Goal: Task Accomplishment & Management: Manage account settings

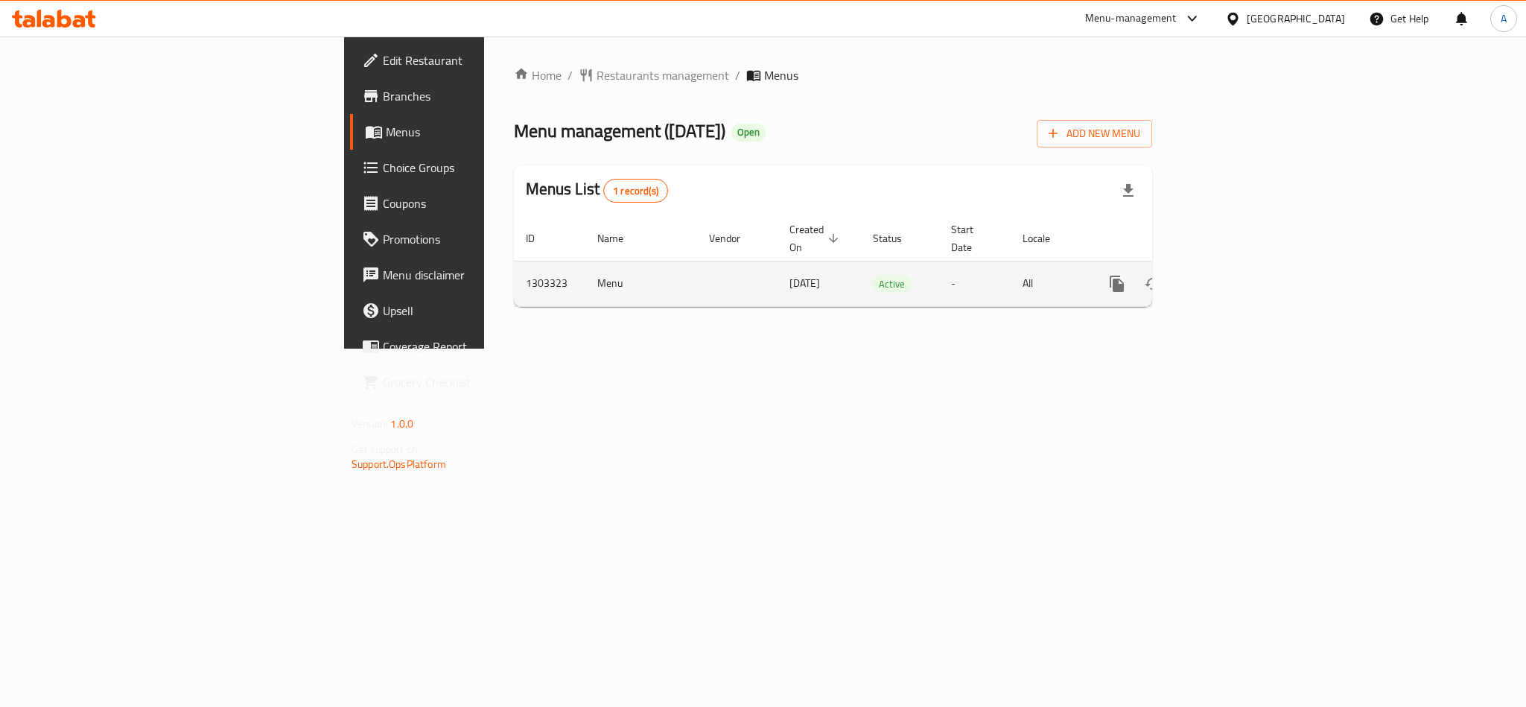
click at [1234, 275] on icon "enhanced table" at bounding box center [1225, 284] width 18 height 18
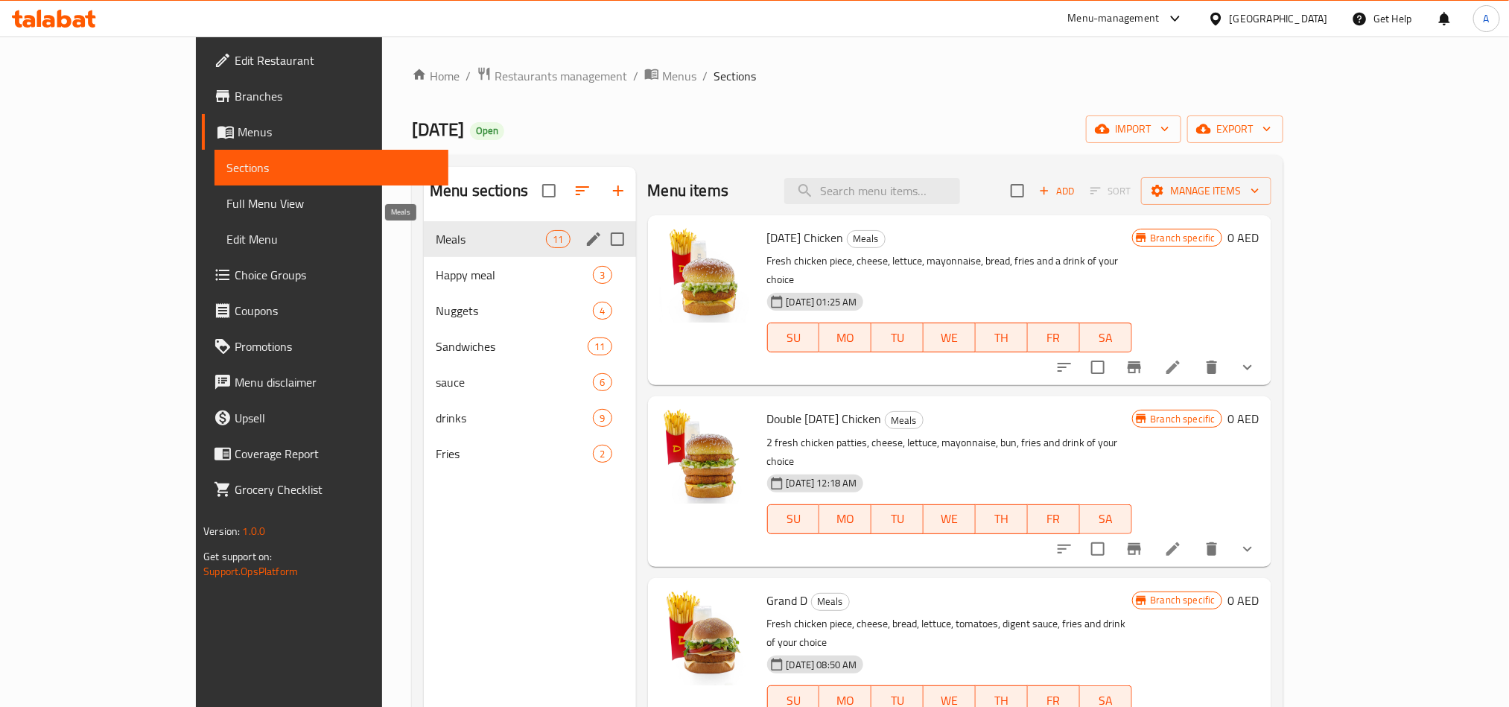
click at [436, 232] on span "Meals" at bounding box center [491, 239] width 110 height 18
click at [436, 248] on span "Meals" at bounding box center [491, 239] width 110 height 18
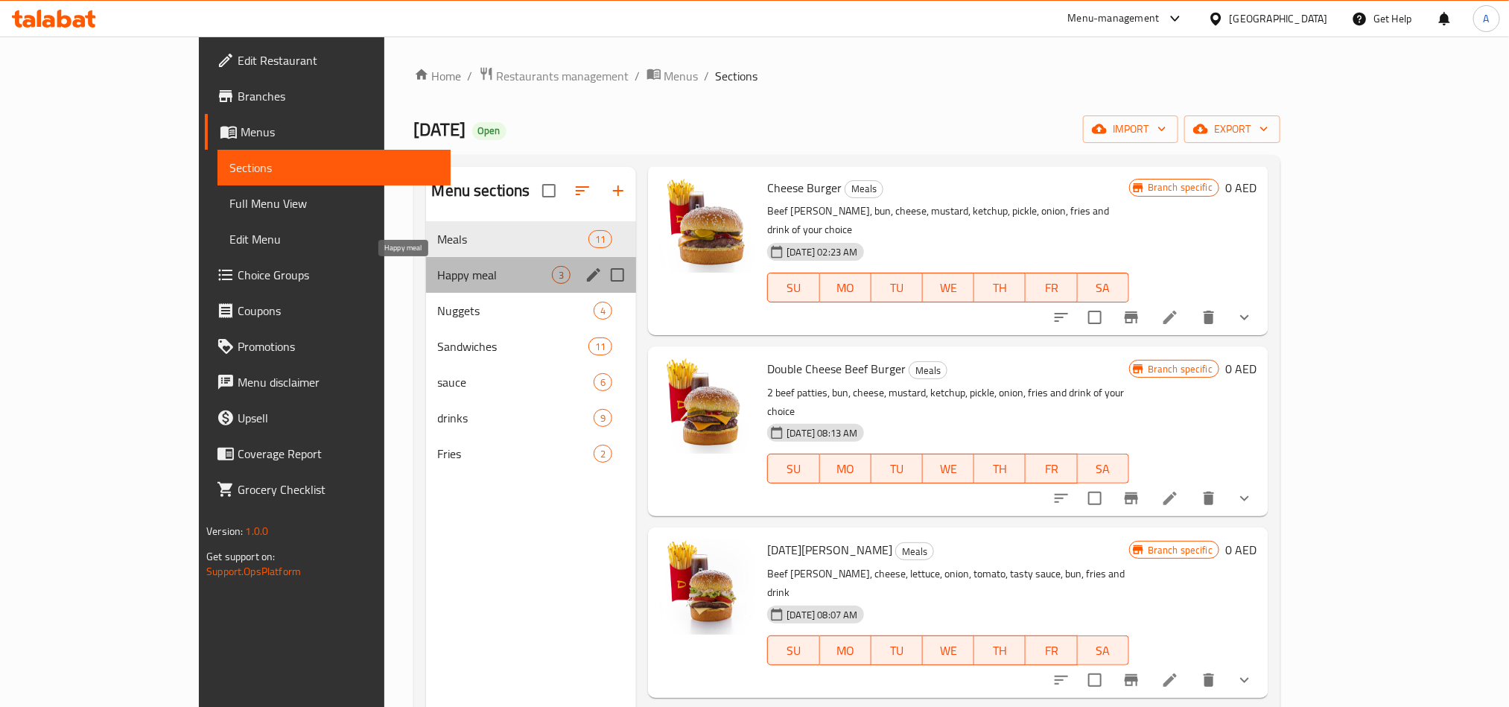
click at [438, 270] on span "Happy meal" at bounding box center [495, 275] width 115 height 18
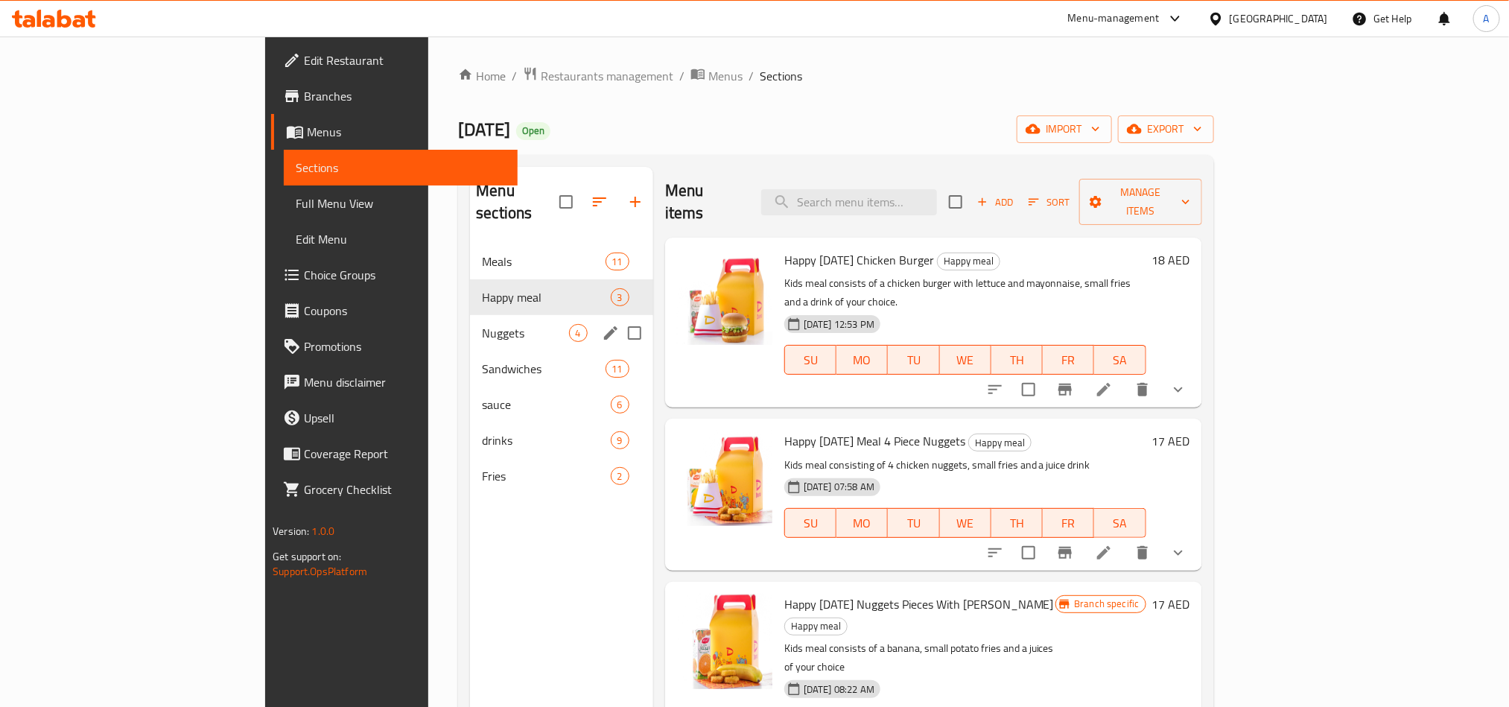
click at [470, 315] on div "Nuggets 4" at bounding box center [561, 333] width 183 height 36
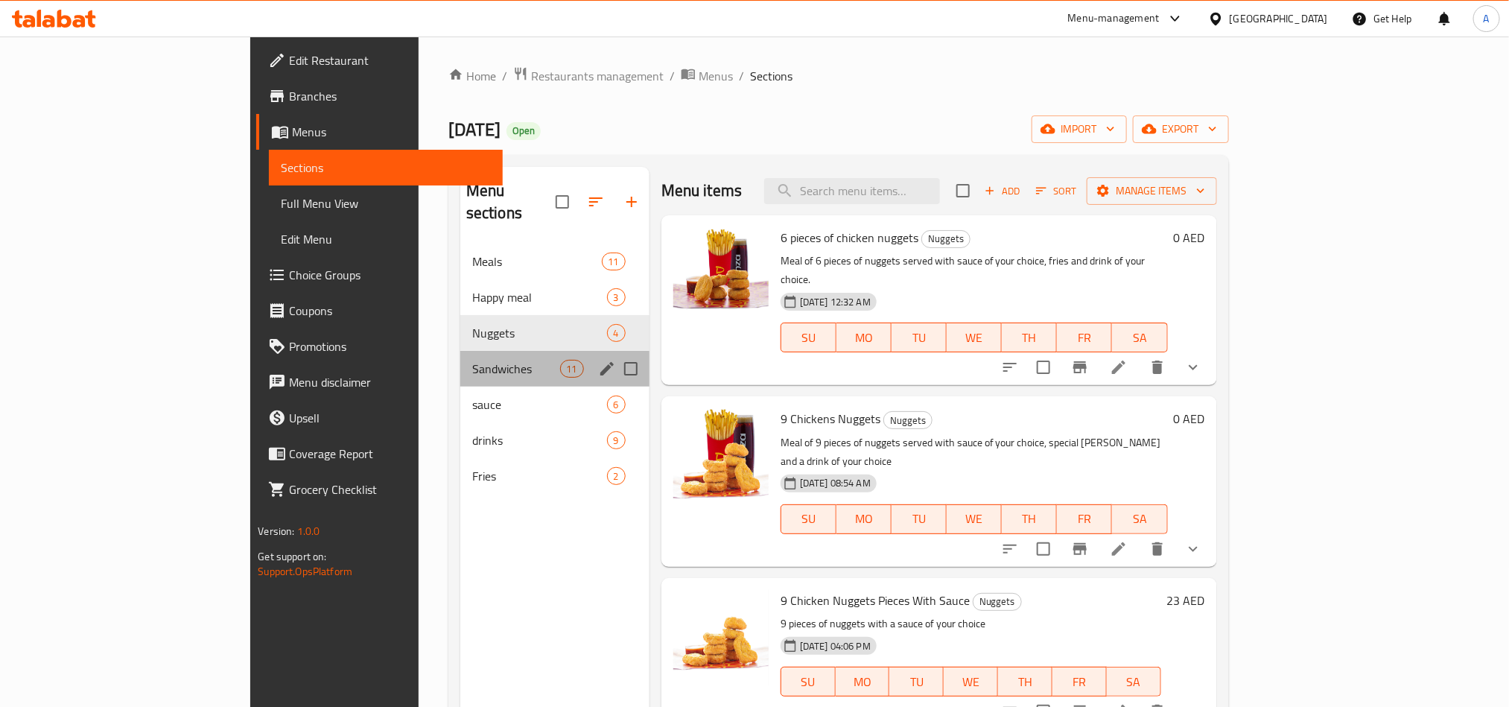
click at [460, 358] on div "Sandwiches 11" at bounding box center [554, 369] width 189 height 36
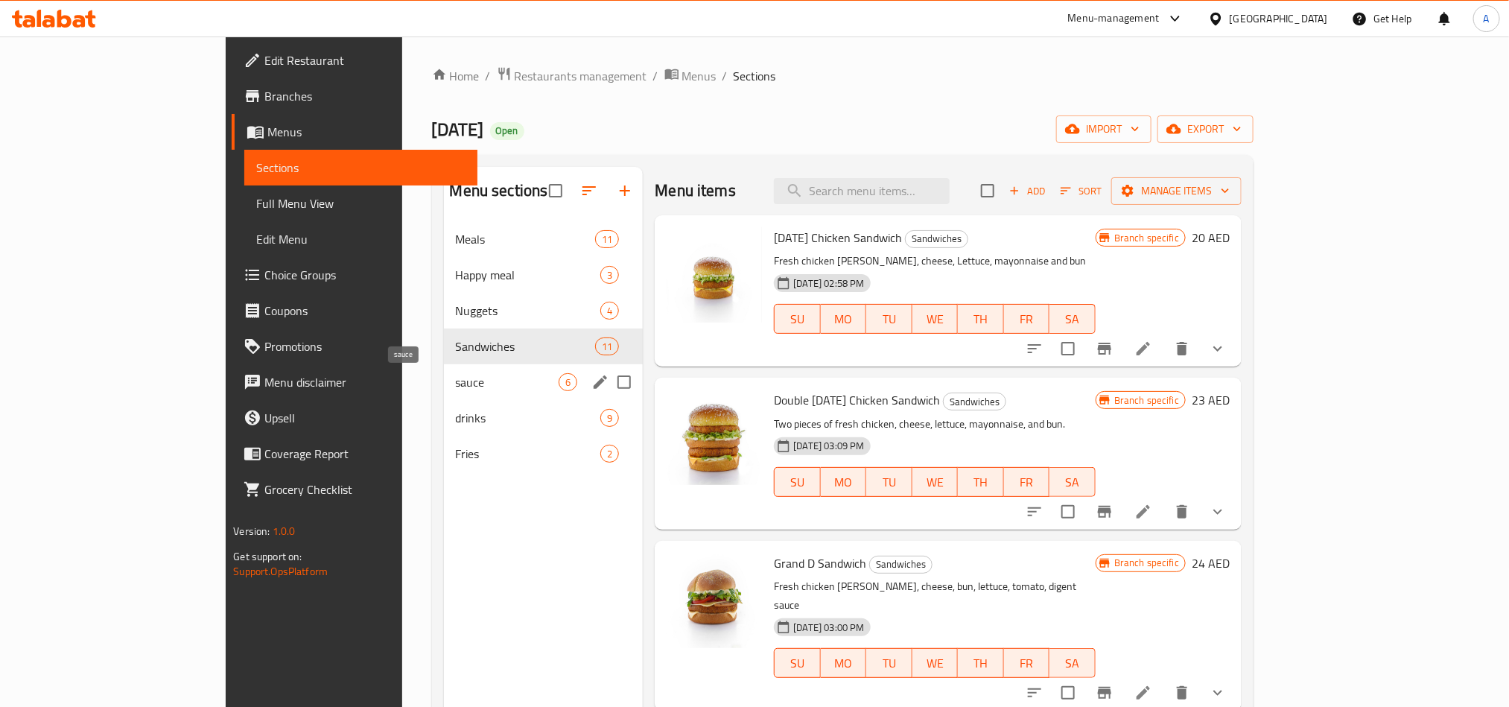
click at [456, 387] on span "sauce" at bounding box center [508, 382] width 104 height 18
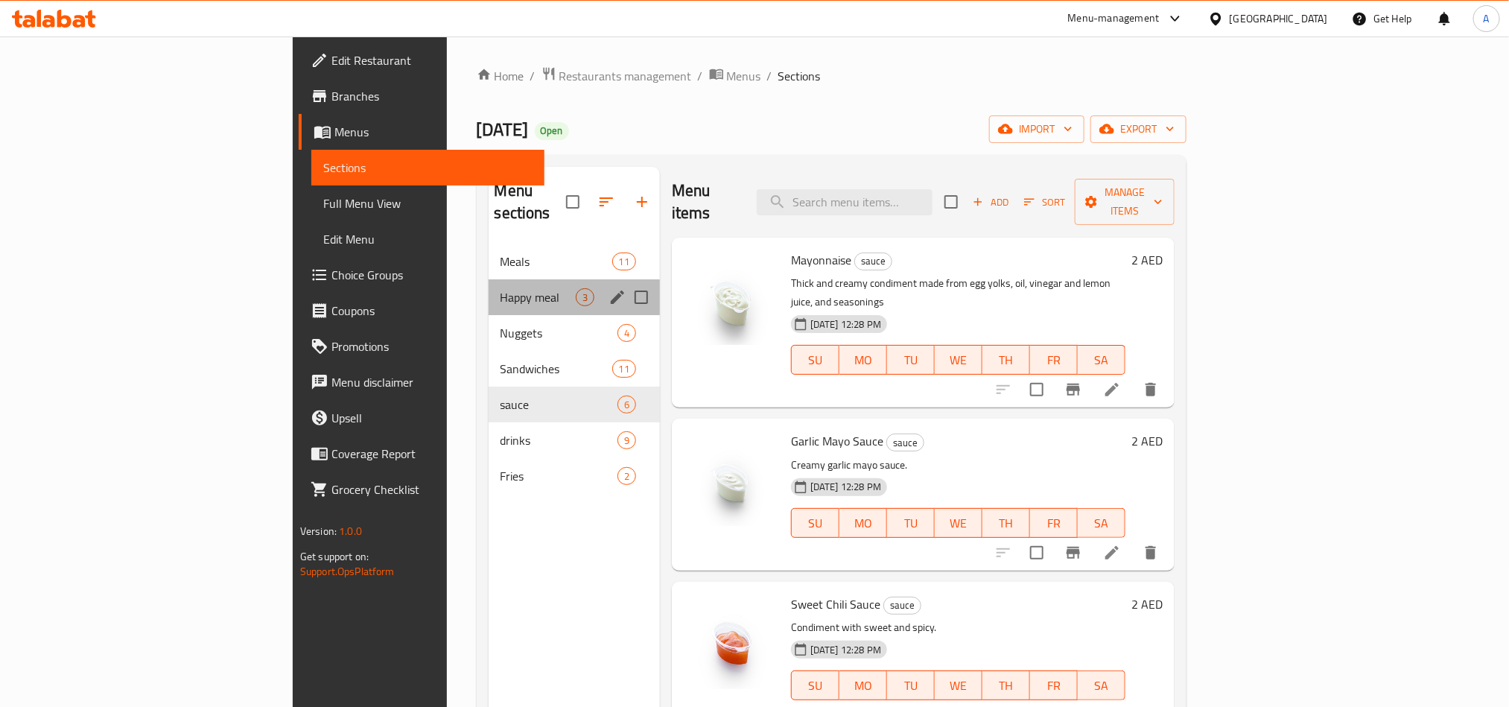
click at [489, 287] on div "Happy meal 3" at bounding box center [574, 297] width 171 height 36
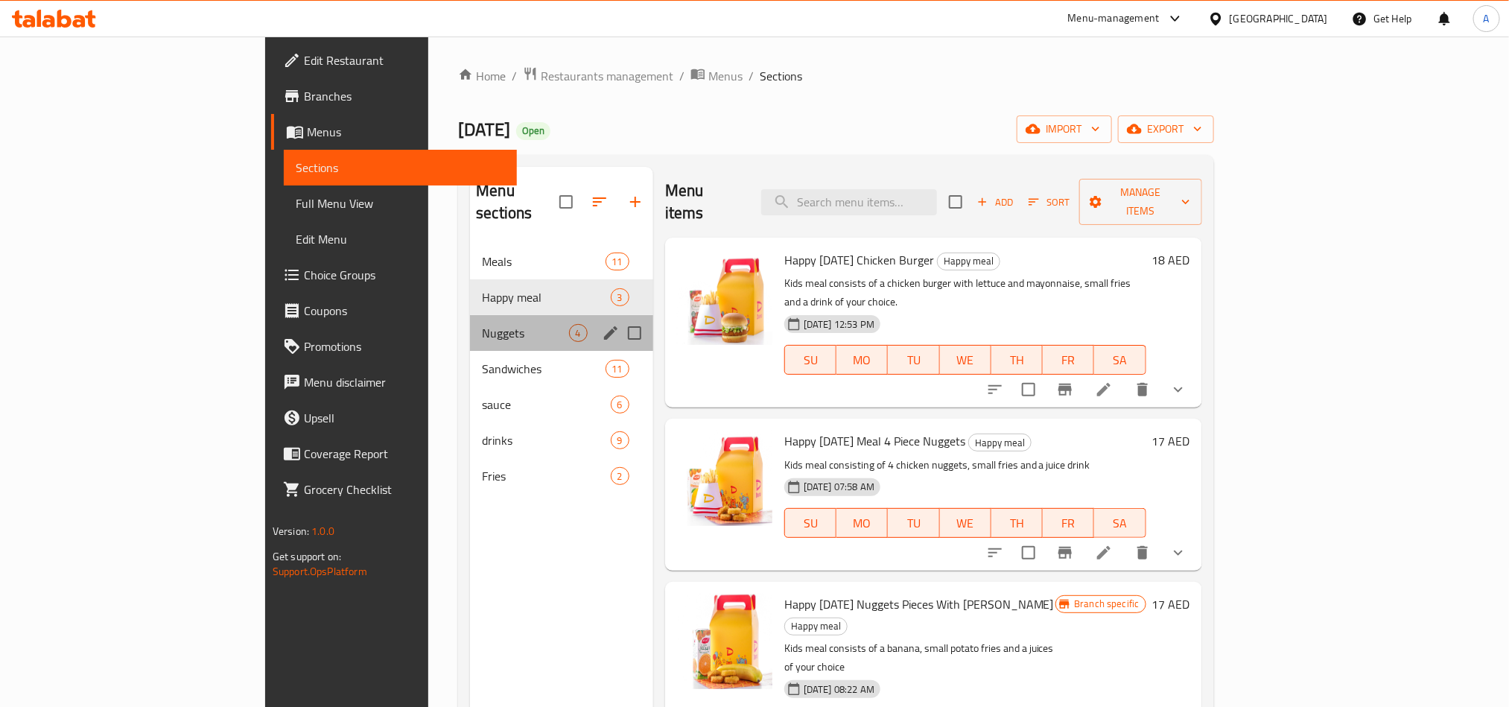
click at [470, 324] on div "Nuggets 4" at bounding box center [561, 333] width 183 height 36
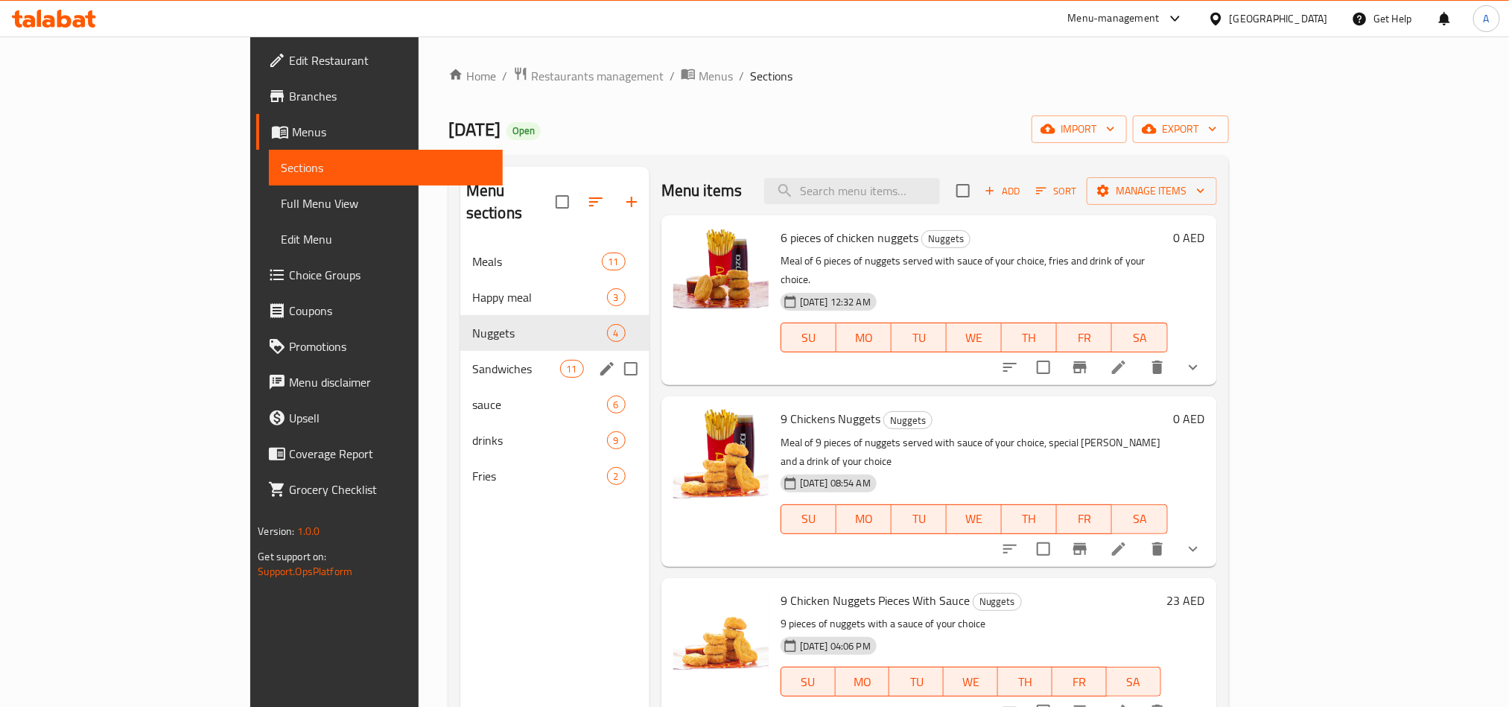
click at [460, 351] on div "Sandwiches 11" at bounding box center [554, 369] width 189 height 36
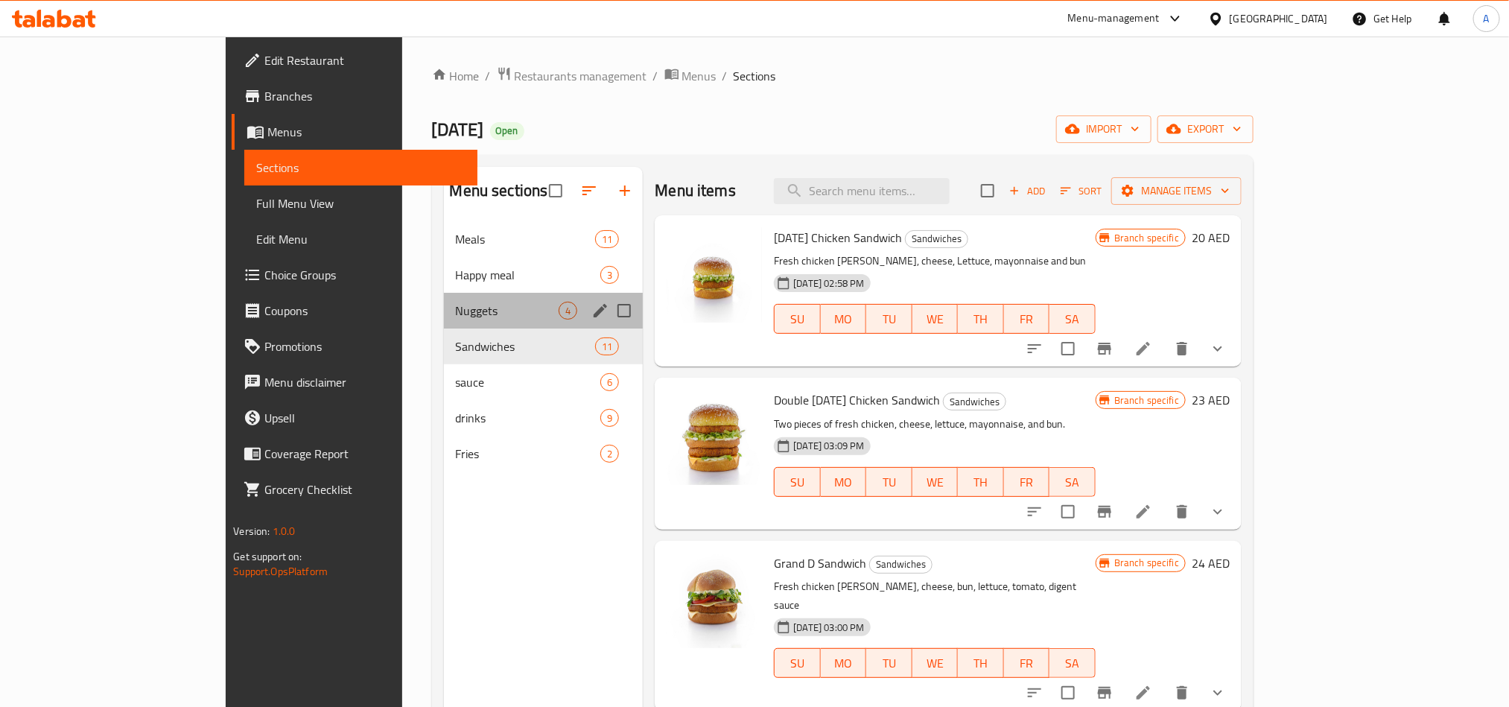
click at [444, 297] on div "Nuggets 4" at bounding box center [544, 311] width 200 height 36
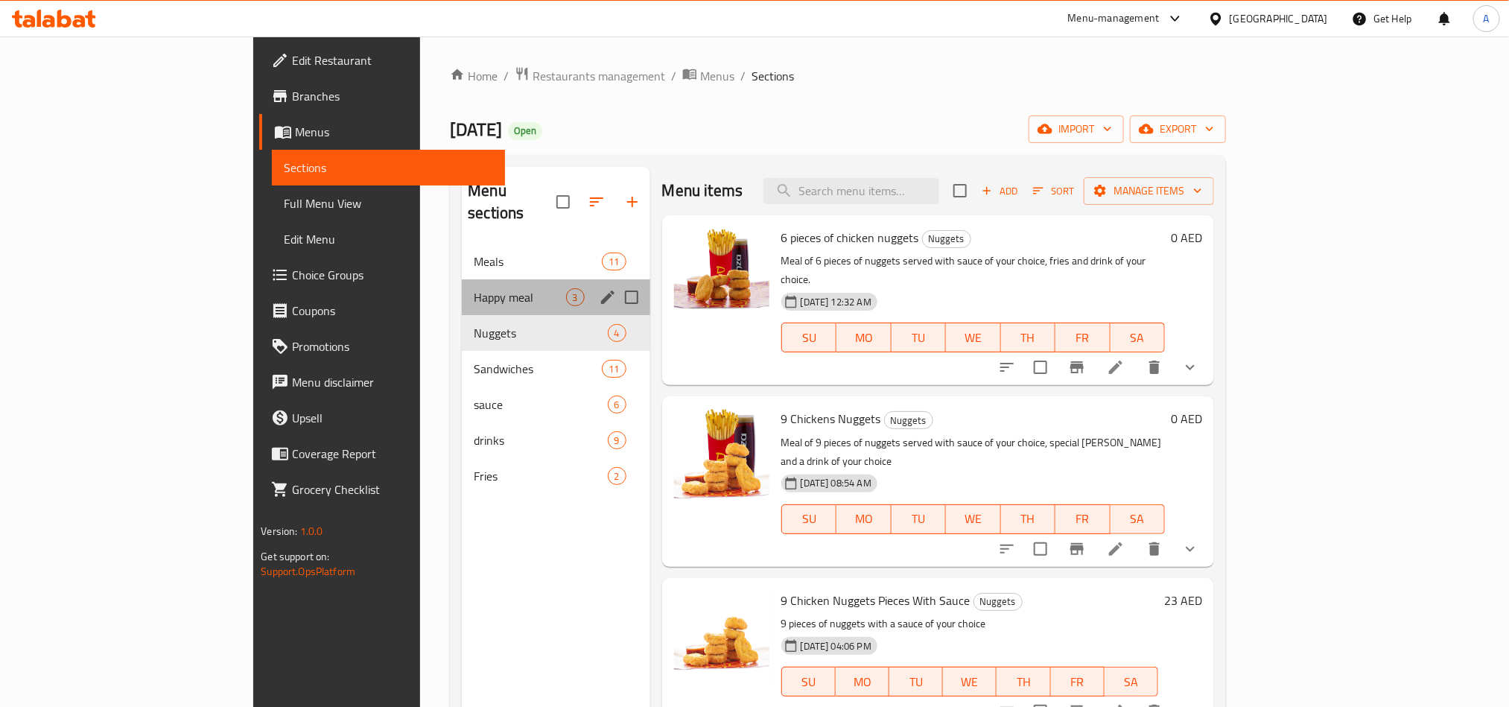
click at [462, 279] on div "Happy meal 3" at bounding box center [556, 297] width 188 height 36
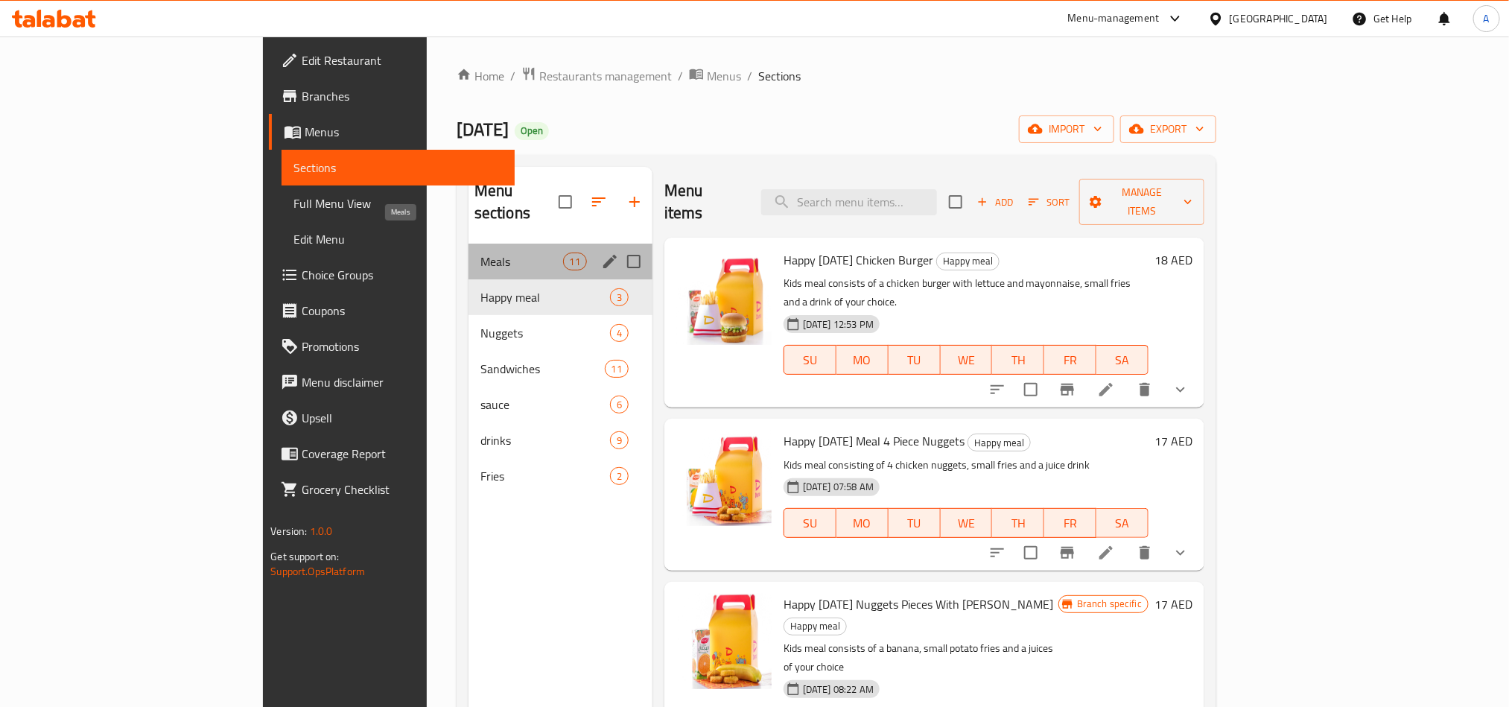
click at [480, 253] on span "Meals" at bounding box center [521, 262] width 83 height 18
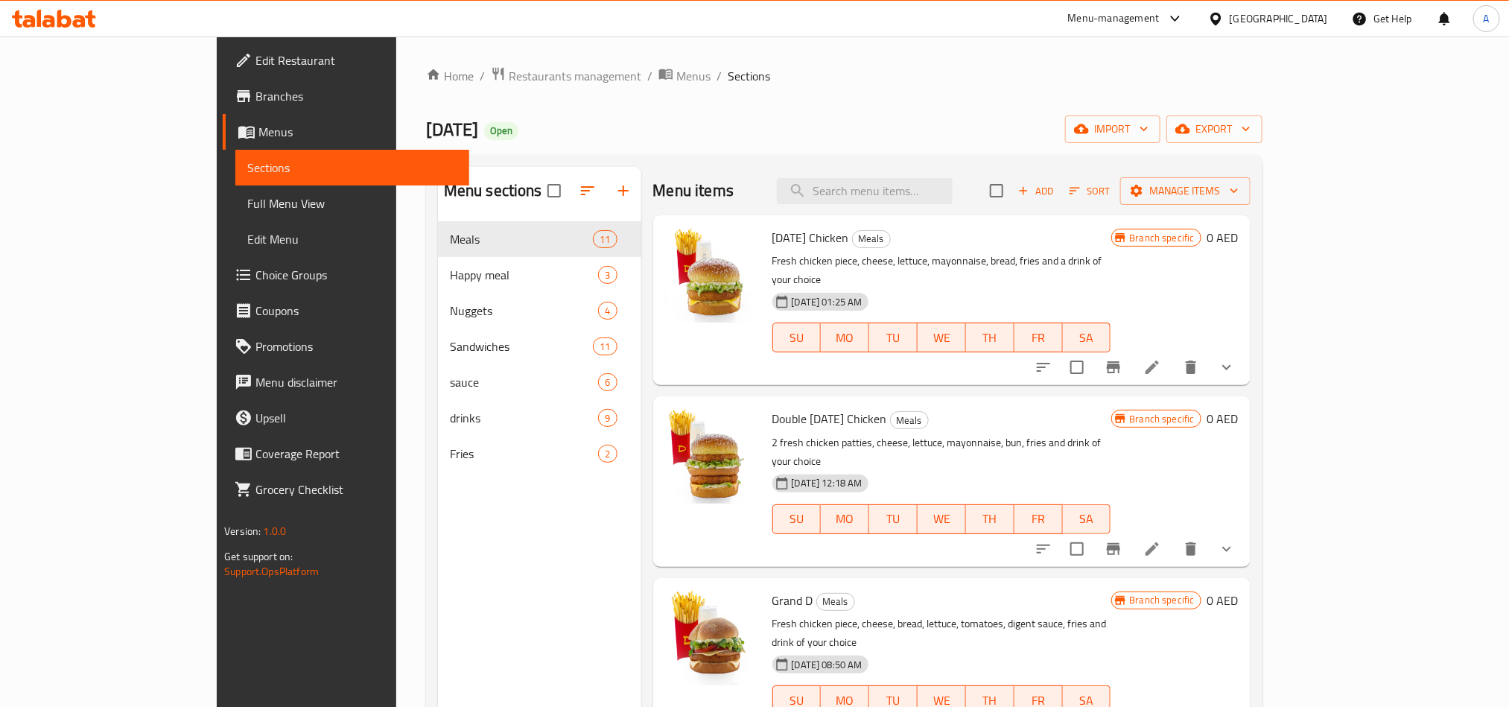
click at [1259, 16] on div "[GEOGRAPHIC_DATA]" at bounding box center [1279, 18] width 98 height 16
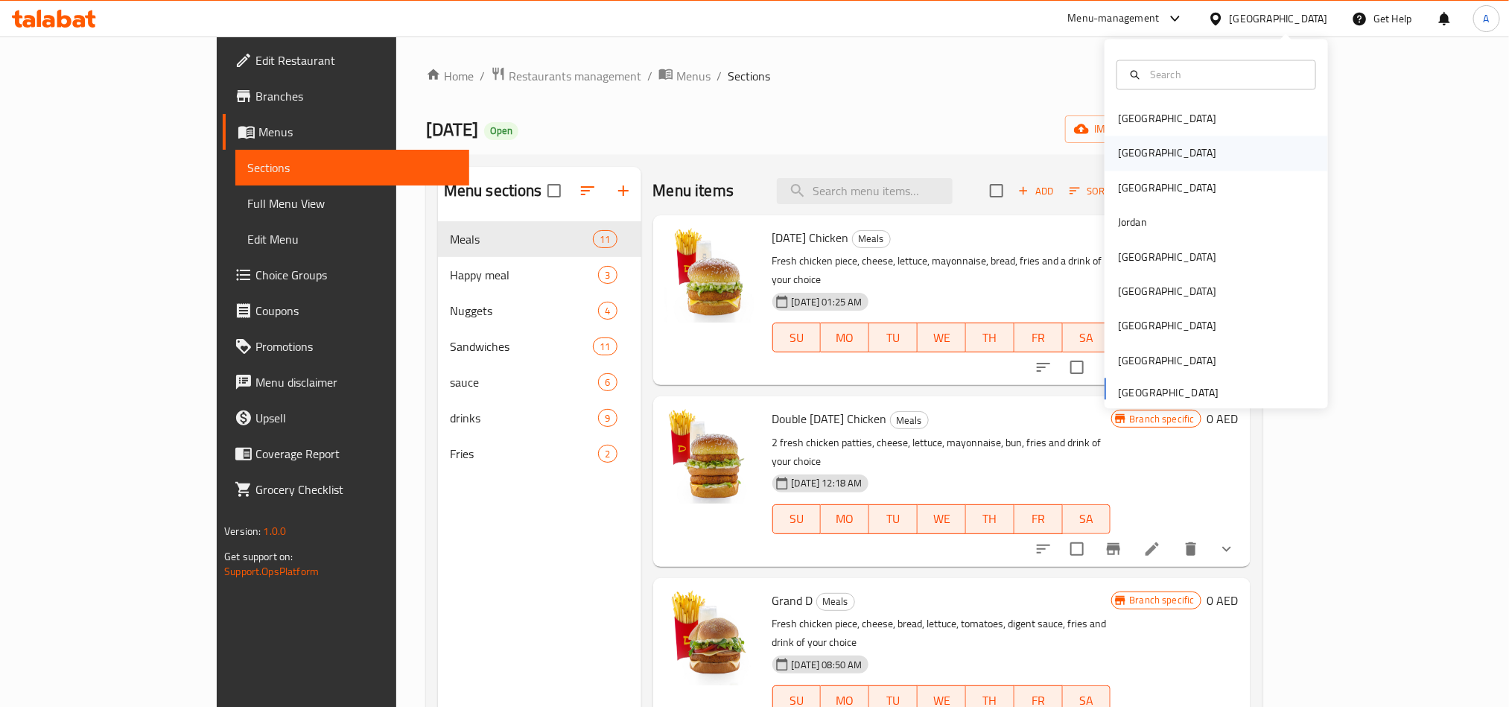
click at [1123, 159] on div "[GEOGRAPHIC_DATA]" at bounding box center [1167, 153] width 98 height 16
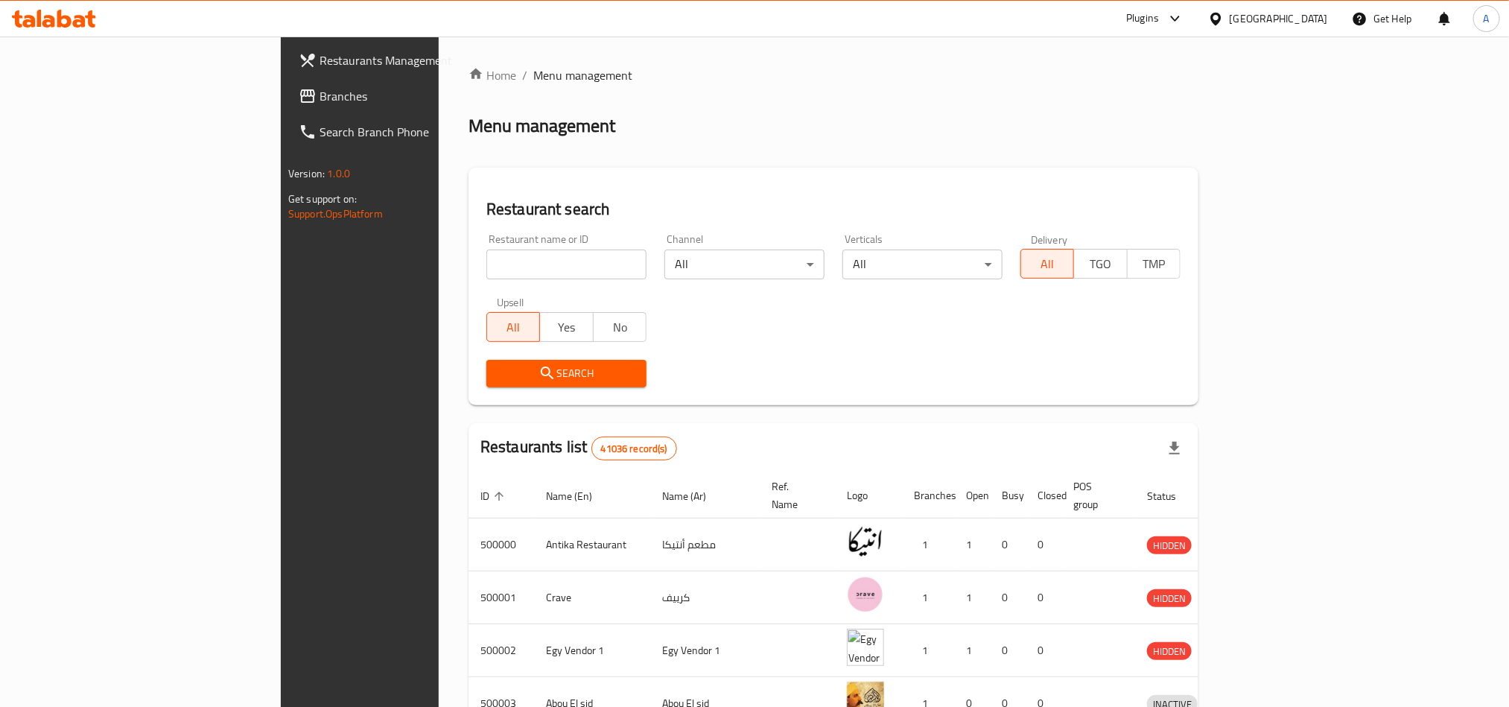
click at [320, 96] on span "Branches" at bounding box center [420, 96] width 201 height 18
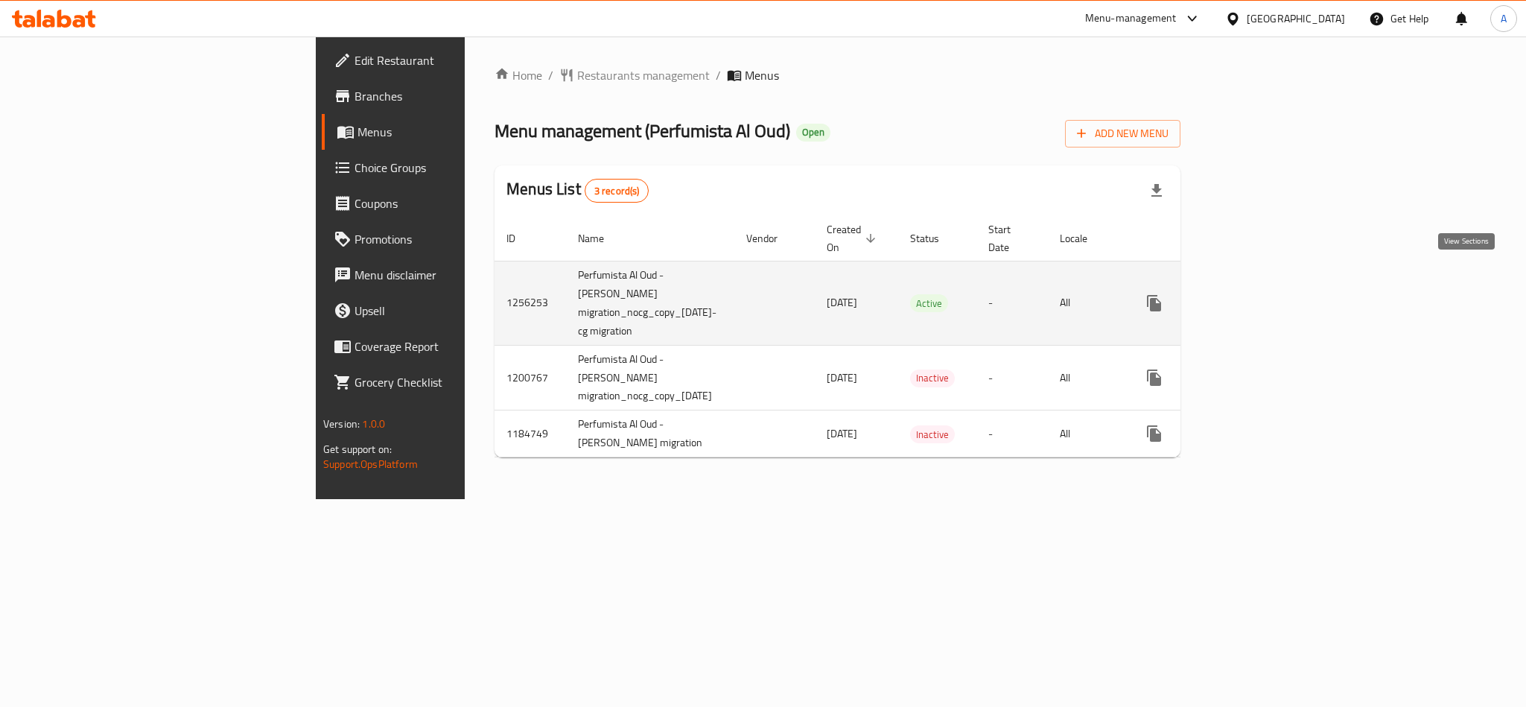
click at [1271, 294] on icon "enhanced table" at bounding box center [1262, 303] width 18 height 18
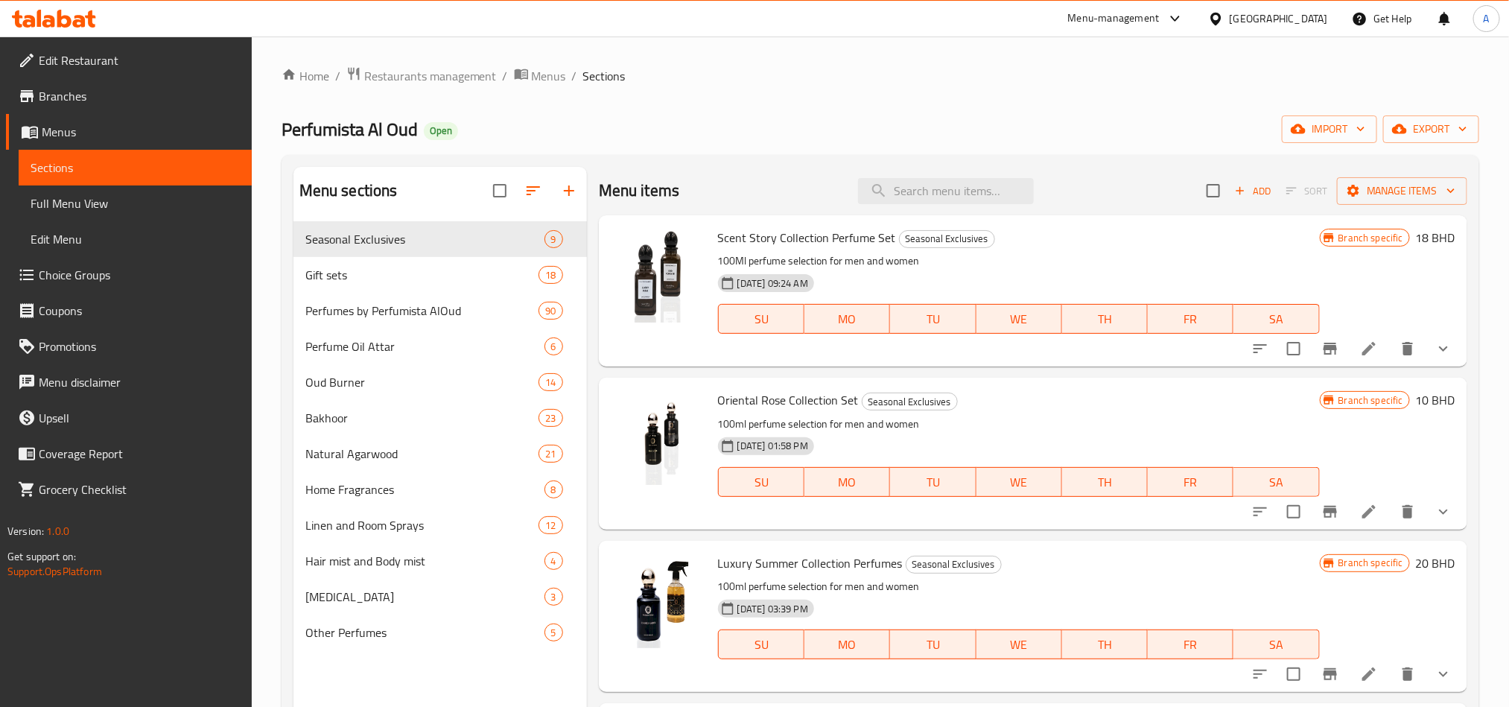
click at [671, 96] on div "Home / Restaurants management / Menus / Sections Perfumista Al Oud Open import …" at bounding box center [881, 475] width 1198 height 819
click at [980, 197] on input "search" at bounding box center [946, 191] width 176 height 26
paste input "Oud Forever Perfume Scent Story Collection"
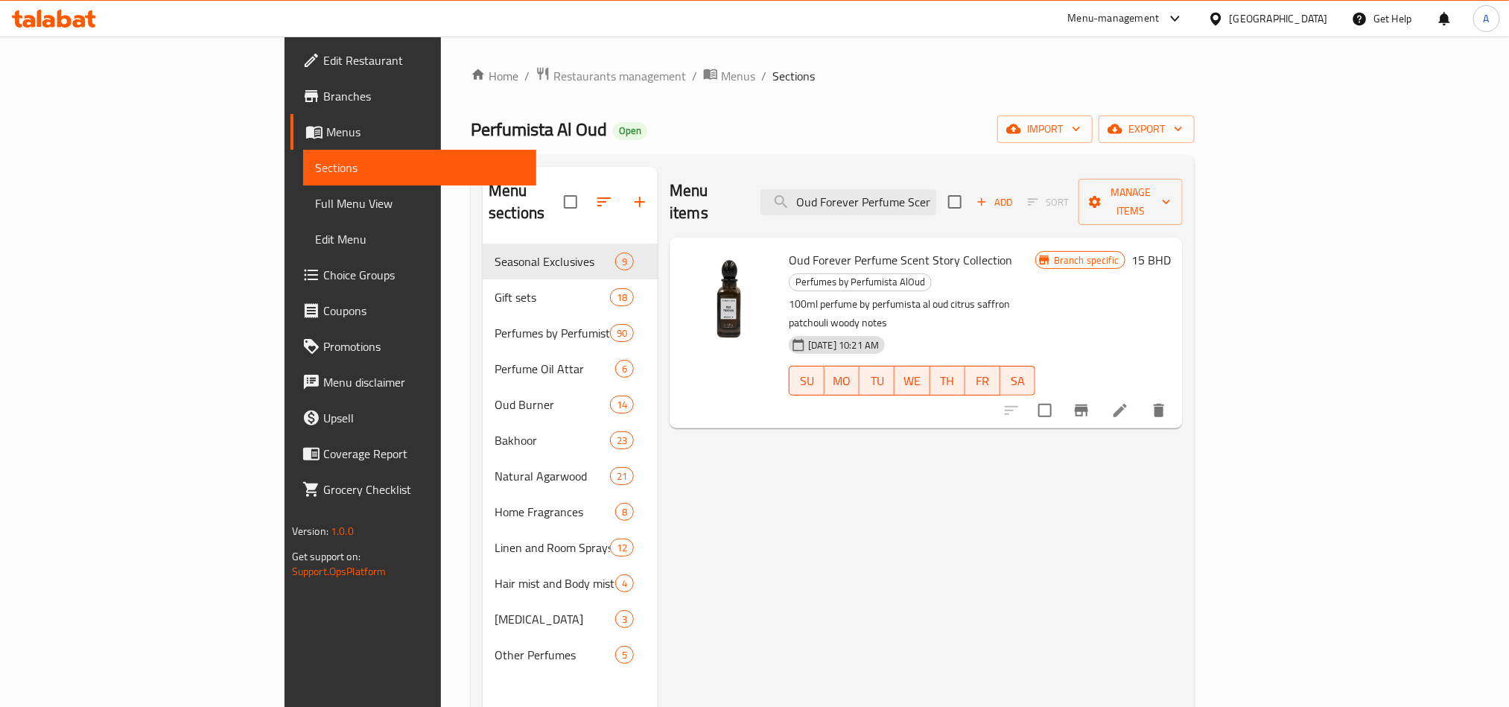
click at [807, 488] on div "Menu items Oud Forever Perfume Scent Story Collection Add Sort Manage items Oud…" at bounding box center [920, 520] width 525 height 707
click at [936, 189] on input "Oud Forever Perfume Scent Story Collection" at bounding box center [849, 202] width 176 height 26
paste input "riental De Arabia"
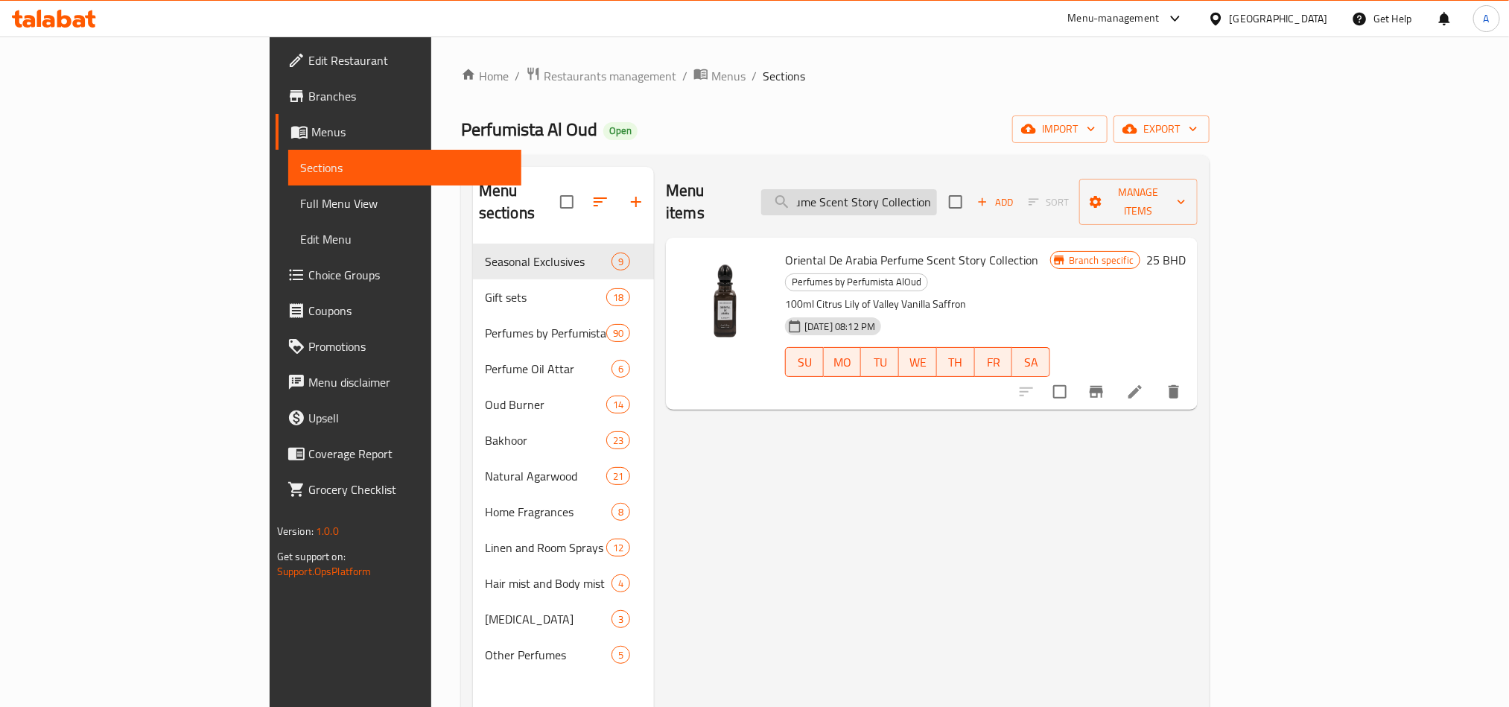
scroll to position [0, 86]
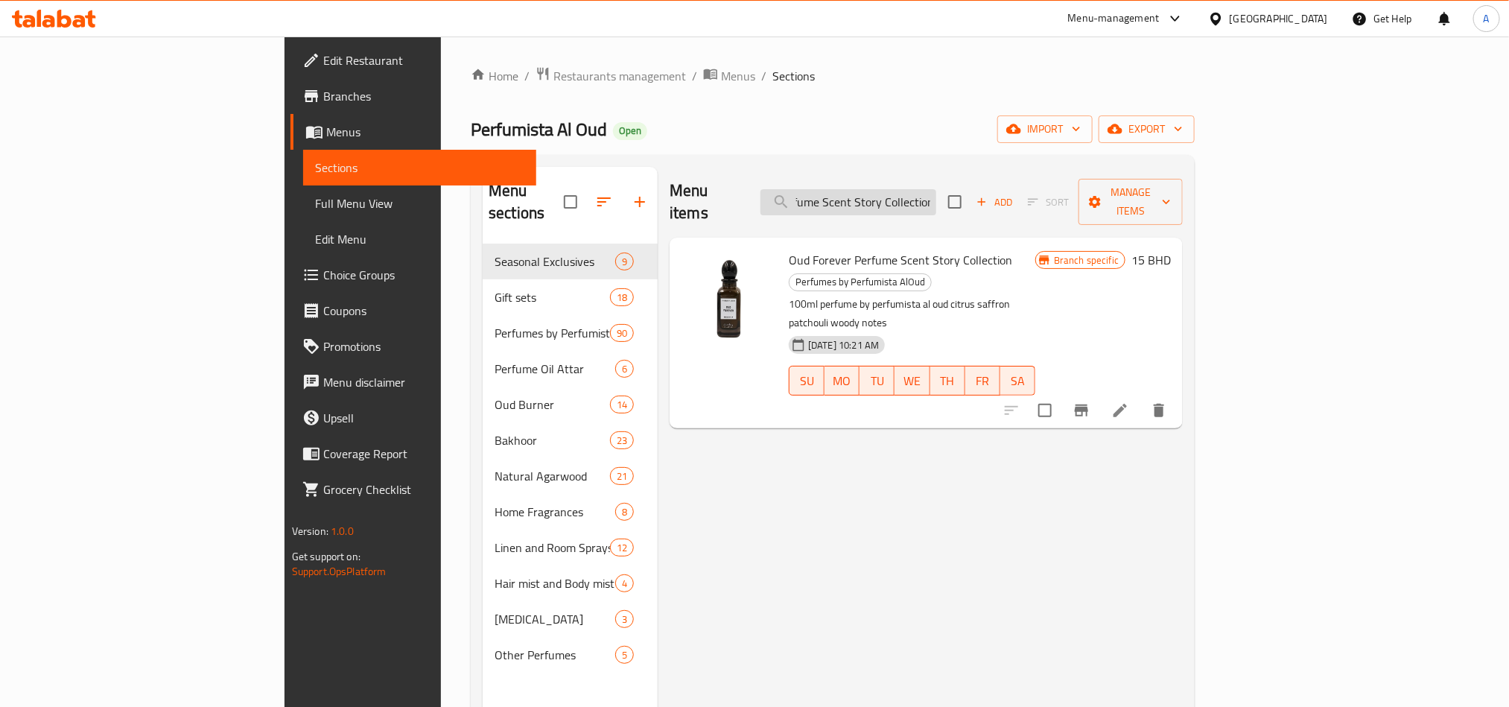
paste input "riental De Arabia"
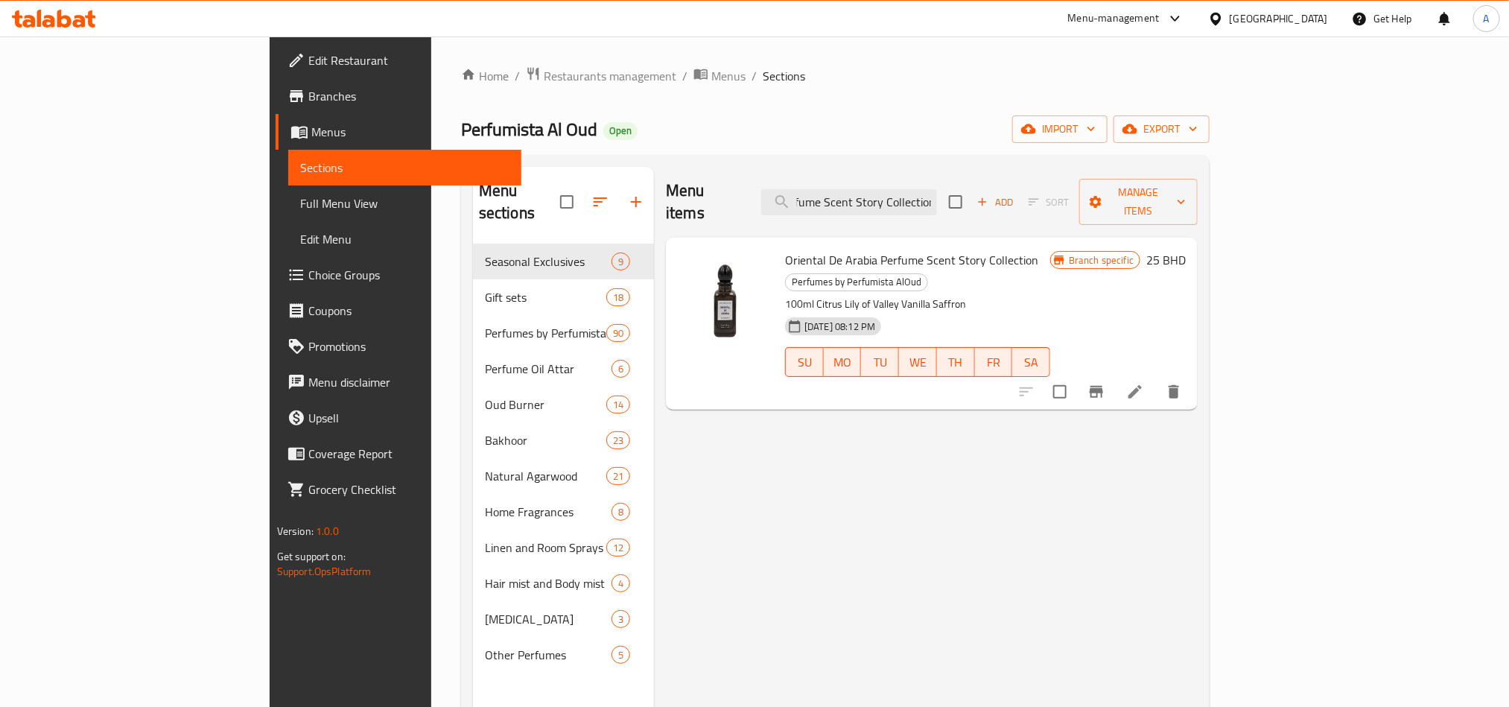
scroll to position [0, 0]
click at [1023, 534] on div "Menu items Oriental De Arabia Perfume Scent Story Collection Add Sort Manage it…" at bounding box center [926, 520] width 544 height 707
click at [933, 189] on input "Oriental De Arabia Perfume Scent Story Collection" at bounding box center [849, 202] width 176 height 26
click at [937, 189] on input "Oriental De Arabia Perfume Scent Story Collection" at bounding box center [849, 202] width 176 height 26
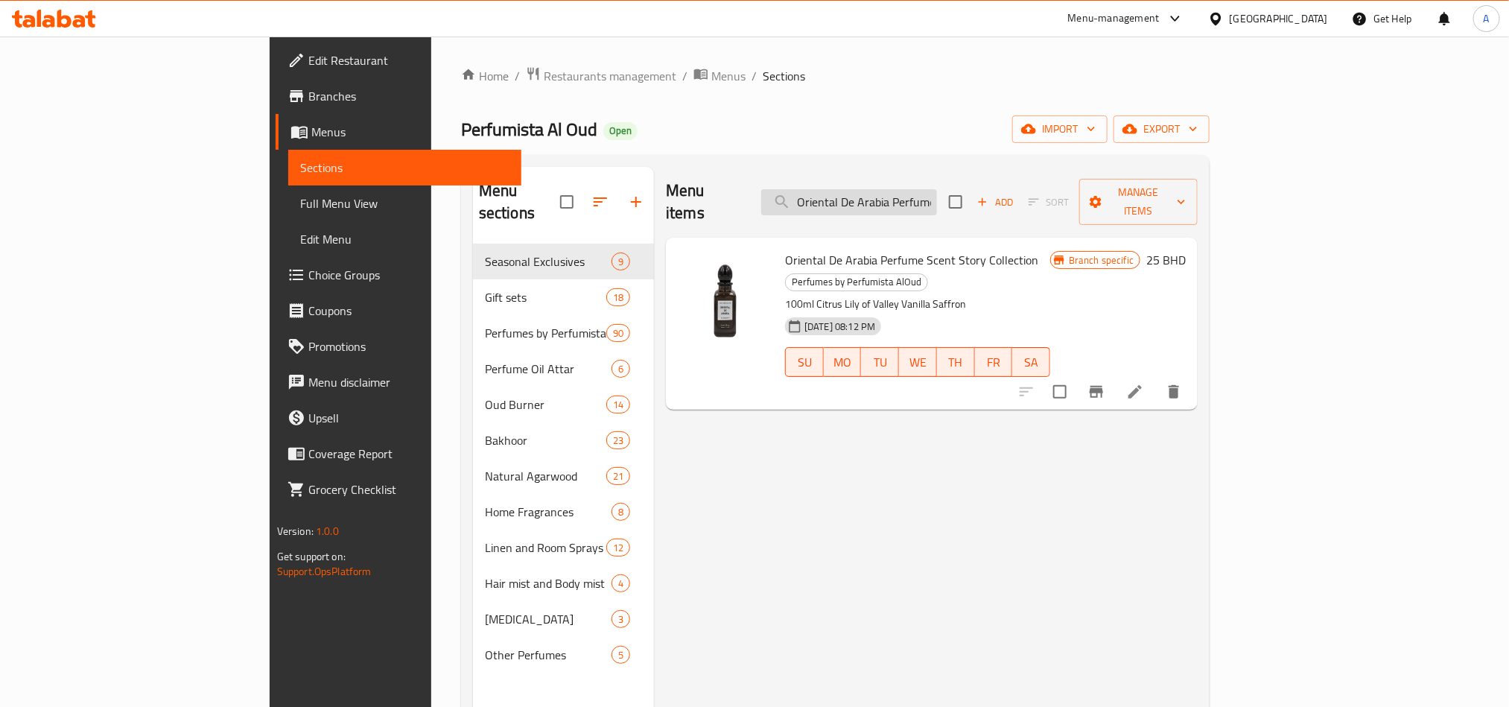
click at [937, 189] on input "Oriental De Arabia Perfume Scent Story Collection" at bounding box center [849, 202] width 176 height 26
paste input "oud forevert"
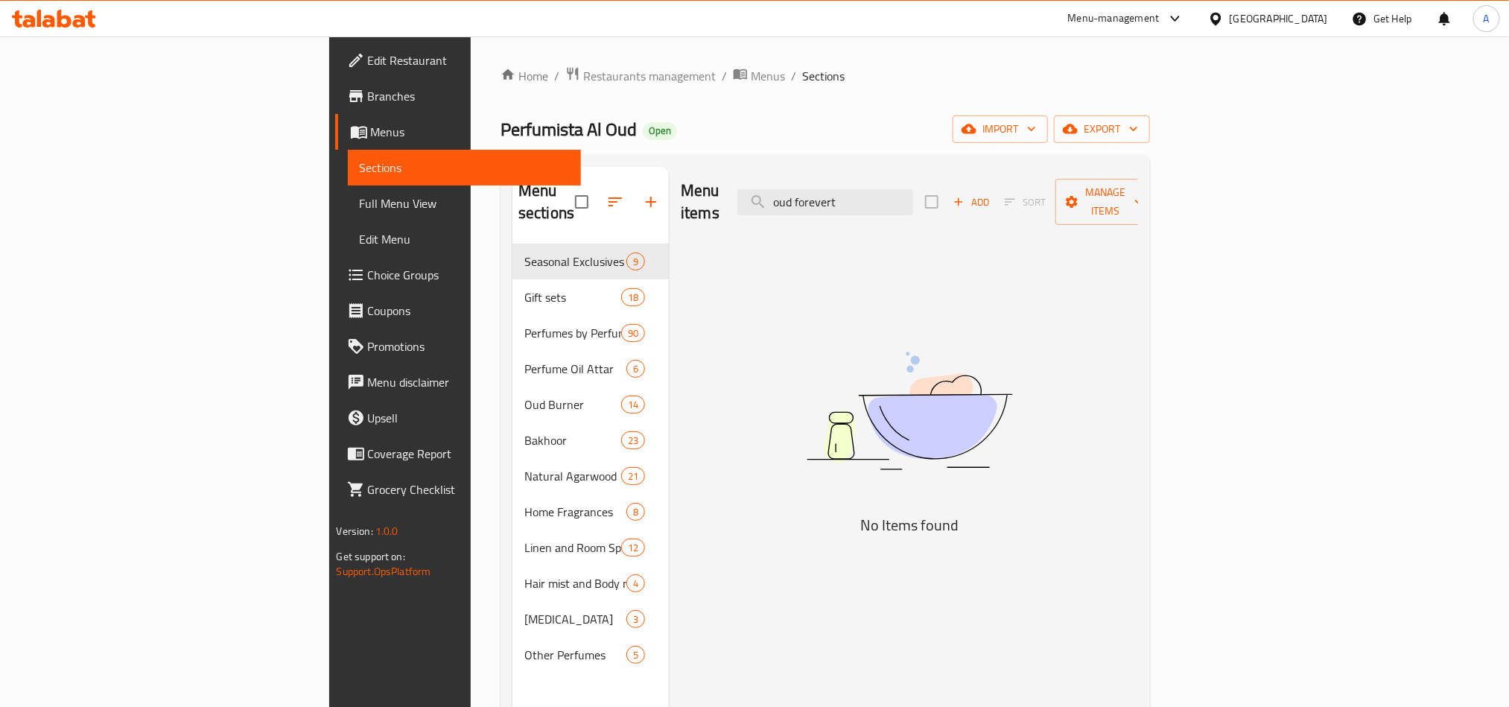
drag, startPoint x: 935, startPoint y: 195, endPoint x: 912, endPoint y: 221, distance: 34.8
click at [912, 221] on div "Menu items oud forevert Add Sort Manage items No Items found" at bounding box center [903, 520] width 469 height 707
click at [913, 190] on input "oud forevert" at bounding box center [825, 202] width 176 height 26
click at [913, 195] on input "oud forever t" at bounding box center [825, 202] width 176 height 26
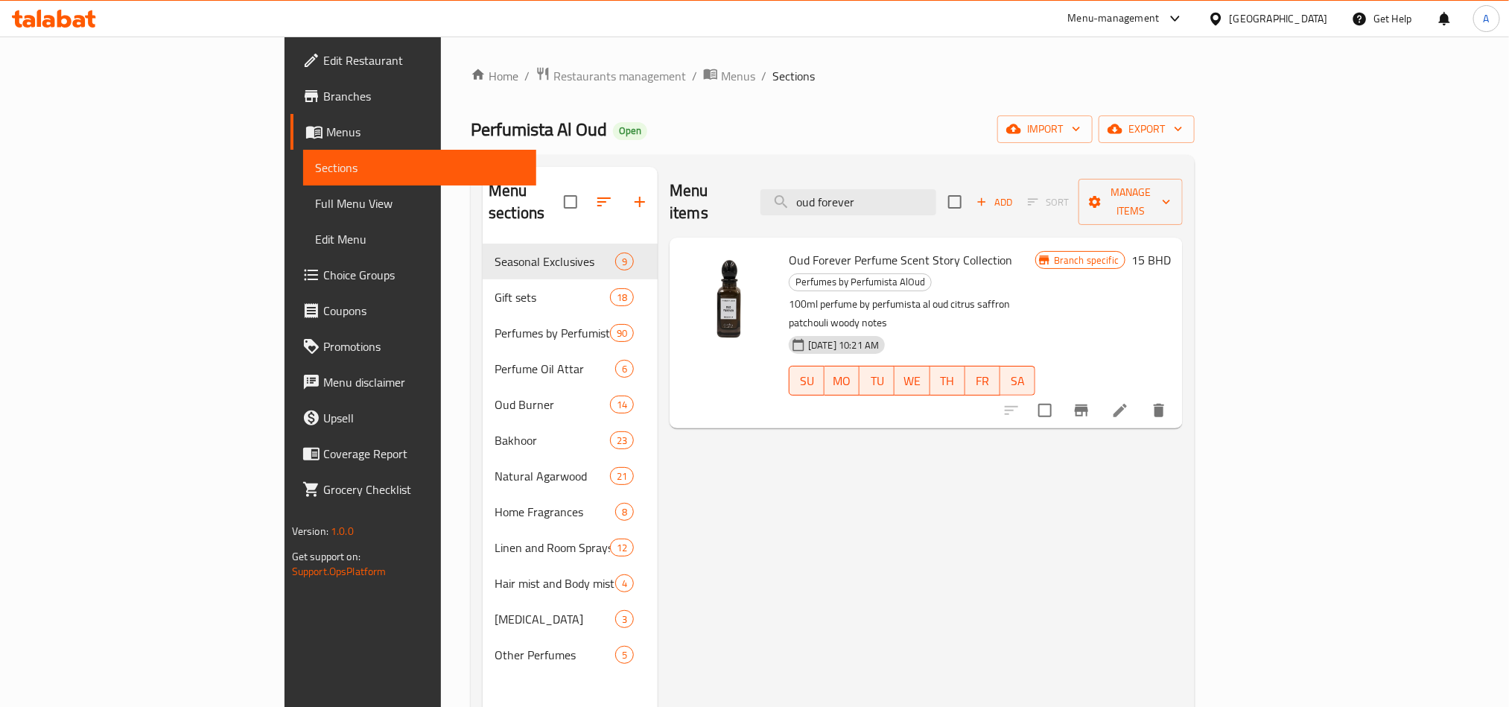
click at [471, 101] on div "Home / Restaurants management / Menus / Sections Perfumista Al Oud Open import …" at bounding box center [833, 475] width 724 height 819
click at [688, 439] on div "Menu items oud forever Add Sort Manage items Oud Forever Perfume Scent Story Co…" at bounding box center [920, 520] width 525 height 707
click at [936, 189] on input "oud forever" at bounding box center [849, 202] width 176 height 26
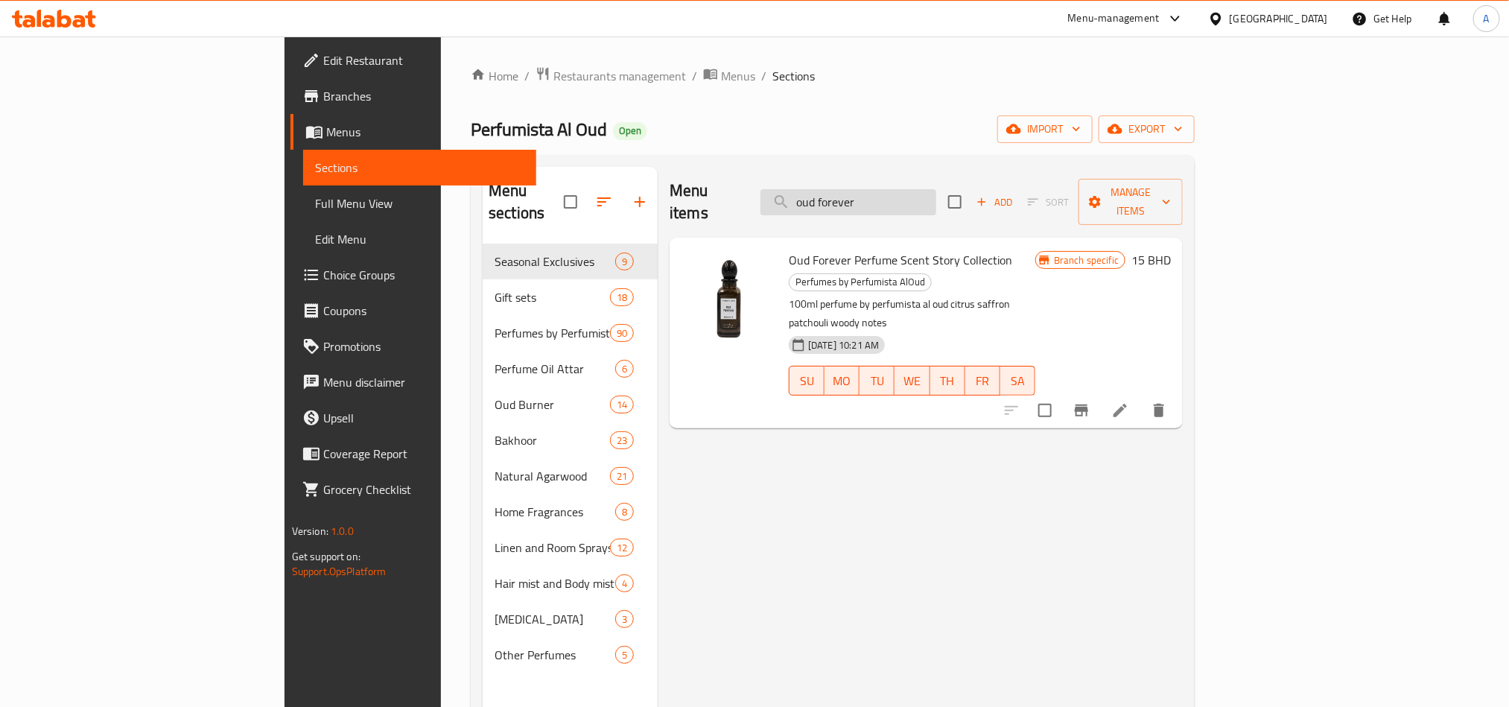
paste input "Oriental De Arabia"
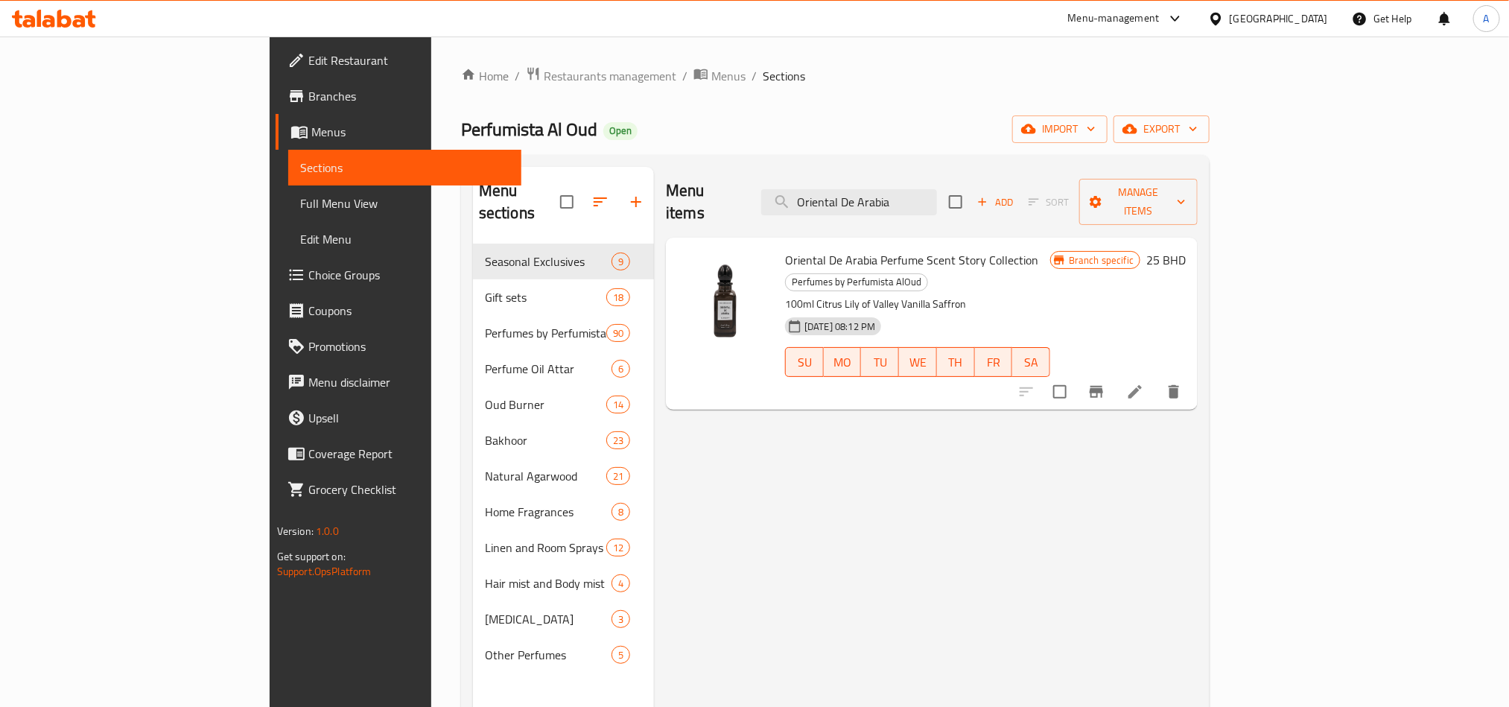
click at [756, 428] on div "Menu items Oriental De Arabia Add Sort Manage items Oriental De Arabia Perfume …" at bounding box center [926, 520] width 544 height 707
click at [937, 203] on input "Oriental De Arabia" at bounding box center [849, 202] width 176 height 26
paste input "ud Forever Perfume Scent Story Collection"
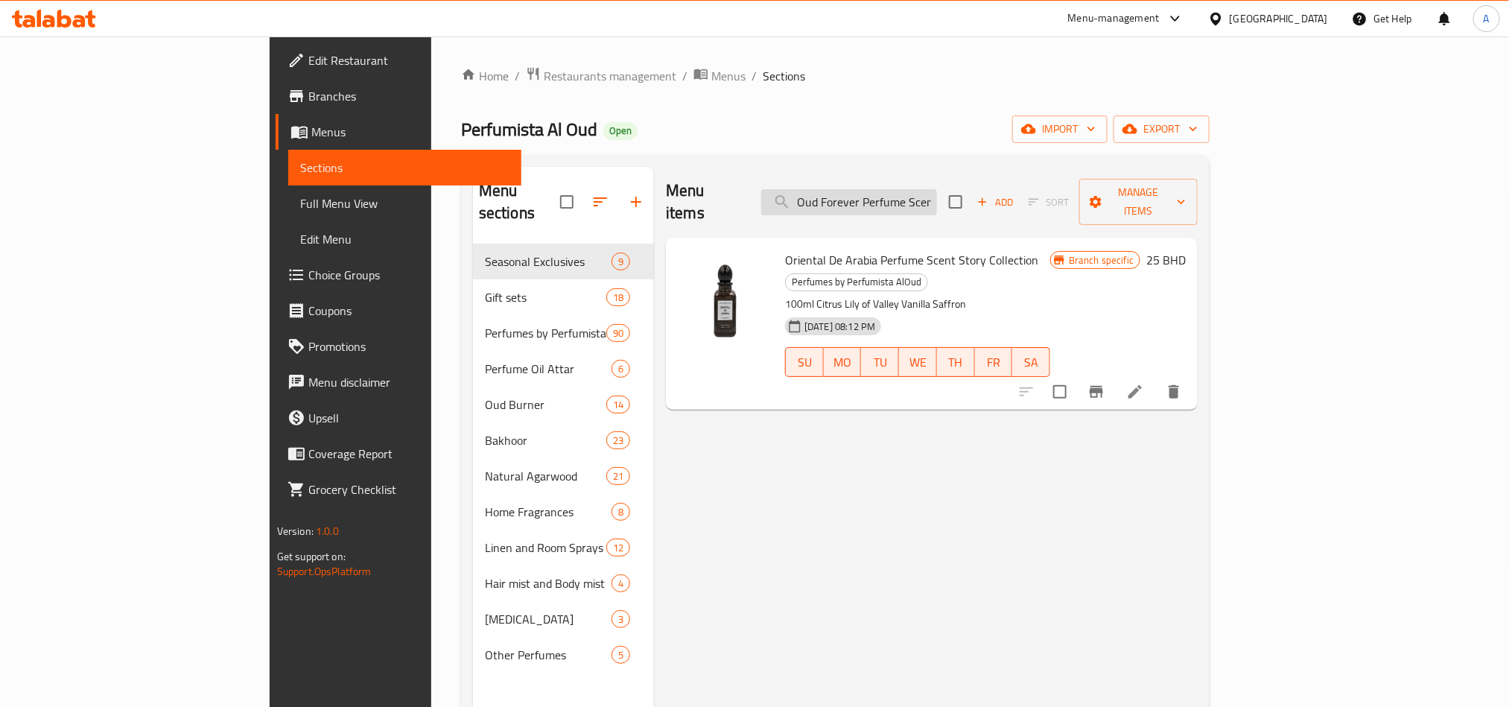
scroll to position [0, 85]
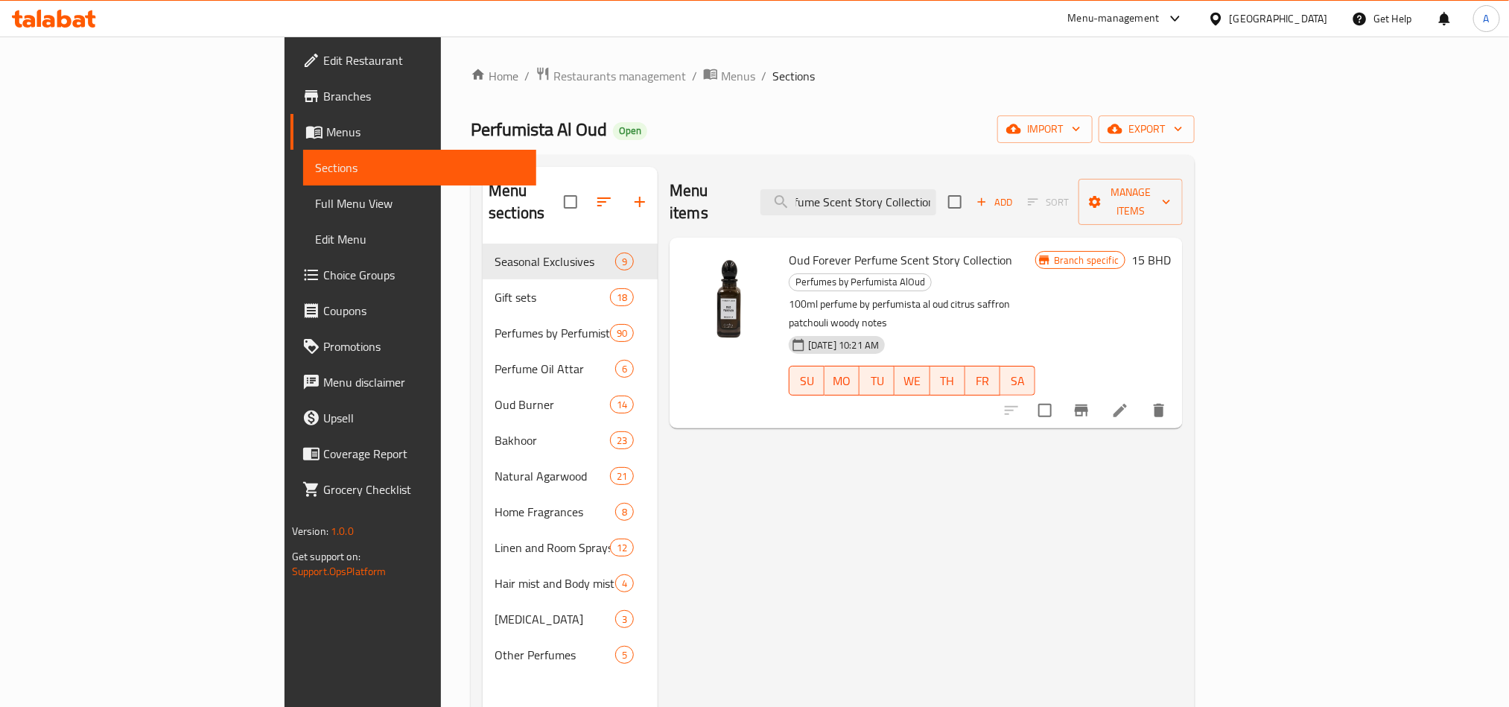
type input "Oud Forever Perfume Scent Story Collection"
click at [936, 197] on input "Oud Forever Perfume Scent Story Collection" at bounding box center [849, 202] width 176 height 26
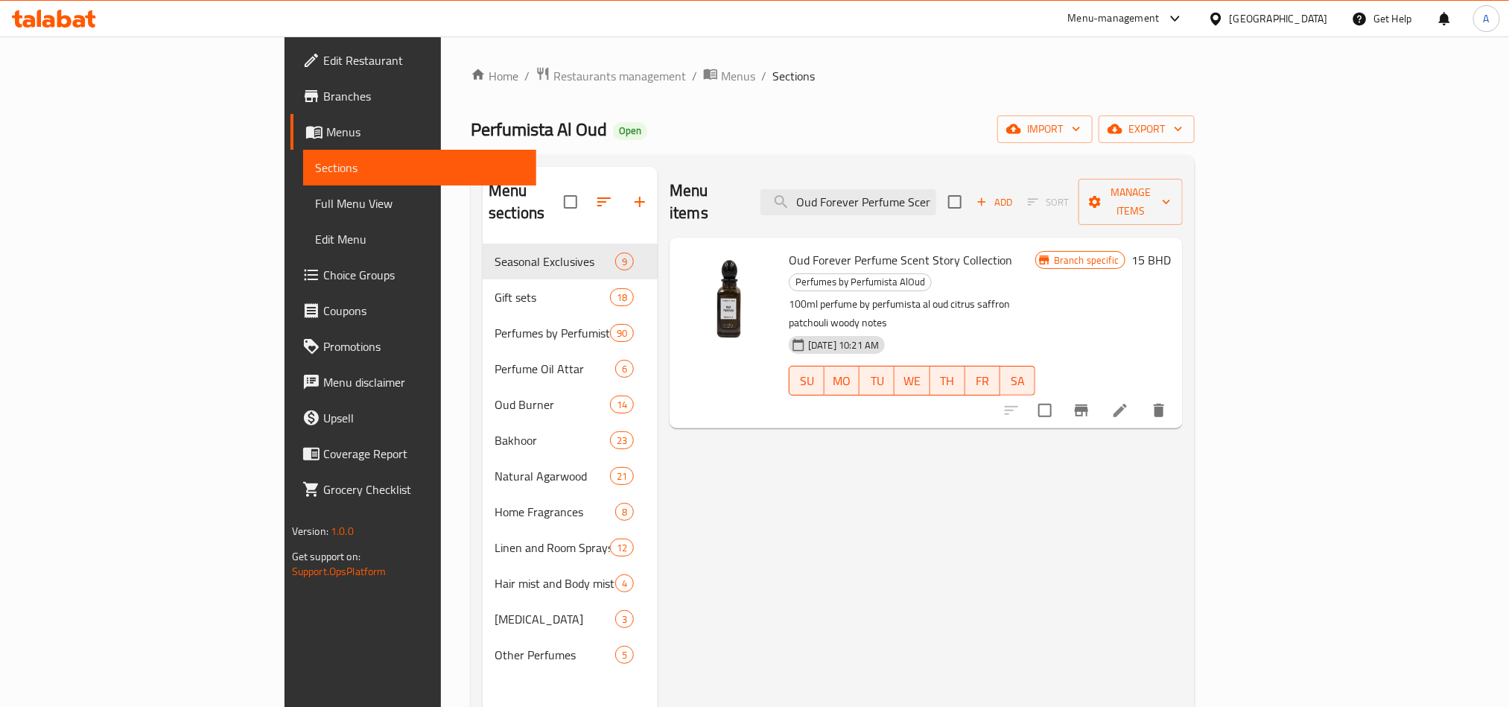
click at [441, 268] on div "Home / Restaurants management / Menus / Sections Perfumista Al Oud Open import …" at bounding box center [833, 476] width 784 height 879
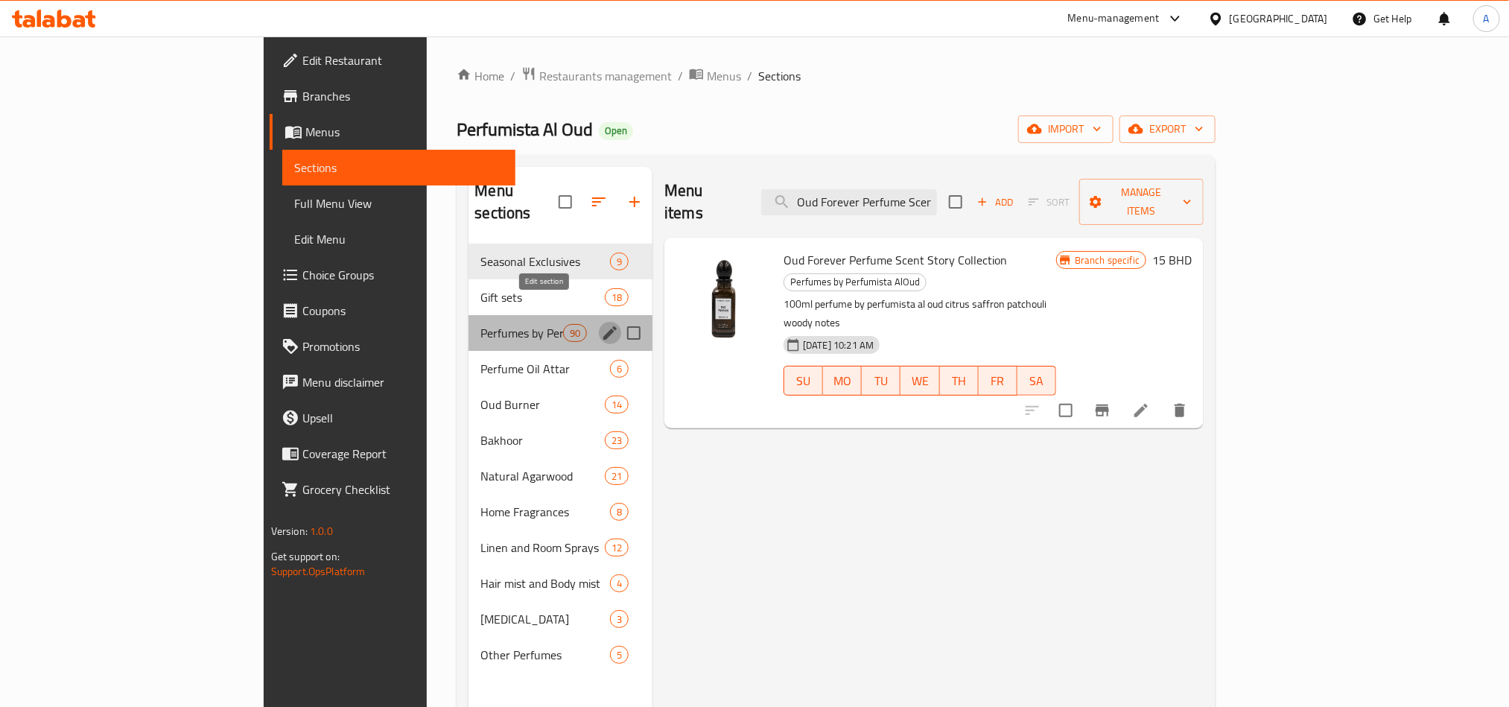
click at [601, 324] on icon "edit" at bounding box center [610, 333] width 18 height 18
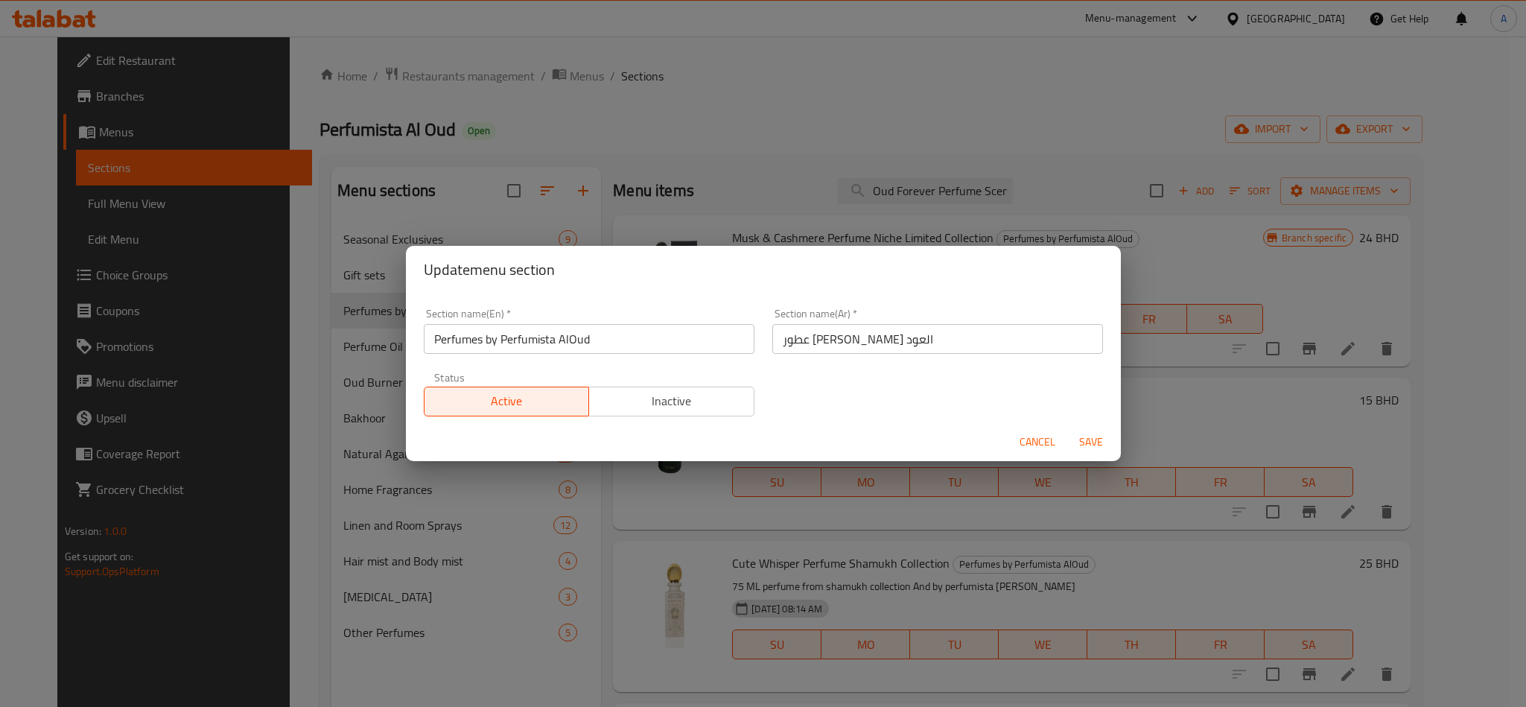
click at [644, 342] on input "Perfumes by Perfumista AlOud" at bounding box center [589, 339] width 331 height 30
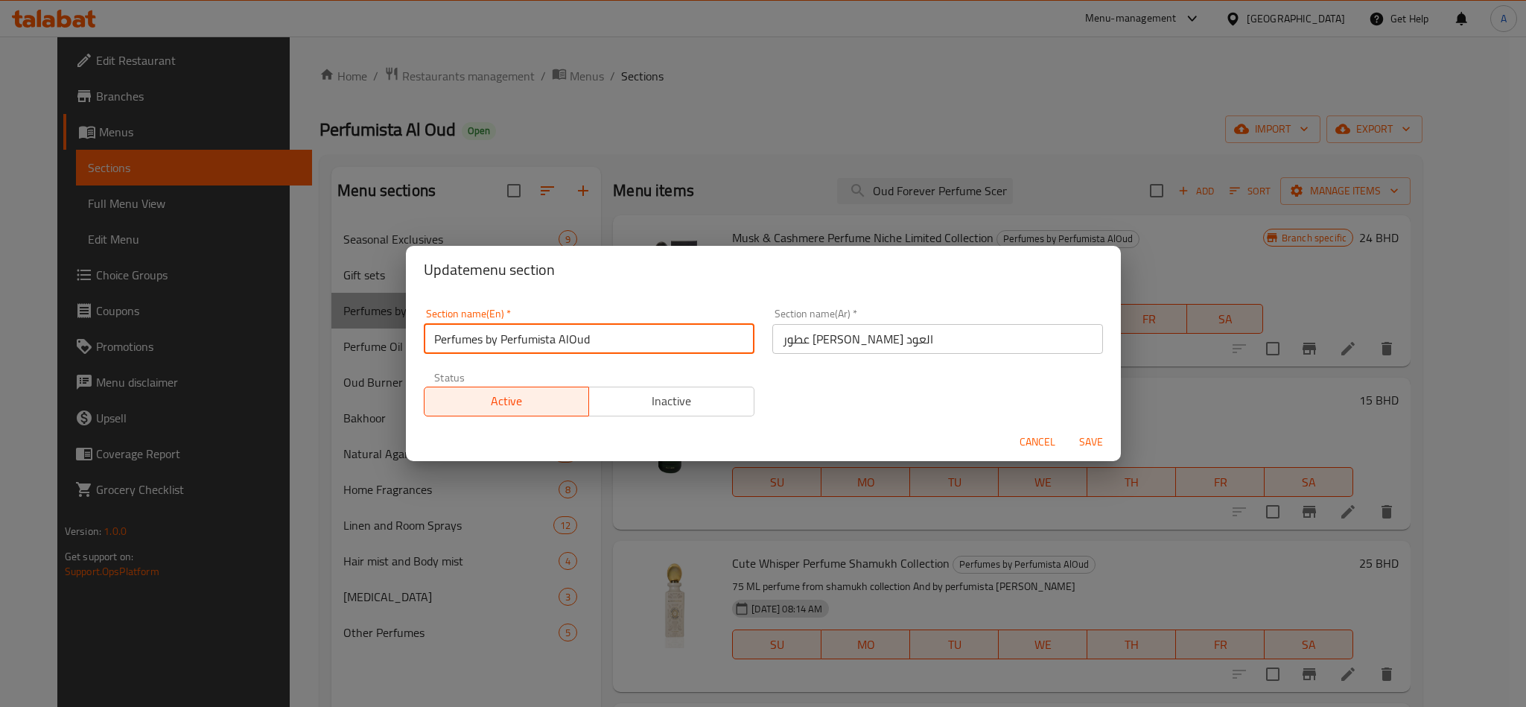
click at [644, 342] on input "Perfumes by Perfumista AlOud" at bounding box center [589, 339] width 331 height 30
click at [1038, 440] on span "Cancel" at bounding box center [1038, 442] width 36 height 19
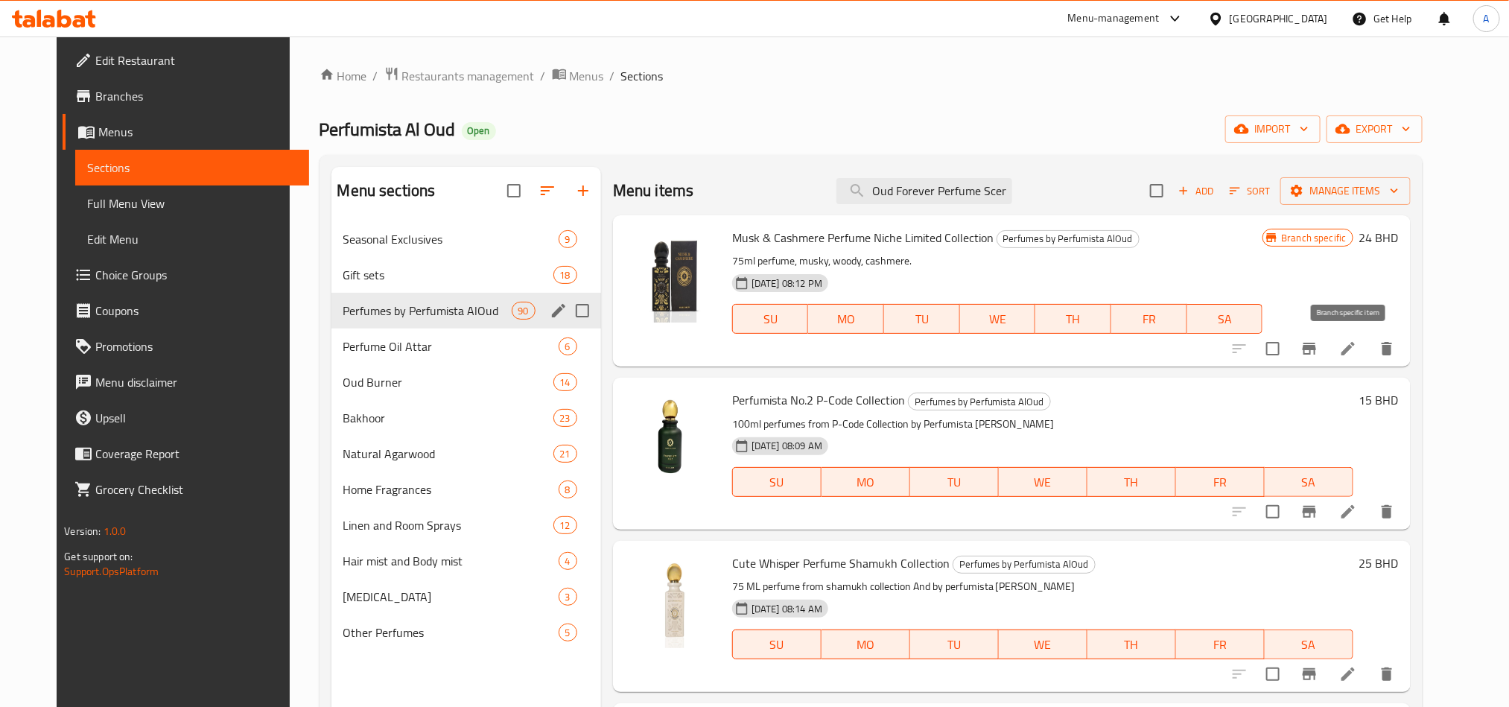
click at [1384, 277] on div "Branch specific 24 BHD" at bounding box center [1331, 290] width 136 height 127
click at [1230, 12] on div at bounding box center [1219, 18] width 22 height 16
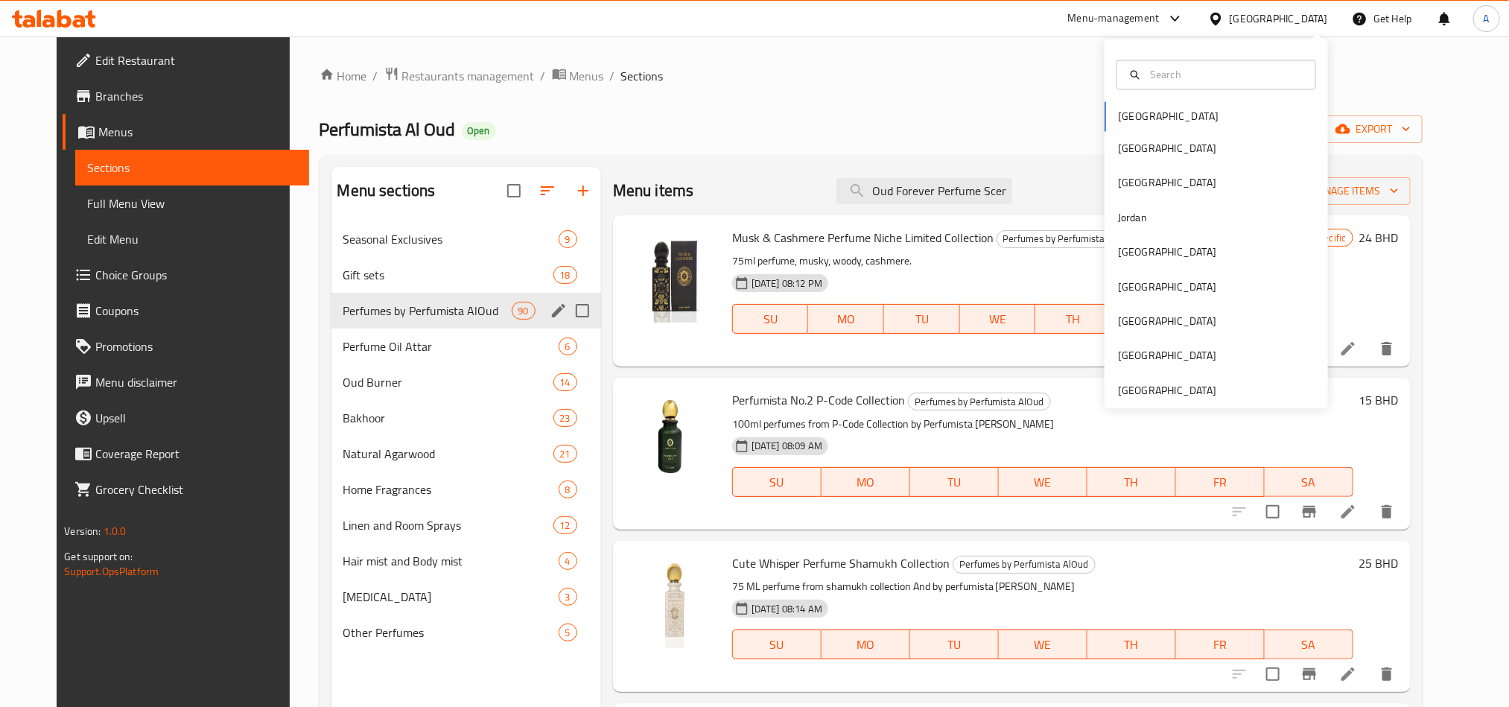
click at [1160, 401] on div "Bahrain Egypt Iraq Jordan Kuwait Oman Qatar Saudi Arabia United Arab Emirates" at bounding box center [1216, 223] width 223 height 369
click at [1155, 385] on div "[GEOGRAPHIC_DATA]" at bounding box center [1167, 390] width 98 height 16
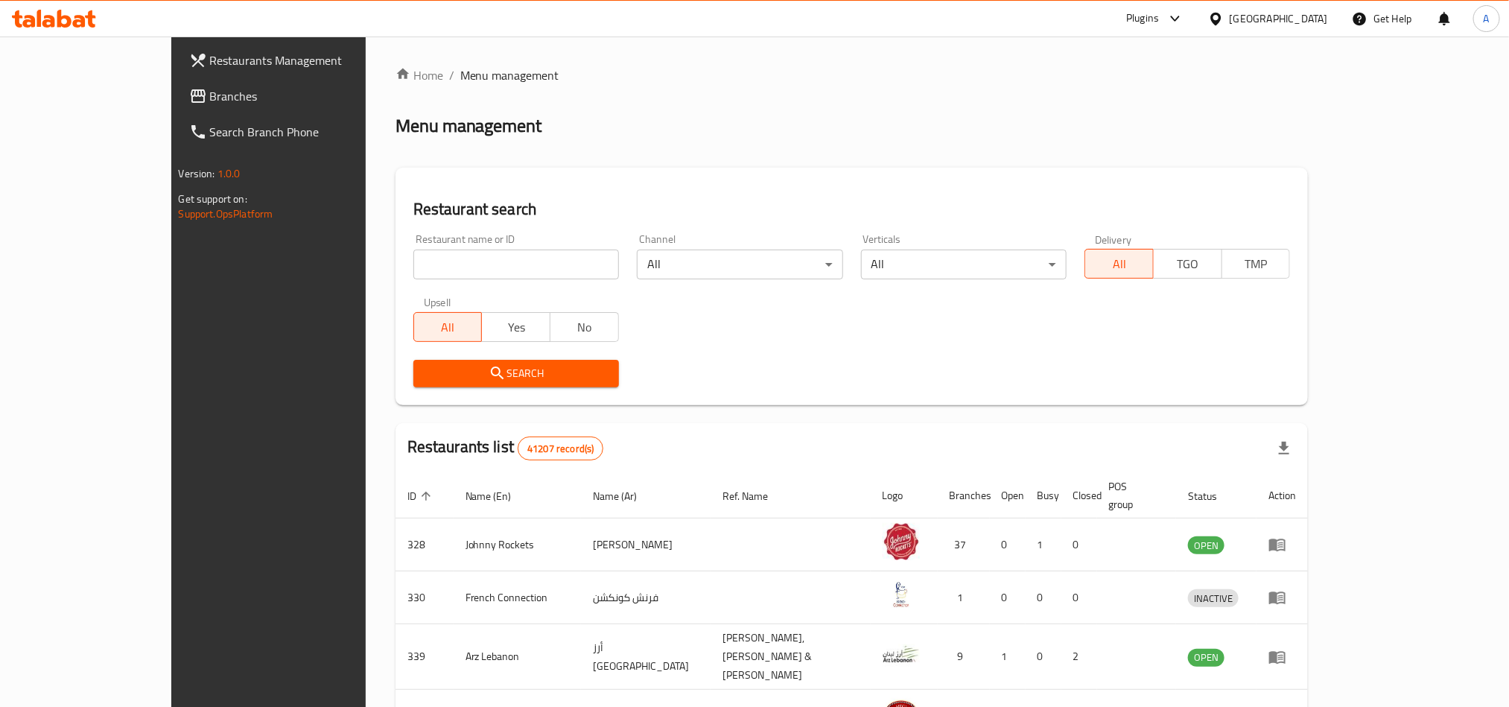
click at [434, 284] on div "Restaurant name or ID Restaurant name or ID" at bounding box center [515, 256] width 223 height 63
click at [472, 267] on input "search" at bounding box center [516, 265] width 206 height 30
paste input "2636"
type input "2636"
click button "Search" at bounding box center [516, 374] width 206 height 28
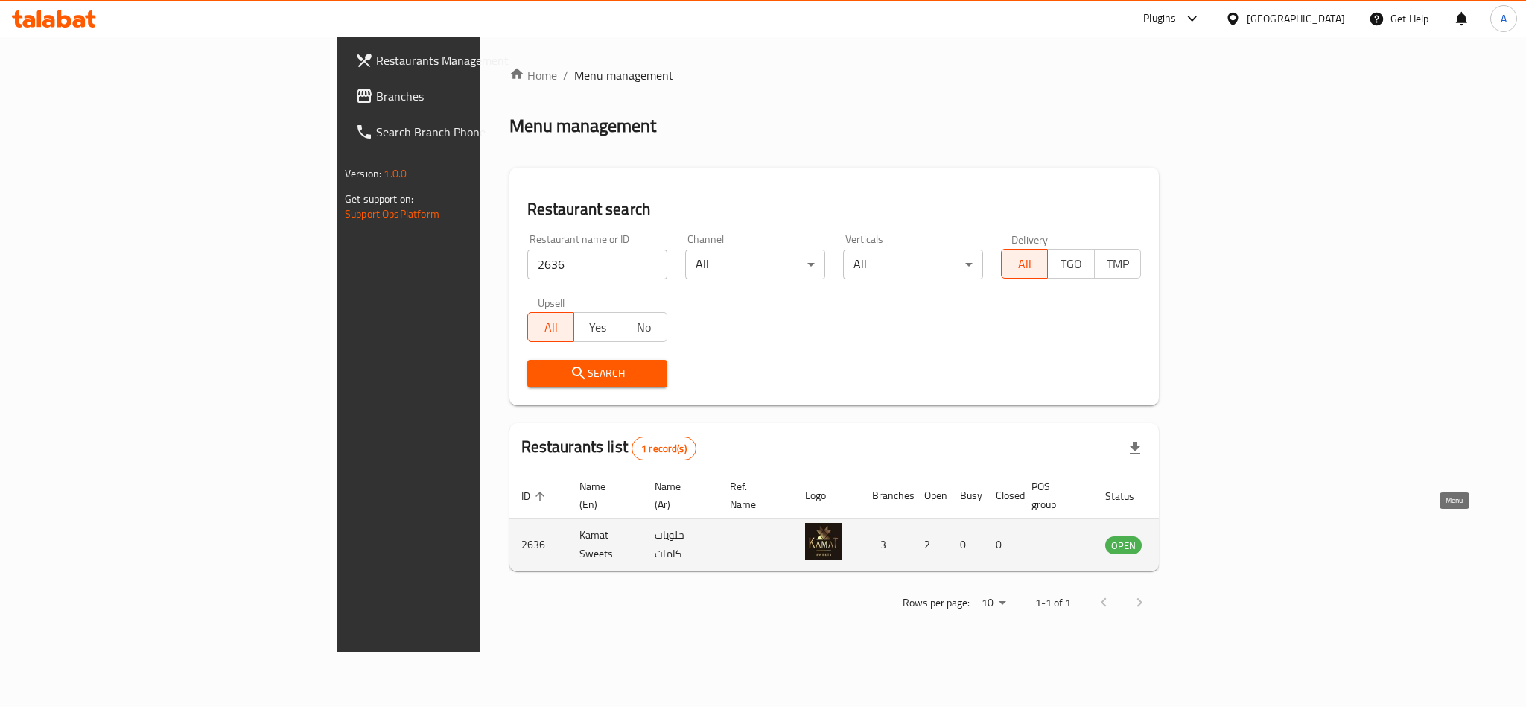
click at [1201, 539] on icon "enhanced table" at bounding box center [1192, 545] width 16 height 13
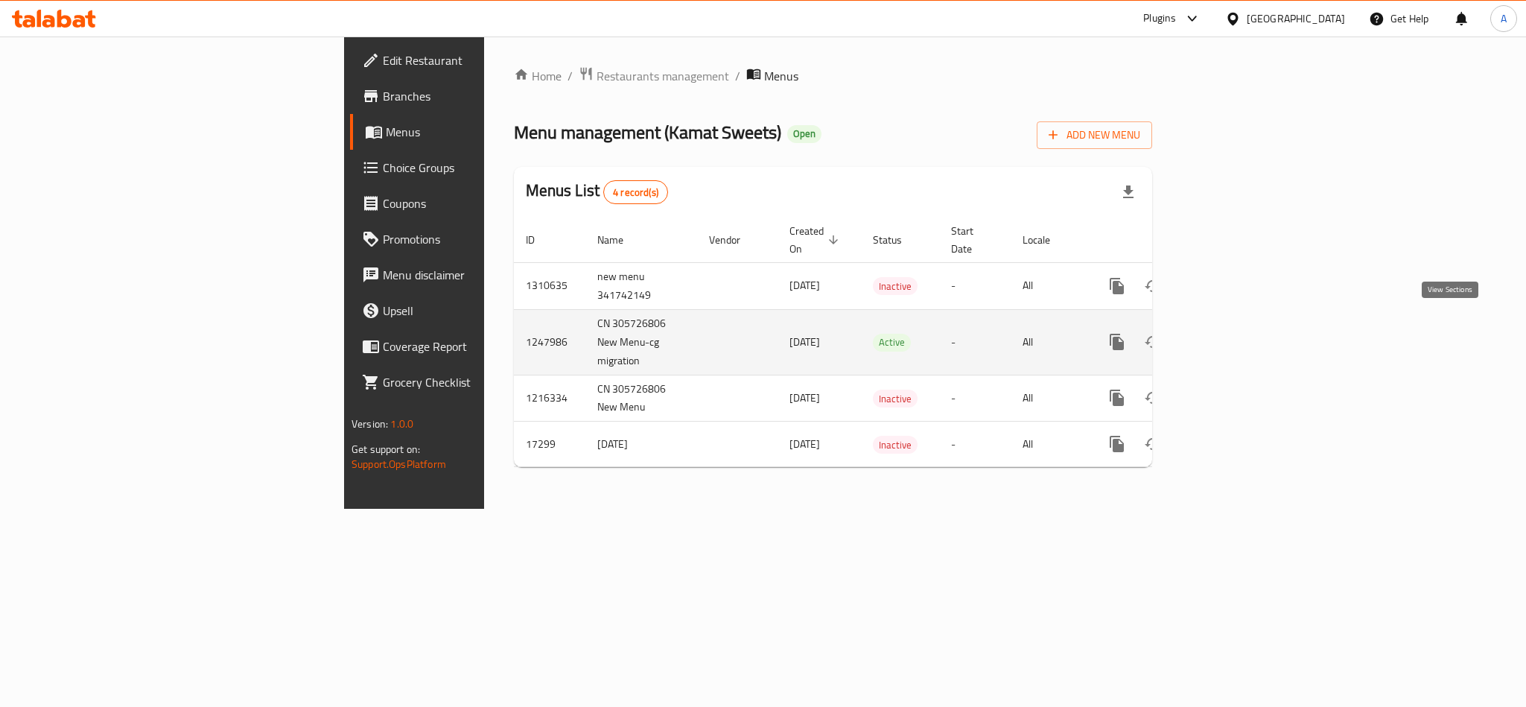
click at [1234, 333] on icon "enhanced table" at bounding box center [1225, 342] width 18 height 18
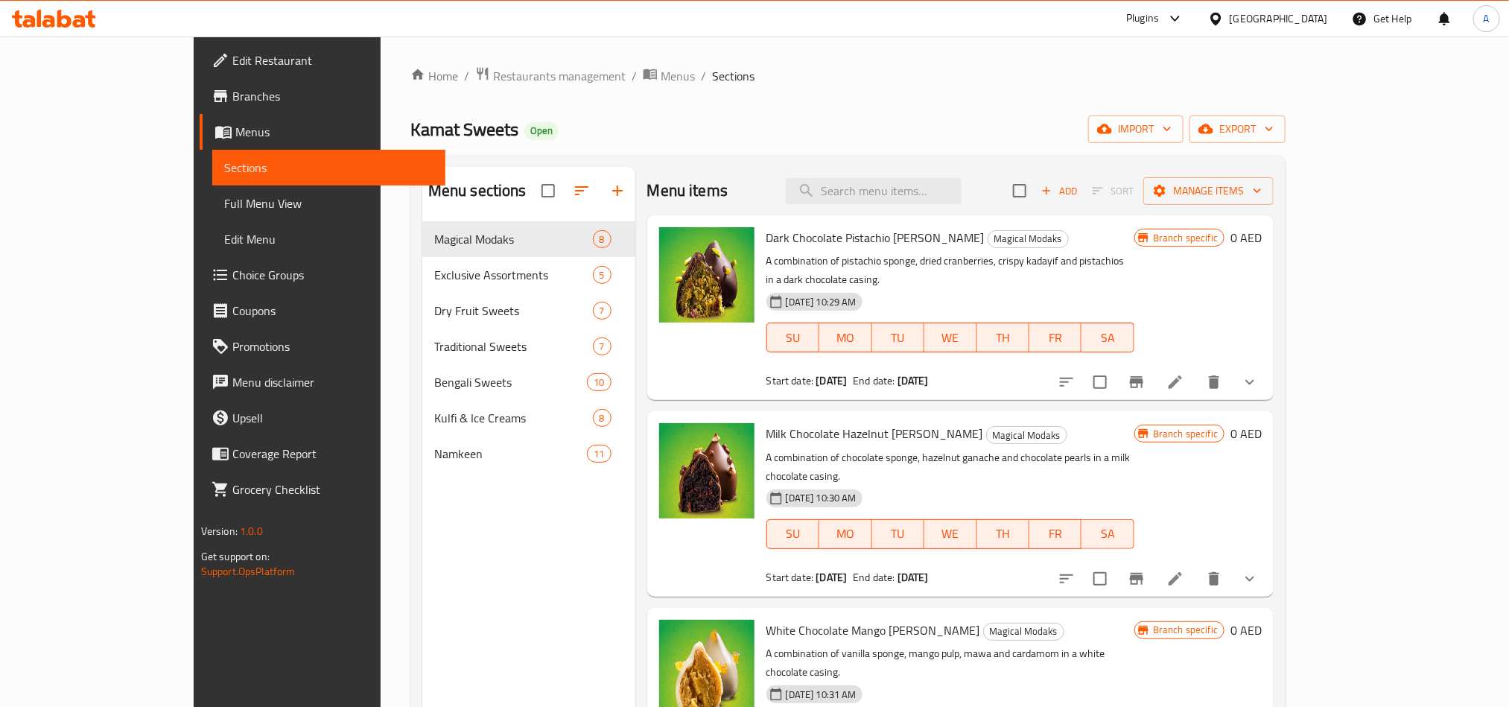
click at [1286, 78] on ol "Home / Restaurants management / Menus / Sections" at bounding box center [847, 75] width 875 height 19
click at [905, 192] on input "search" at bounding box center [874, 191] width 176 height 26
paste input "KAJU MANGO"
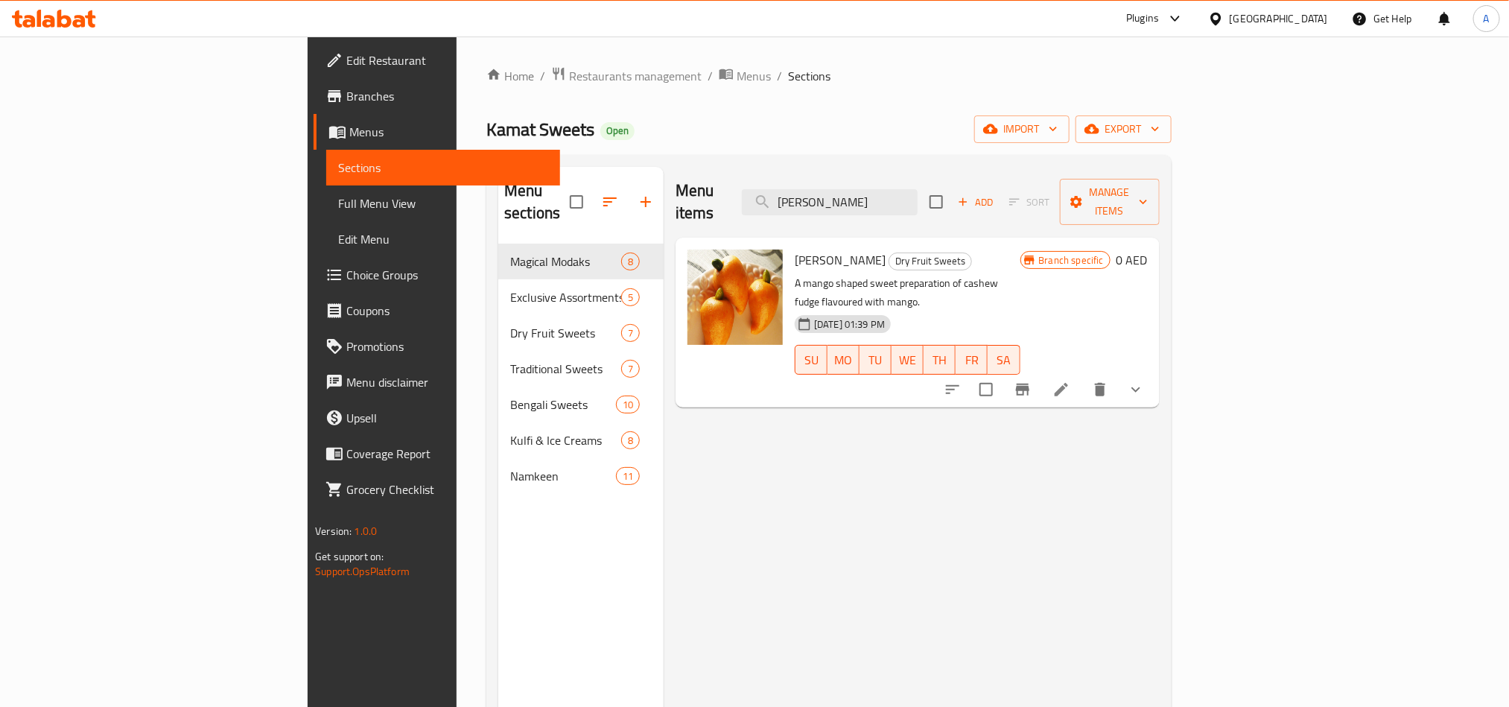
type input "KAJU MANGO"
click at [1145, 381] on icon "show more" at bounding box center [1136, 390] width 18 height 18
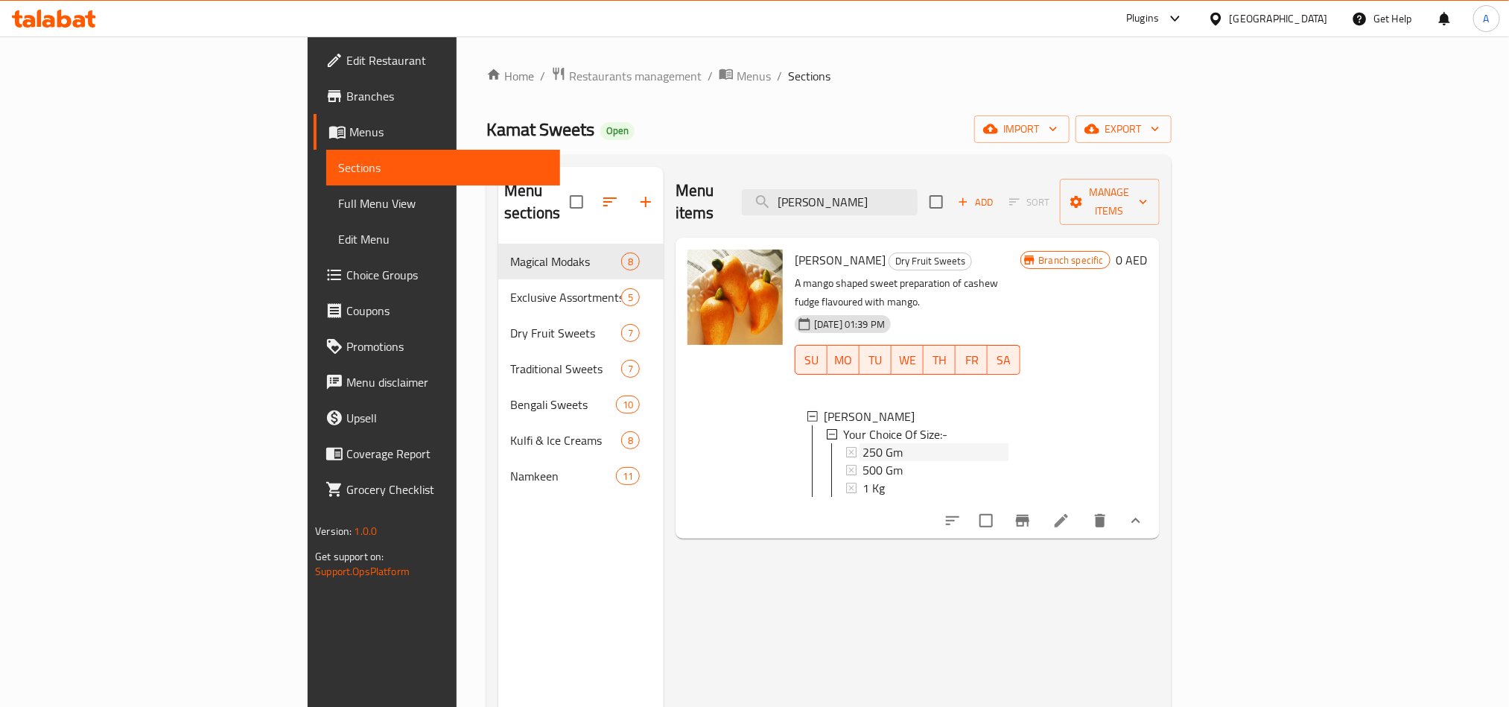
click at [863, 443] on div "250 Gm" at bounding box center [935, 452] width 145 height 18
click at [863, 461] on span "500 Gm" at bounding box center [883, 470] width 40 height 18
click at [863, 479] on div "1 Kg" at bounding box center [935, 488] width 145 height 18
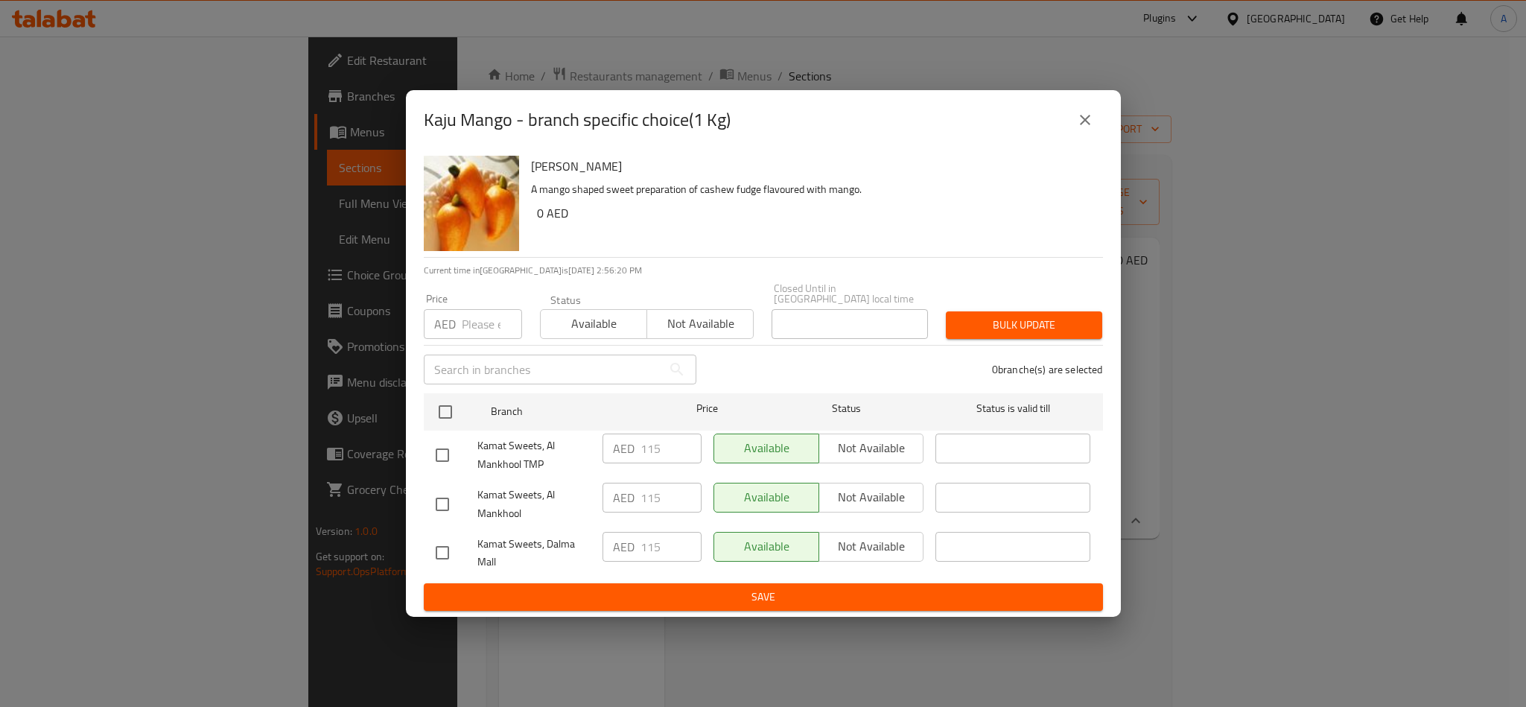
click at [1085, 128] on icon "close" at bounding box center [1085, 120] width 18 height 18
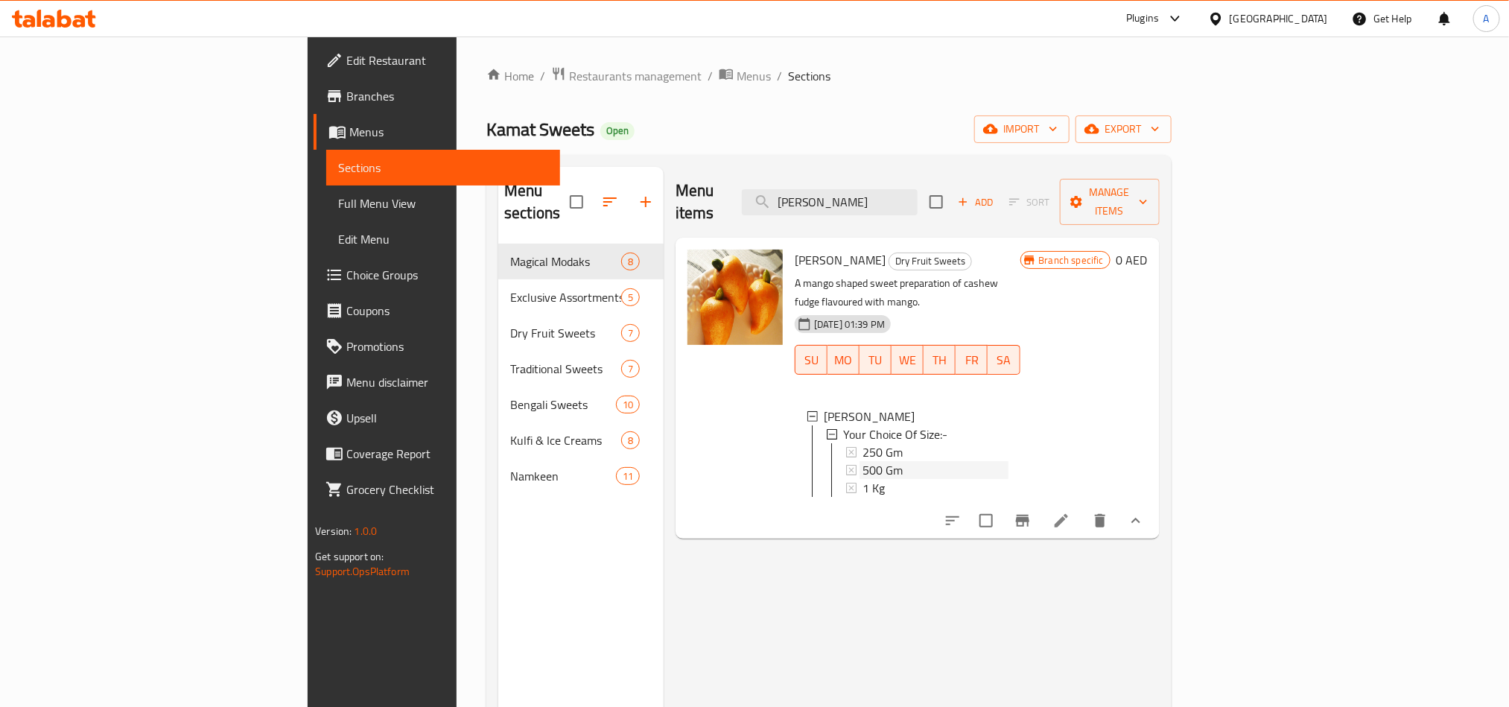
click at [863, 461] on span "500 Gm" at bounding box center [883, 470] width 40 height 18
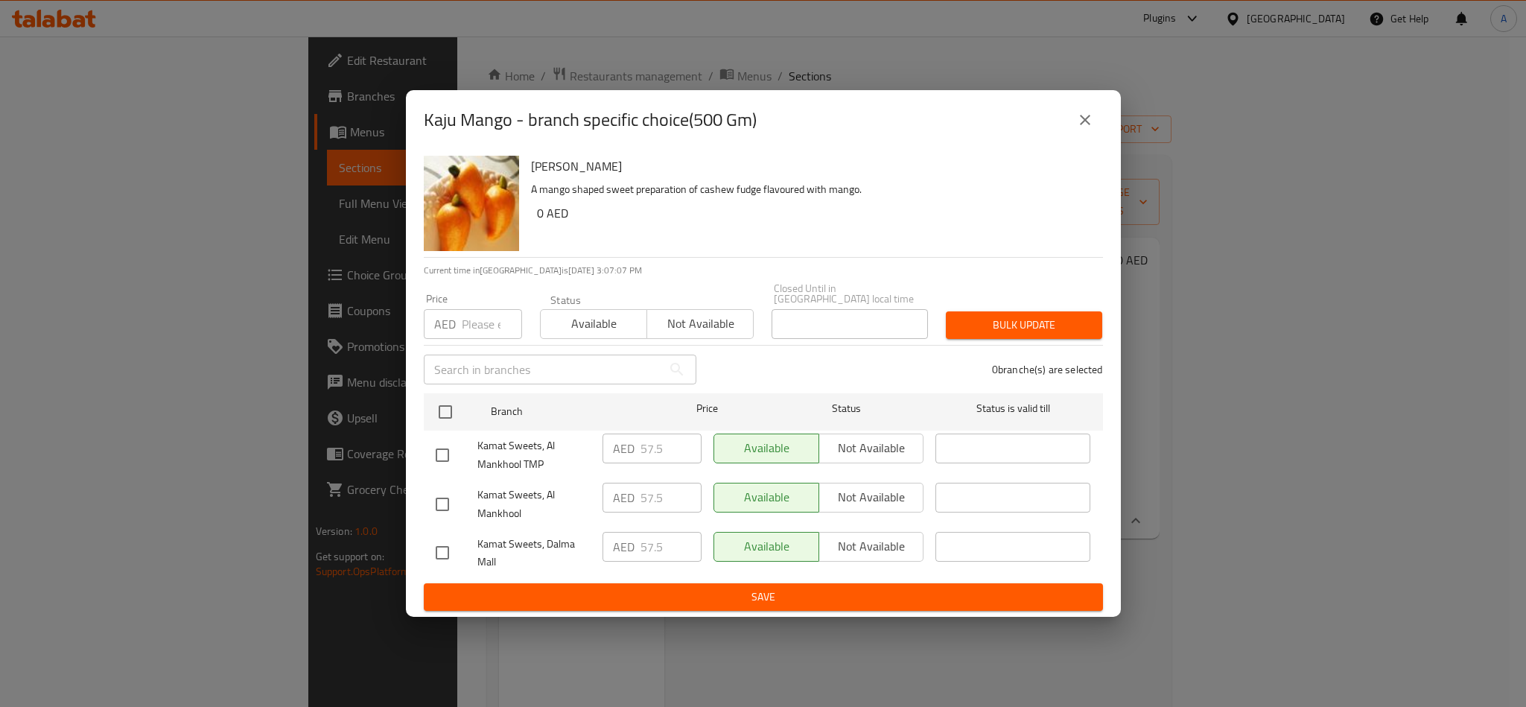
click at [1375, 548] on div "Kaju Mango - branch specific choice(500 Gm) Kaju Mango A mango shaped sweet pre…" at bounding box center [763, 353] width 1526 height 707
click at [352, 165] on div "Kaju Mango - branch specific choice(500 Gm) Kaju Mango A mango shaped sweet pre…" at bounding box center [763, 353] width 1526 height 707
click at [1080, 111] on icon "close" at bounding box center [1085, 120] width 18 height 18
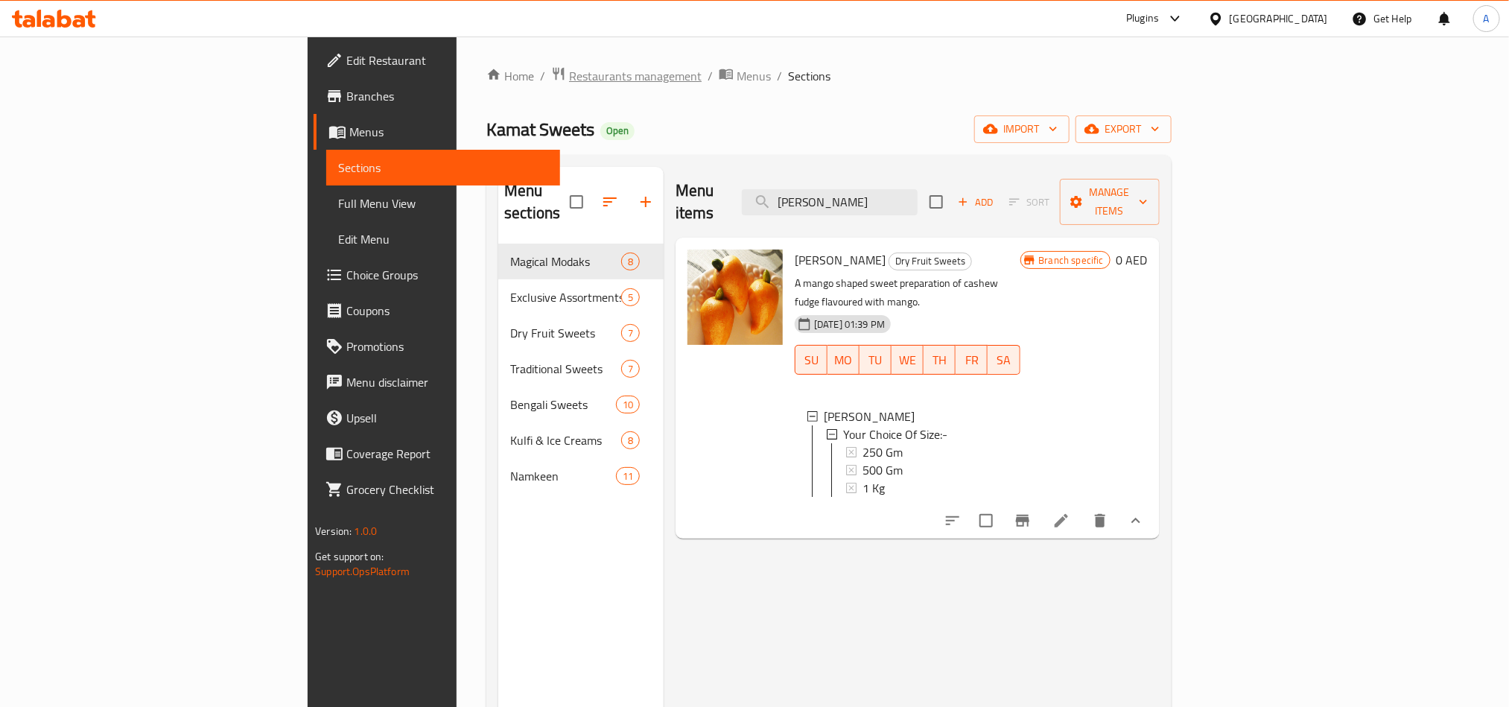
click at [569, 78] on span "Restaurants management" at bounding box center [635, 76] width 133 height 18
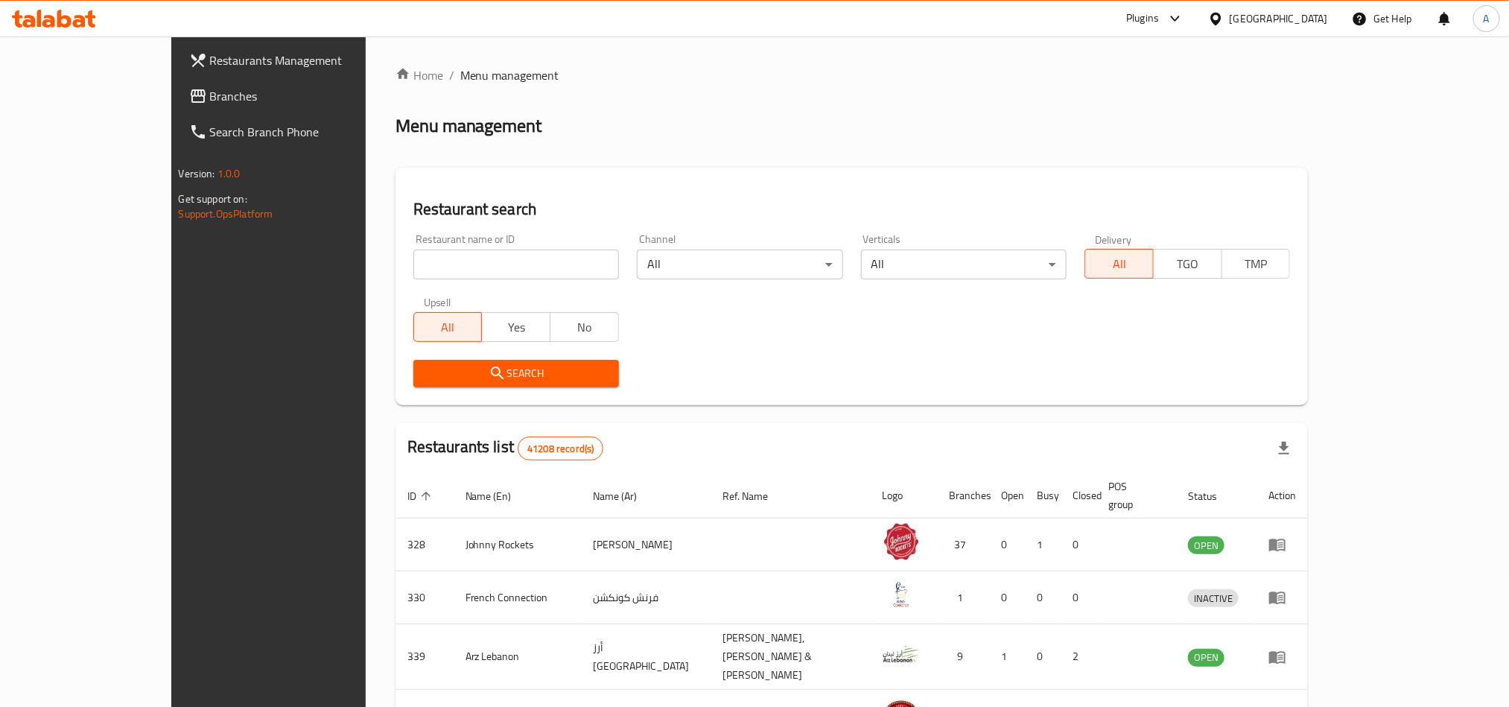
click at [1310, 12] on div "[GEOGRAPHIC_DATA]" at bounding box center [1279, 18] width 98 height 16
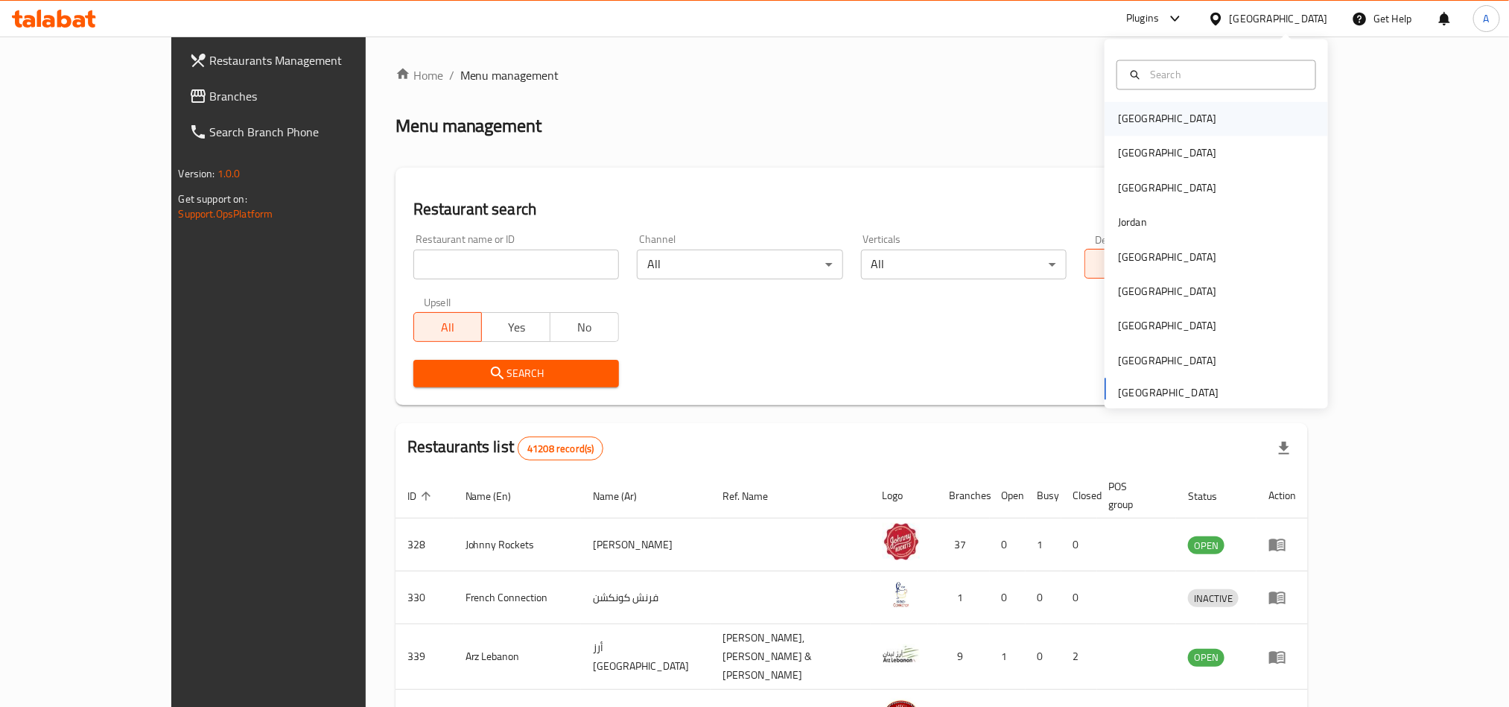
click at [1136, 112] on div "[GEOGRAPHIC_DATA]" at bounding box center [1167, 119] width 122 height 34
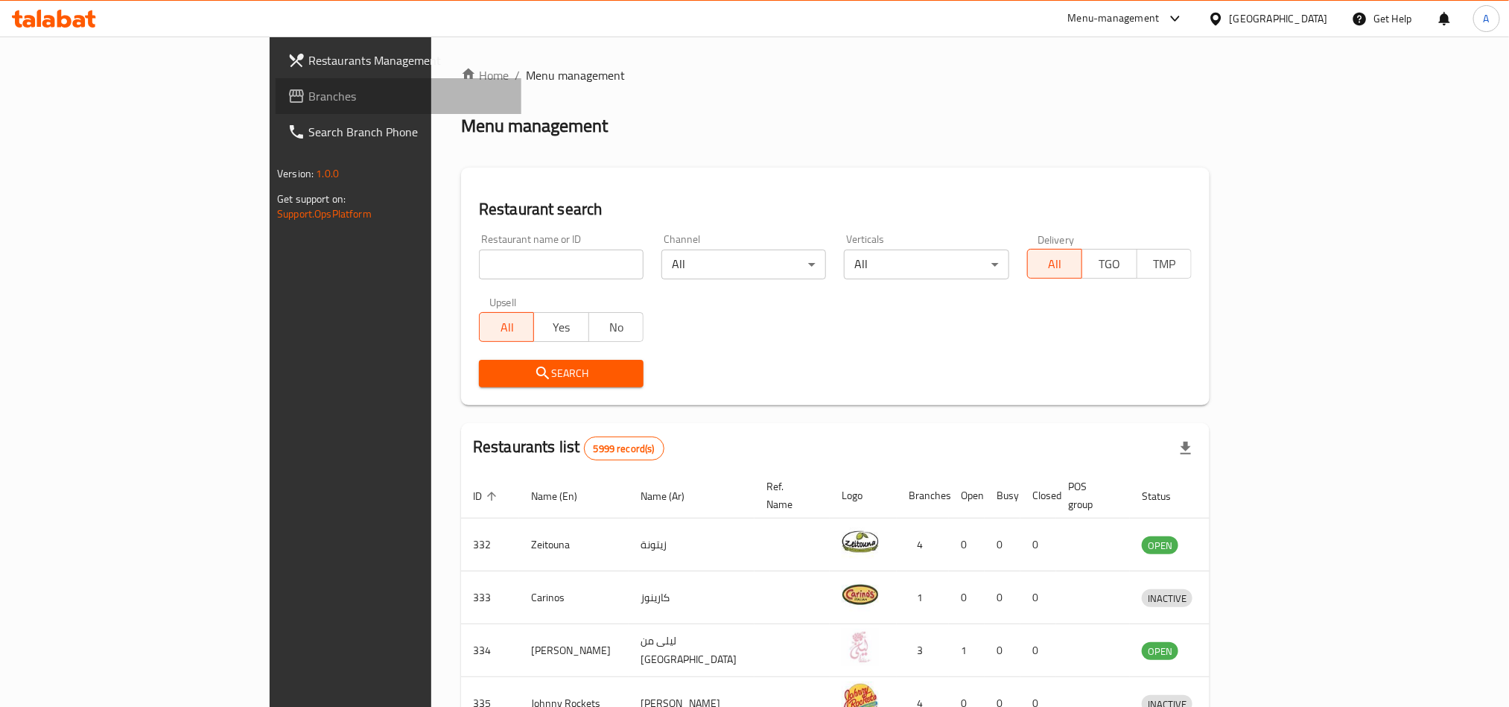
click at [308, 92] on span "Branches" at bounding box center [408, 96] width 201 height 18
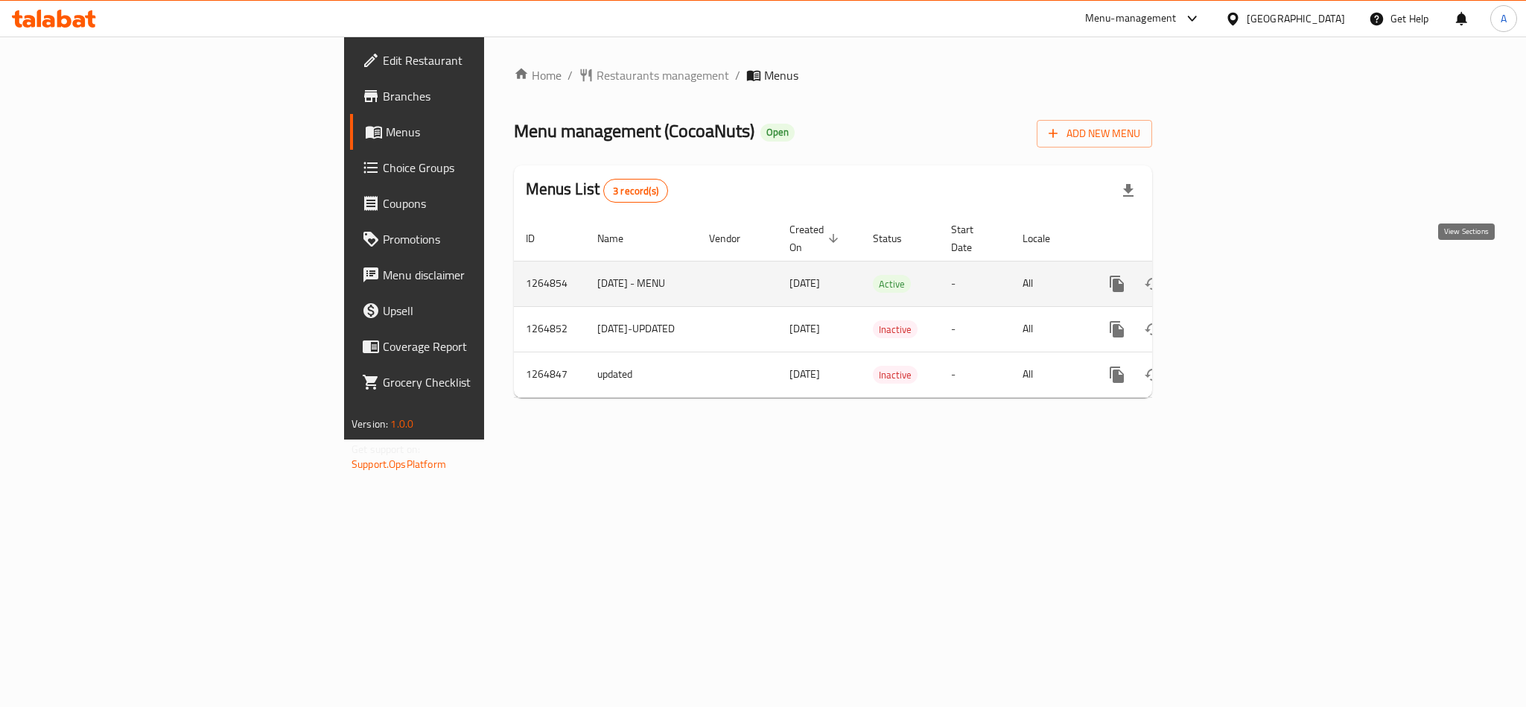
click at [1243, 267] on link "enhanced table" at bounding box center [1225, 284] width 36 height 36
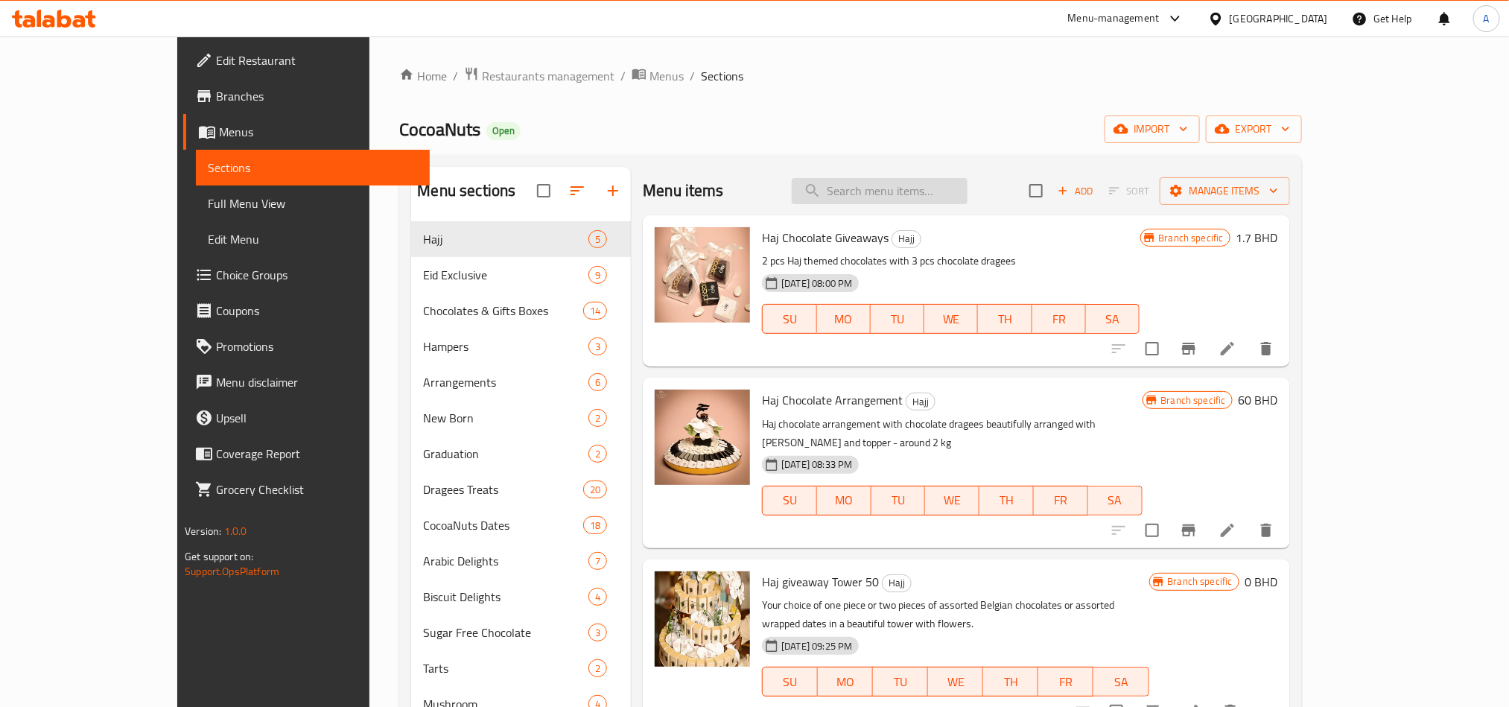
click at [963, 179] on input "search" at bounding box center [880, 191] width 176 height 26
paste input "haj giveaway tower"
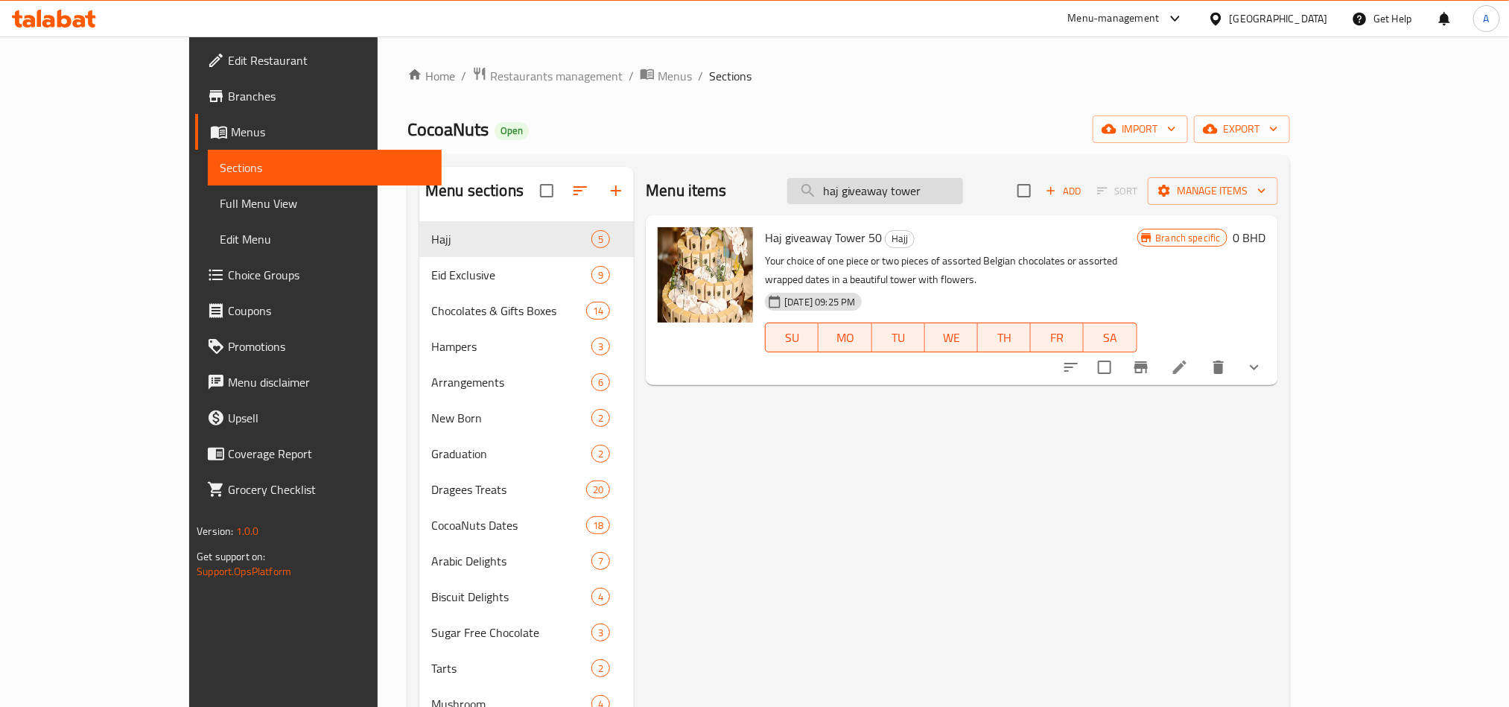
click at [934, 190] on input "haj giveaway tower" at bounding box center [875, 191] width 176 height 26
click at [1278, 488] on div "Menu items haj giveaway tower Add Sort Manage items Haj giveaway Tower 50 Hajj …" at bounding box center [956, 590] width 644 height 847
click at [765, 239] on span "Haj giveaway Tower 50" at bounding box center [823, 237] width 117 height 22
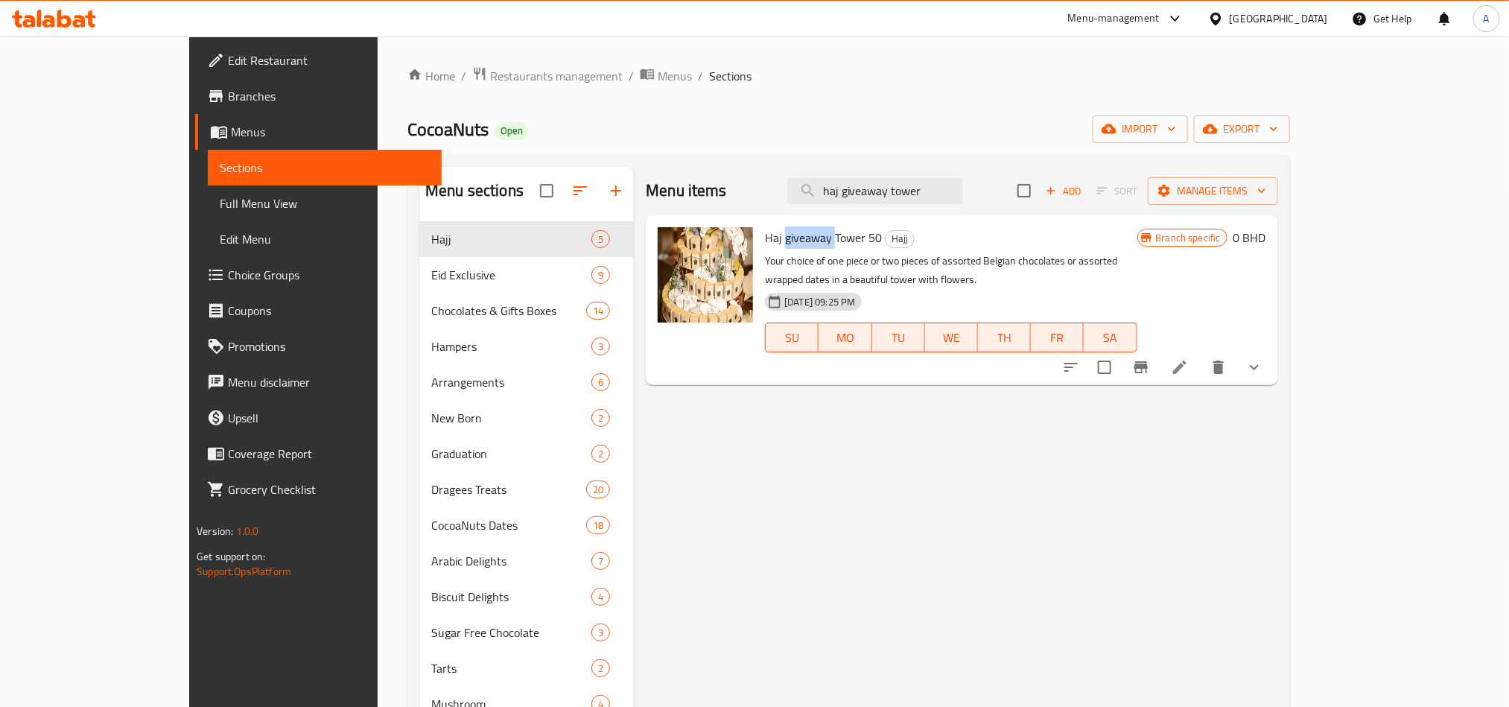
click at [765, 239] on span "Haj giveaway Tower 50" at bounding box center [823, 237] width 117 height 22
copy h6 "Haj giveaway Tower 50"
click at [903, 180] on input "haj giveaway tower" at bounding box center [875, 191] width 176 height 26
click at [904, 180] on input "haj giveaway tower" at bounding box center [875, 191] width 176 height 26
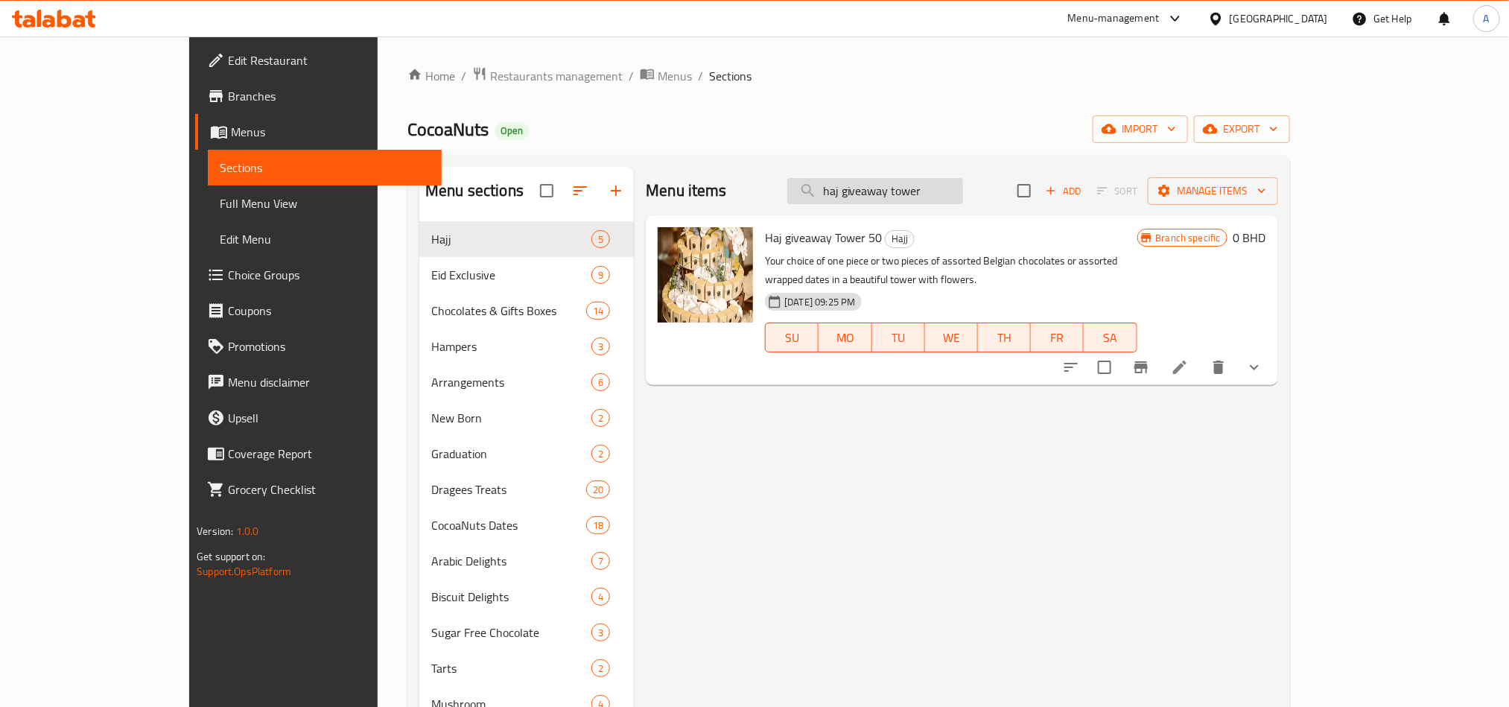
click at [904, 180] on input "haj giveaway tower" at bounding box center [875, 191] width 176 height 26
click at [939, 193] on input "haj giveaway tower" at bounding box center [875, 191] width 176 height 26
paste input "Haj Giveaway T"
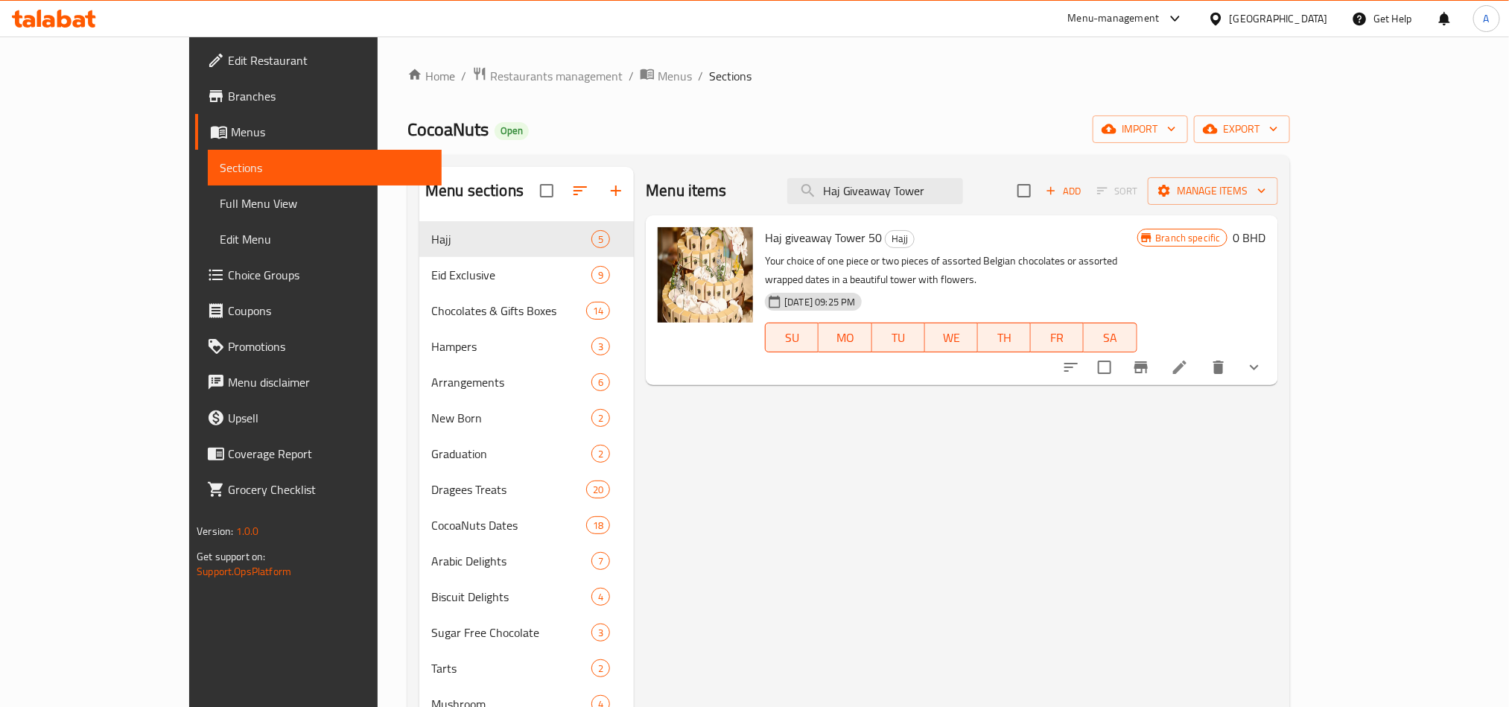
type input "Haj Giveaway Tower"
click at [1278, 481] on div "Menu items Haj Giveaway Tower Add Sort Manage items Haj giveaway Tower 50 Hajj …" at bounding box center [956, 590] width 644 height 847
click at [1221, 21] on icon at bounding box center [1215, 18] width 10 height 13
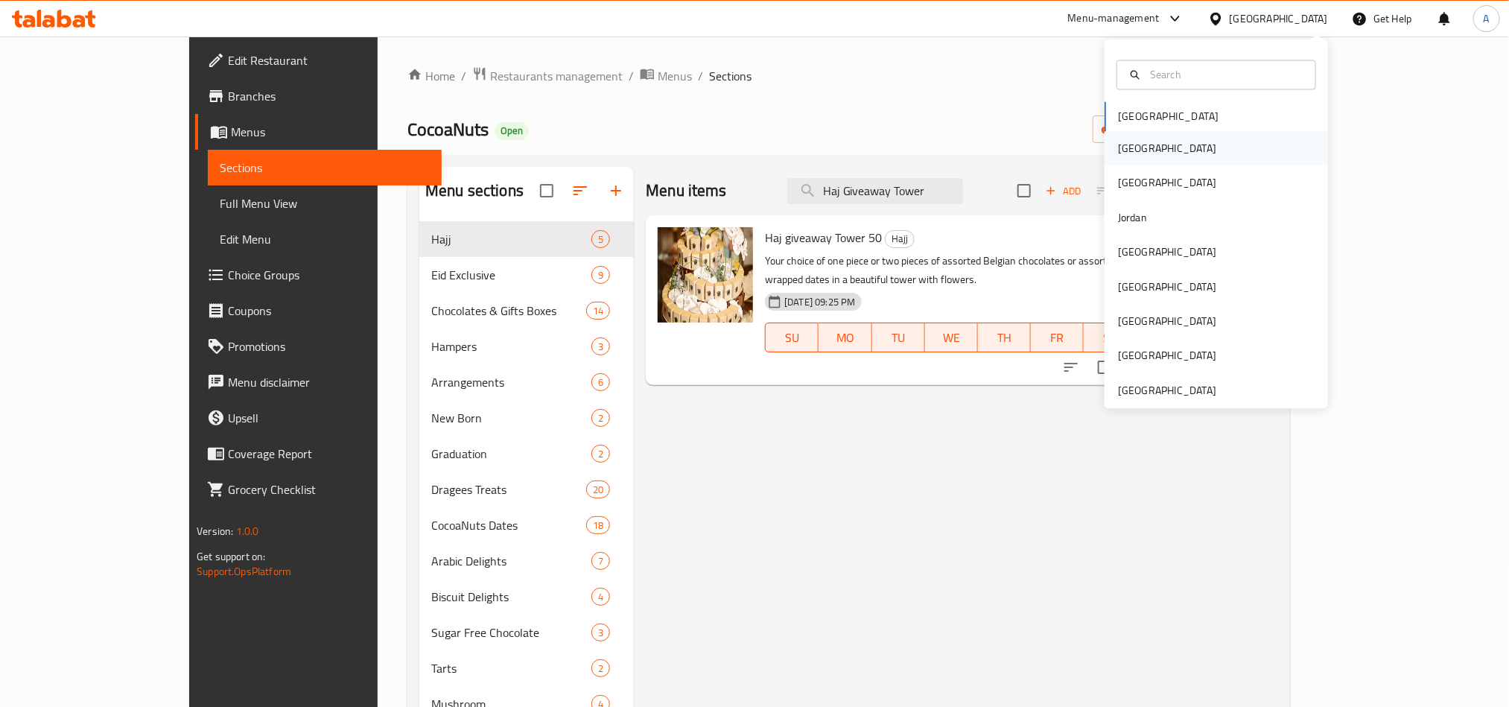
click at [1174, 148] on div "[GEOGRAPHIC_DATA]" at bounding box center [1216, 149] width 223 height 34
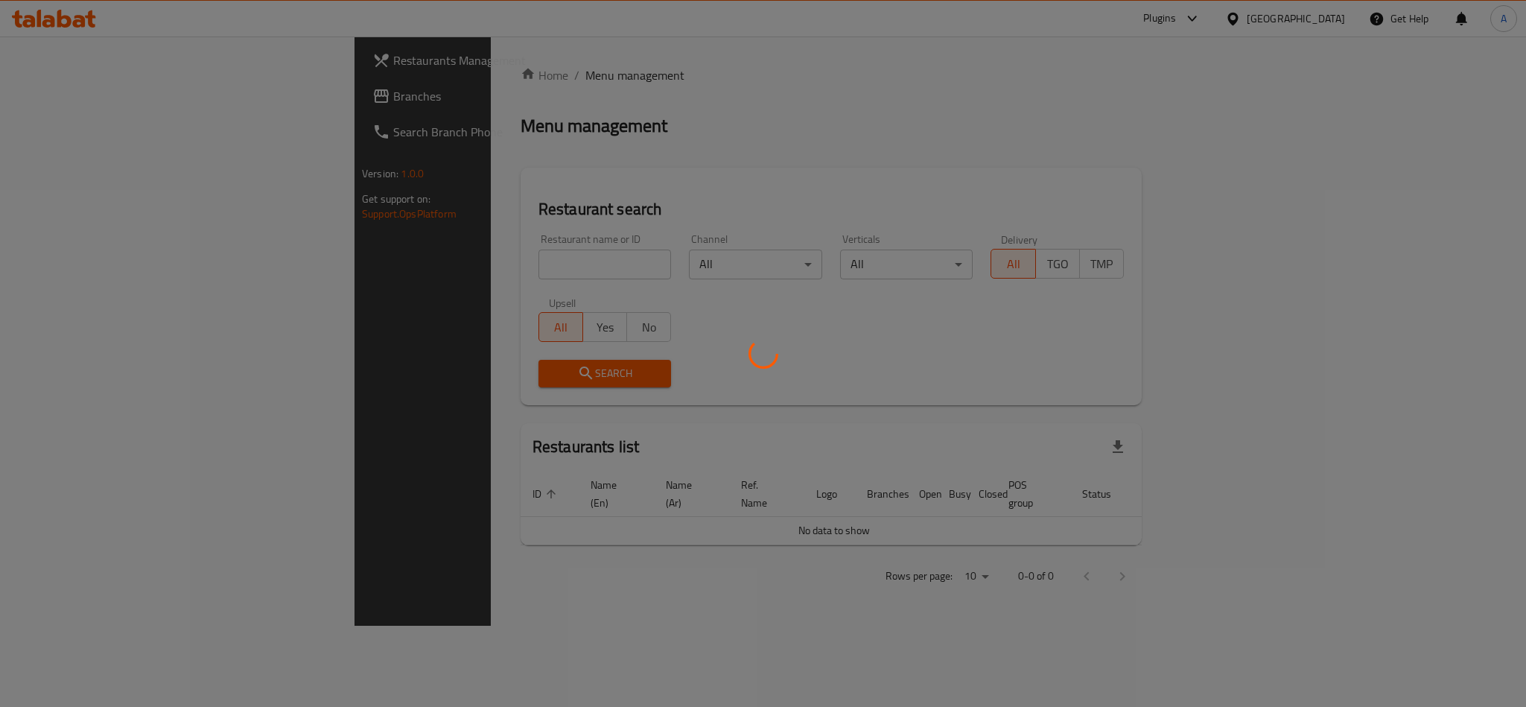
click at [110, 110] on div at bounding box center [763, 353] width 1526 height 707
click at [85, 101] on div at bounding box center [763, 353] width 1526 height 707
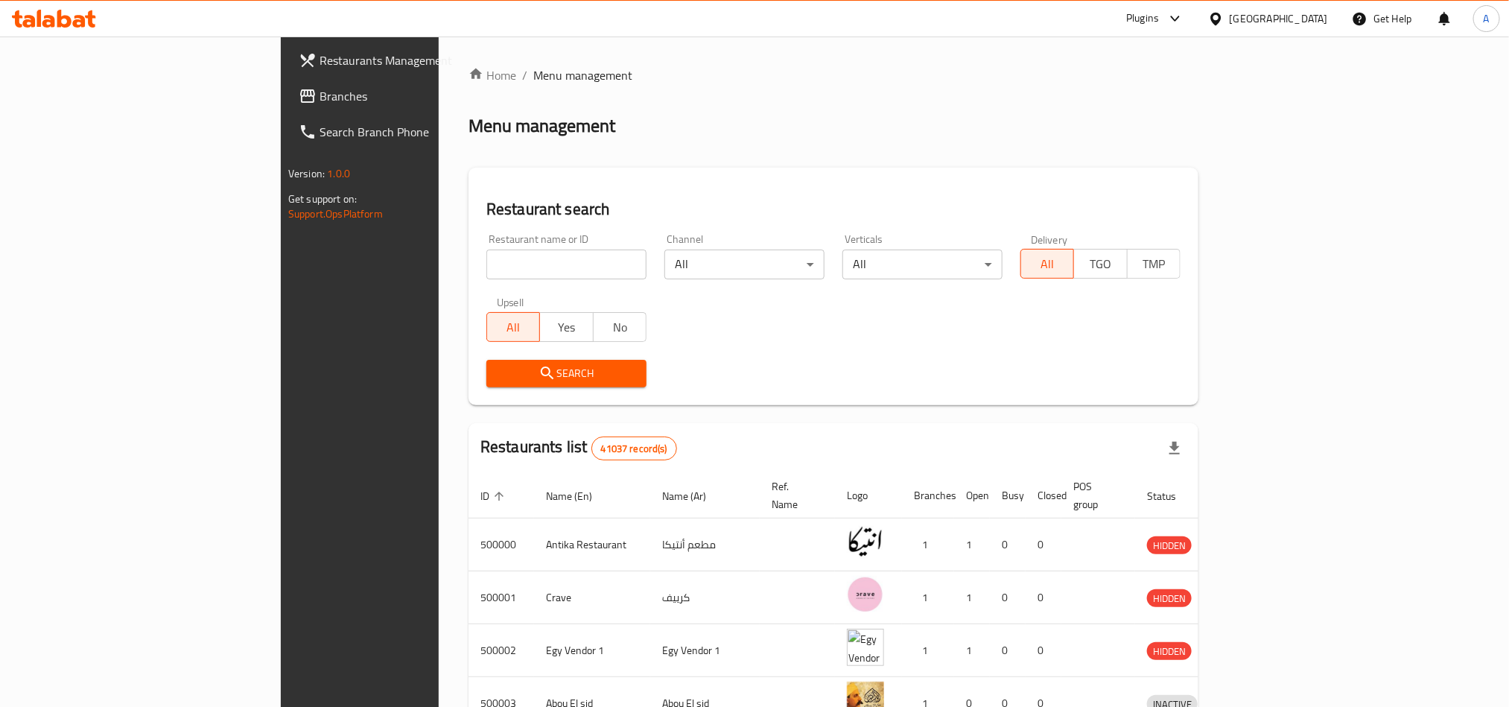
click at [287, 110] on link "Branches" at bounding box center [410, 96] width 246 height 36
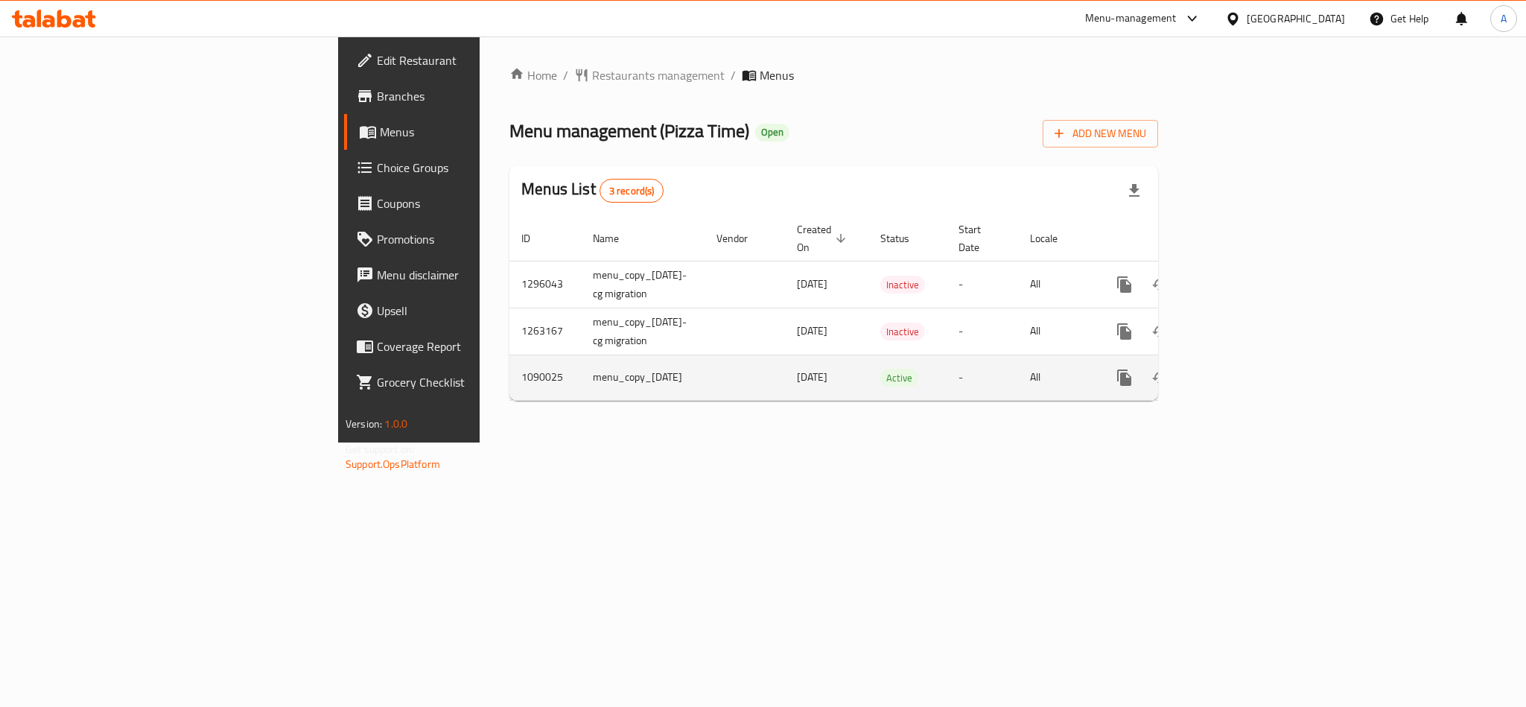
click at [1239, 371] on icon "enhanced table" at bounding box center [1231, 377] width 13 height 13
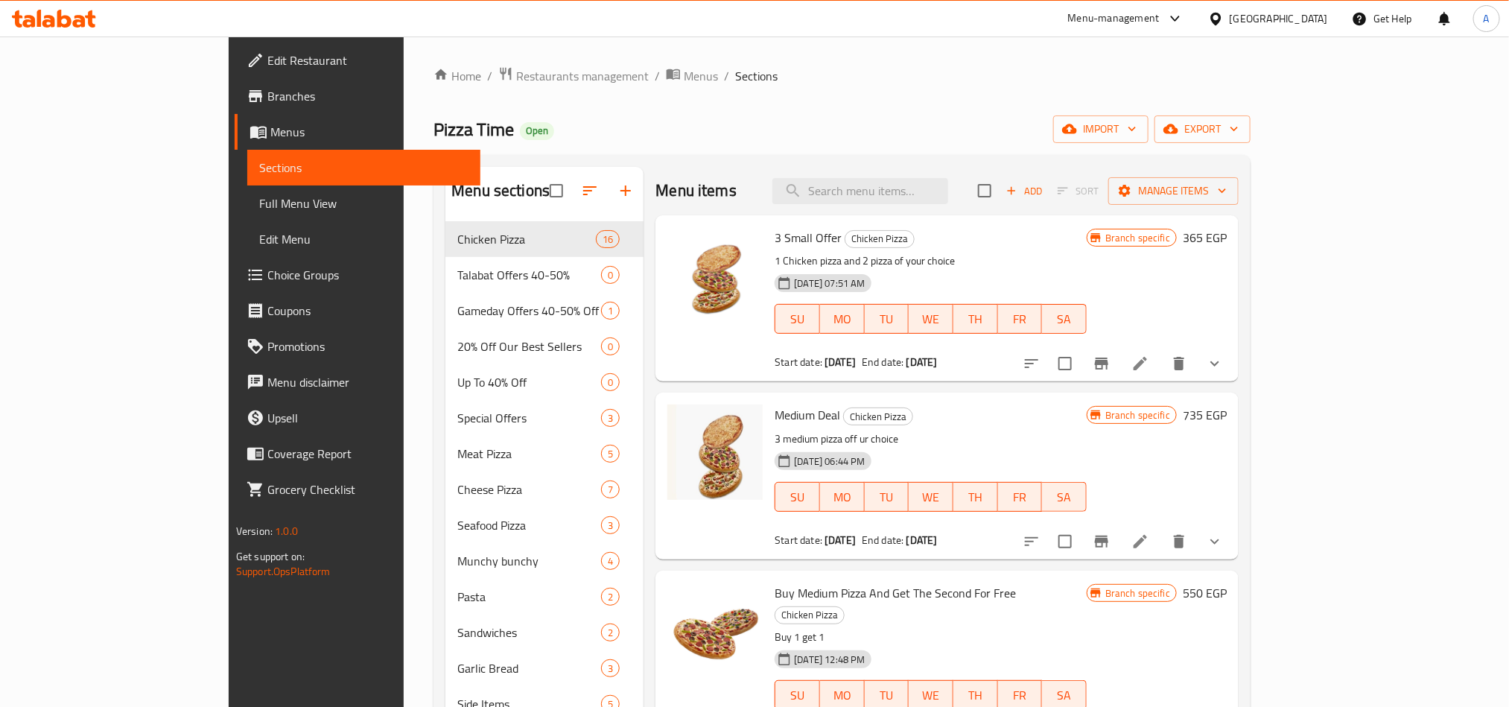
click at [1251, 79] on ol "Home / Restaurants management / Menus / Sections" at bounding box center [842, 75] width 817 height 19
click at [896, 197] on input "search" at bounding box center [860, 191] width 176 height 26
paste input "3 Small Offer"
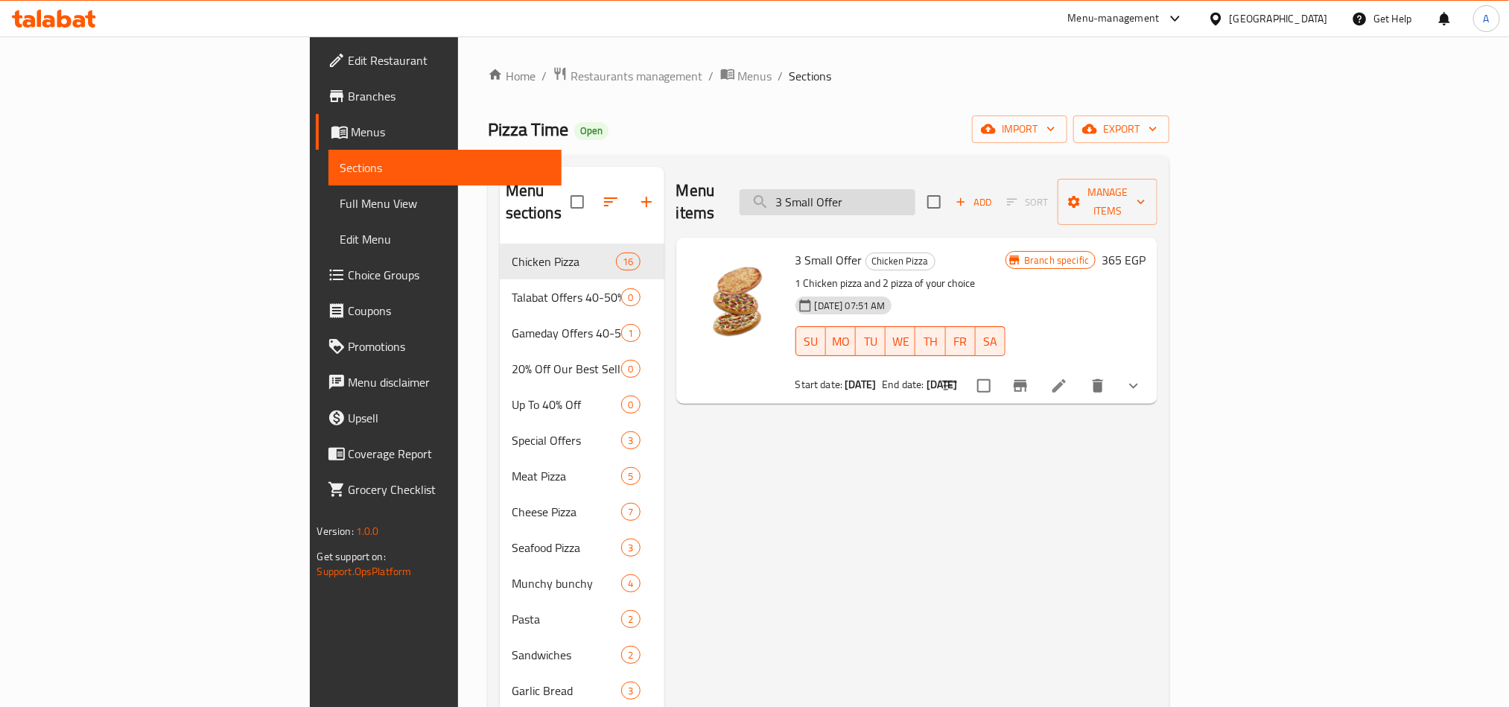
click at [915, 189] on input "3 Small Offer" at bounding box center [828, 202] width 176 height 26
paste input "Medium Deal"
click at [968, 164] on div "Menu sections Chicken Pizza 16 Talabat Offers 40-50% 0 Gameday Offers 40-50% Of…" at bounding box center [829, 601] width 682 height 893
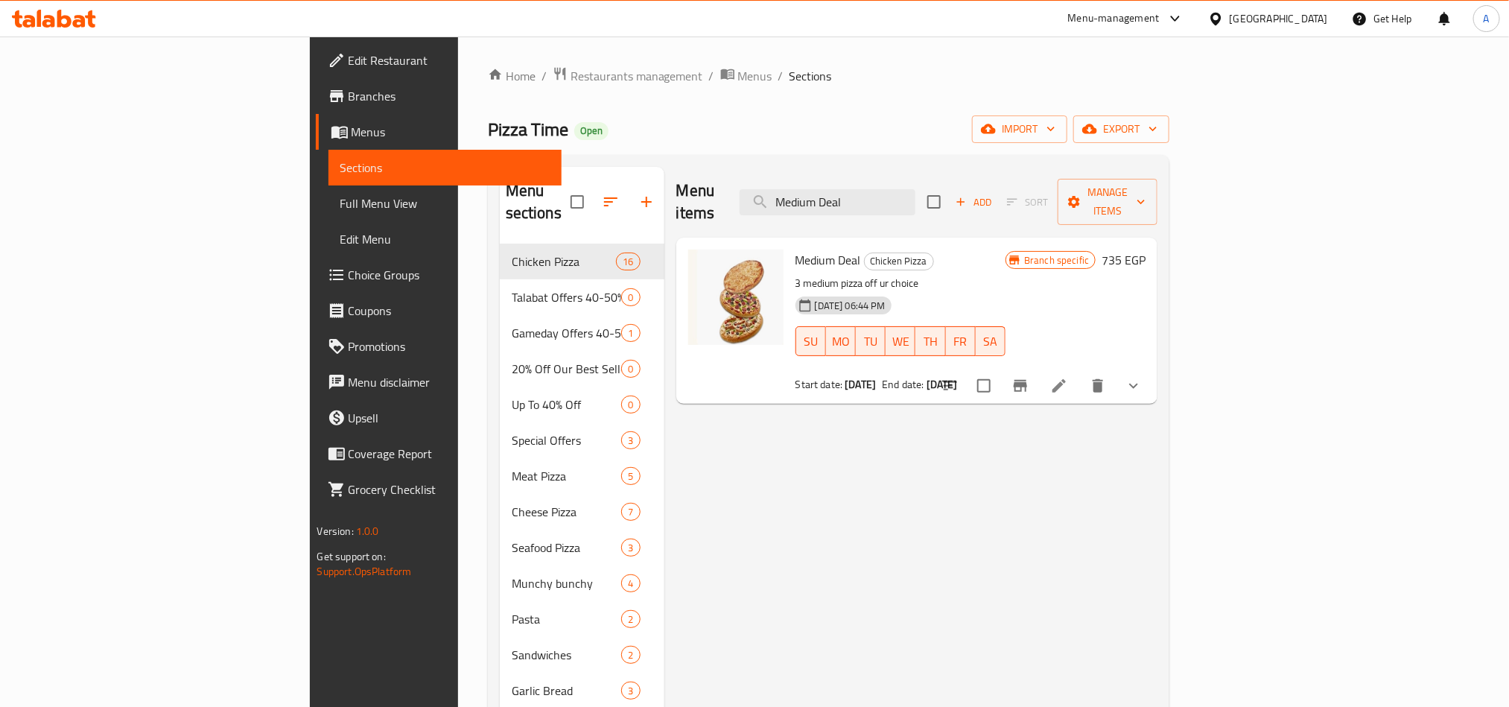
click at [965, 175] on div "Menu items Medium Deal Add Sort Manage items" at bounding box center [917, 202] width 482 height 71
click at [915, 189] on input "Medium Deal" at bounding box center [828, 202] width 176 height 26
paste input "Buy Medium Pizza And Get The Second For Free"
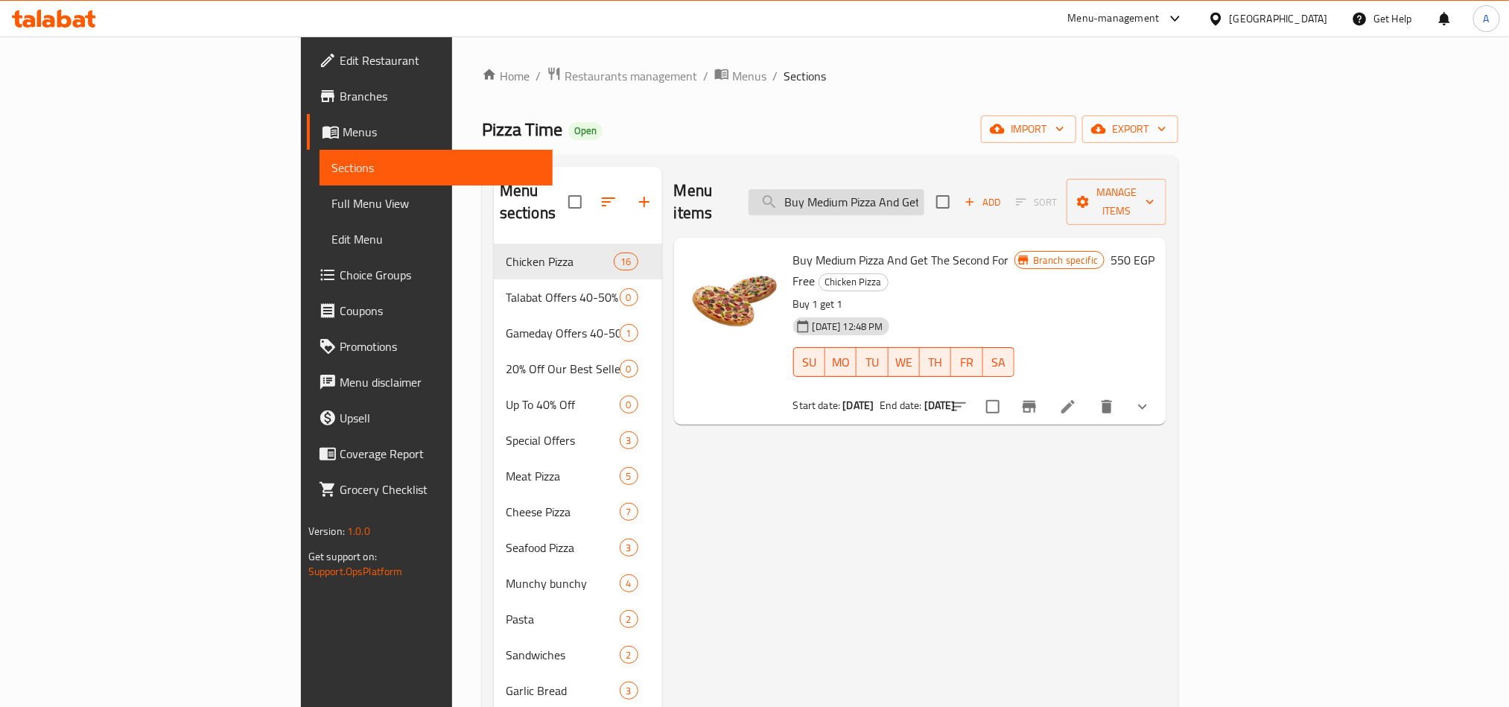
click at [892, 189] on input "Buy Medium Pizza And Get The Second For Free" at bounding box center [837, 202] width 176 height 26
paste input "Circle Deal Offer"
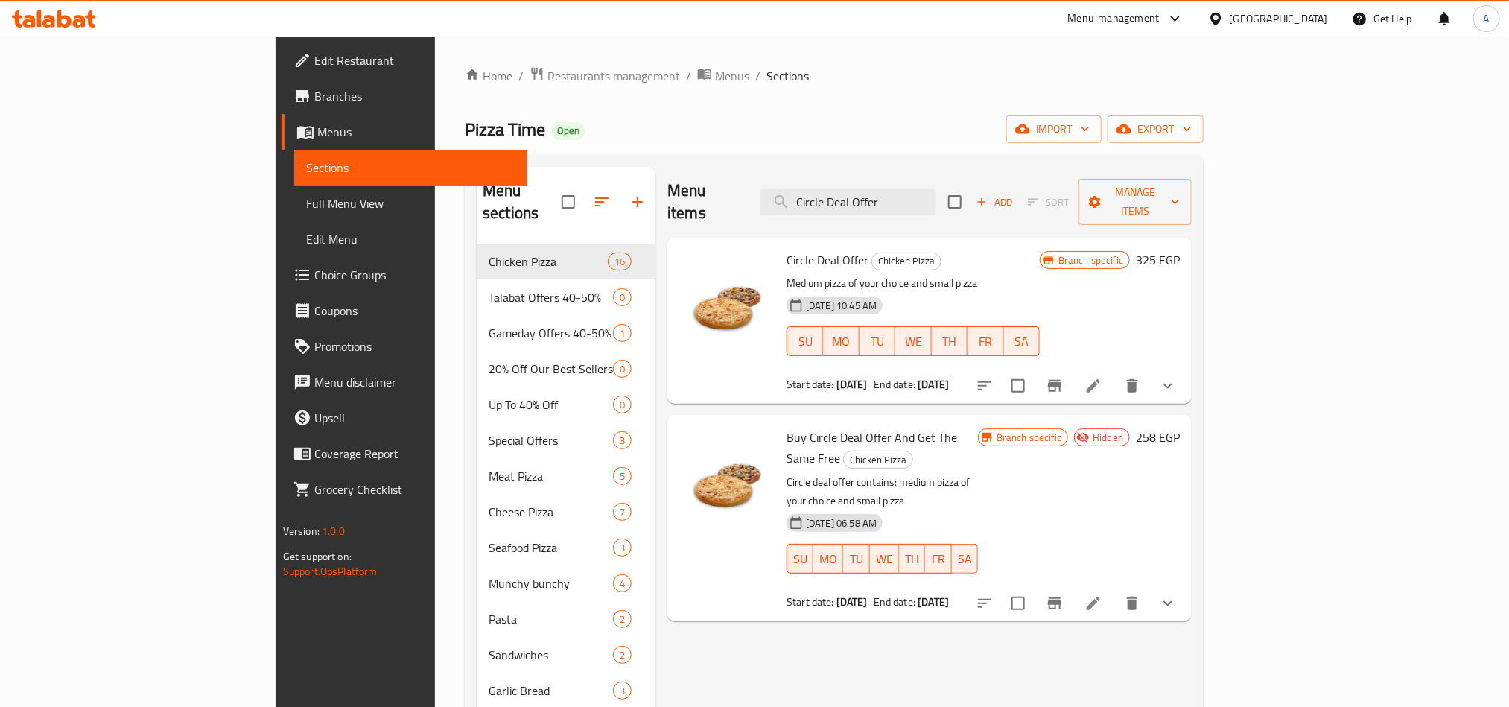
click at [1204, 564] on div "Menu sections Chicken Pizza 16 Talabat Offers 40-50% 0 Gameday Offers 40-50% Of…" at bounding box center [834, 601] width 739 height 893
click at [905, 195] on input "Circle Deal Offer" at bounding box center [849, 202] width 176 height 26
paste input "Party Deal Offer"
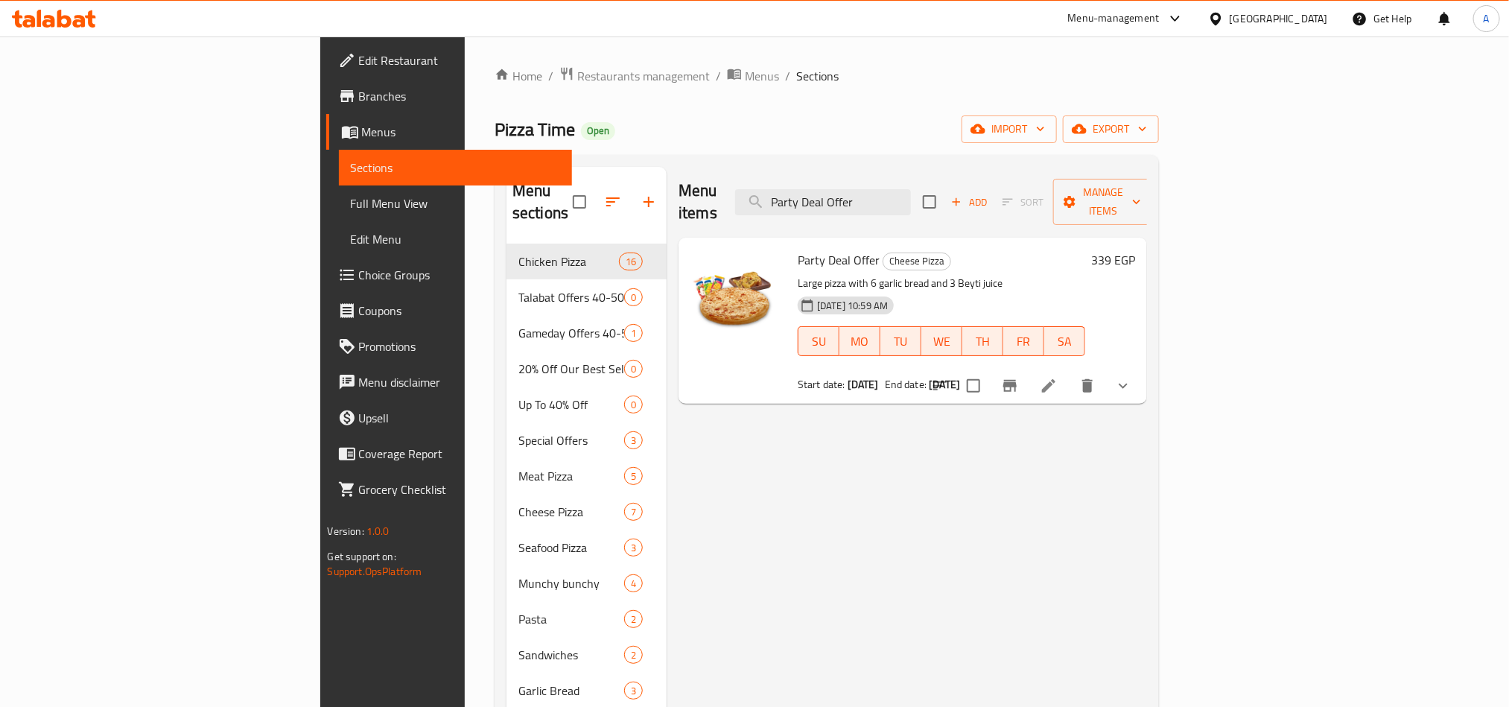
type input "Party Deal Offer"
click at [1301, 5] on div "[GEOGRAPHIC_DATA]" at bounding box center [1268, 19] width 144 height 36
click at [1230, 25] on div at bounding box center [1219, 18] width 22 height 16
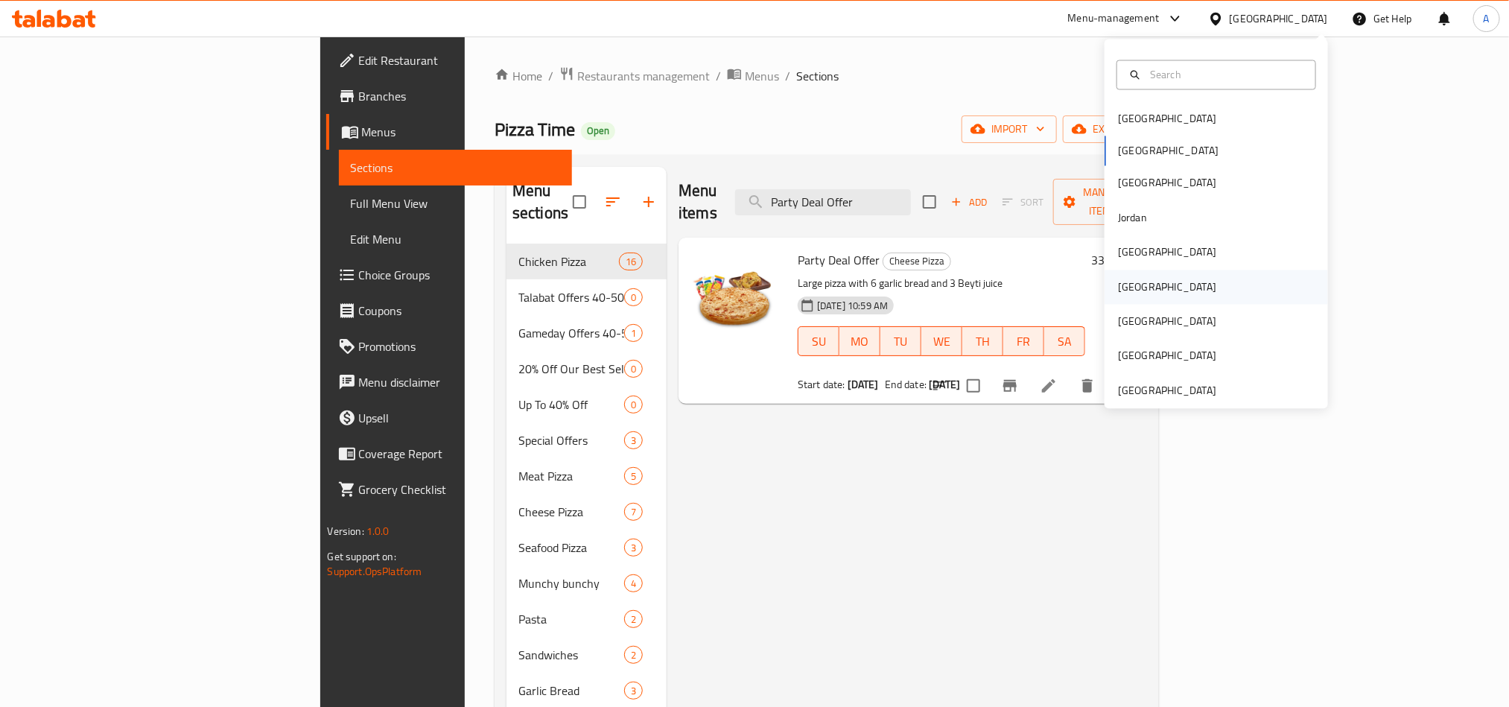
click at [1131, 287] on div "[GEOGRAPHIC_DATA]" at bounding box center [1167, 287] width 122 height 34
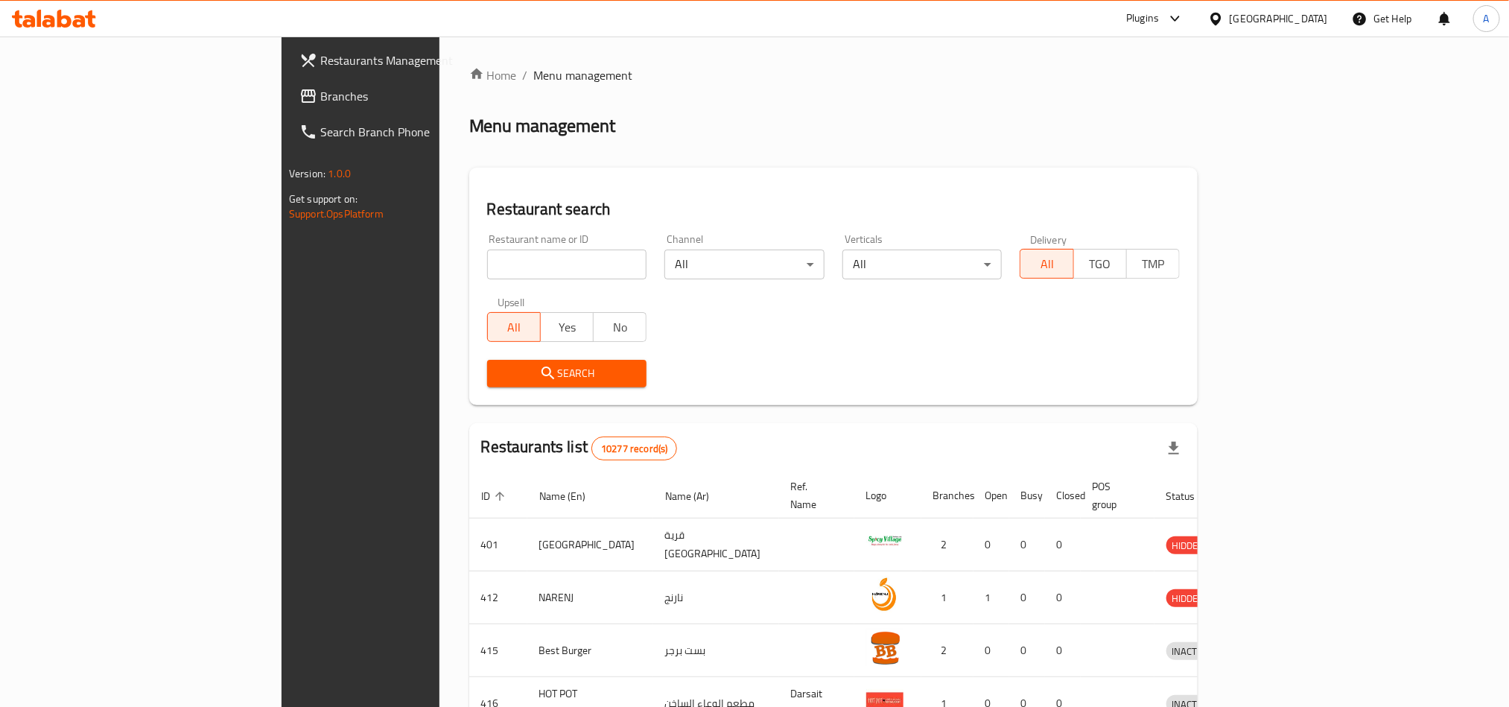
click at [320, 97] on span "Branches" at bounding box center [420, 96] width 201 height 18
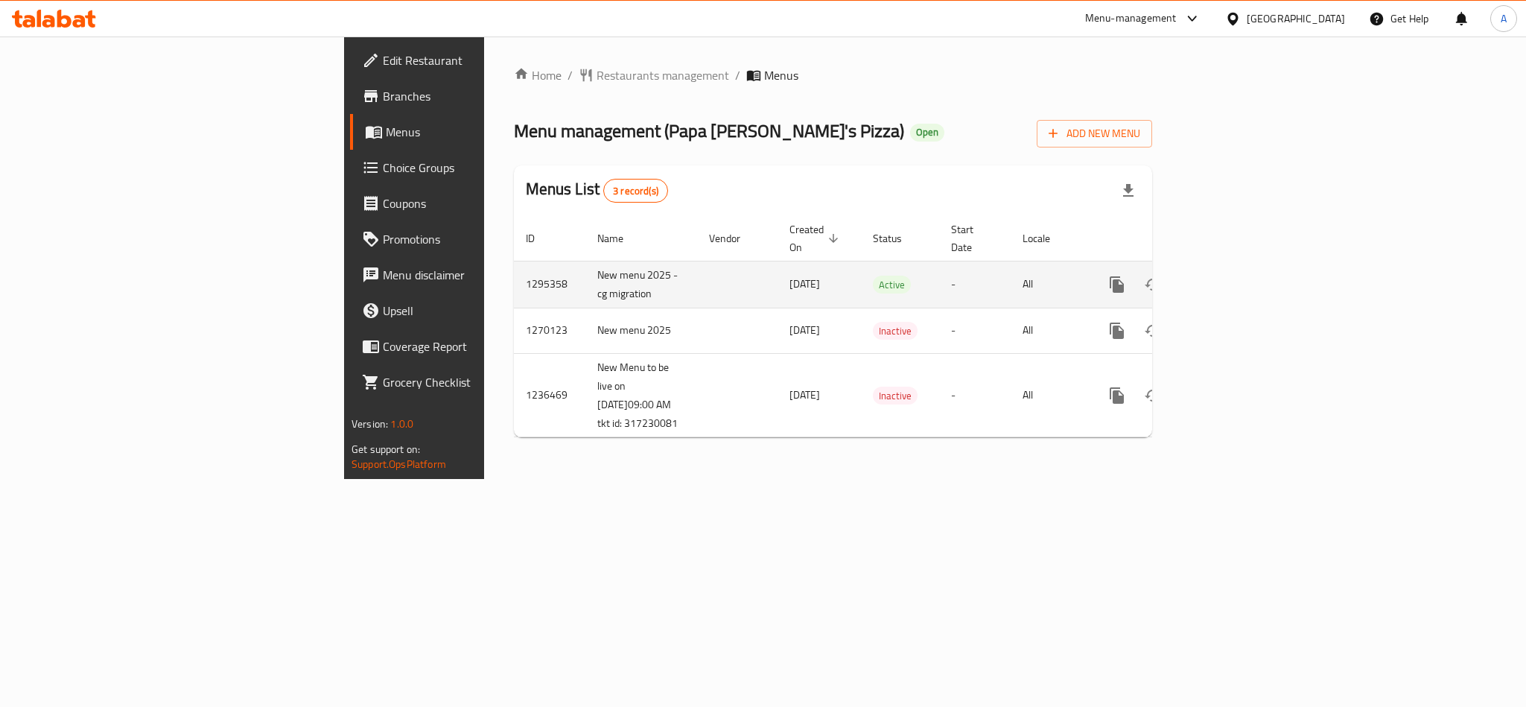
drag, startPoint x: 0, startPoint y: 0, endPoint x: 1478, endPoint y: 261, distance: 1500.8
click at [1243, 267] on link "enhanced table" at bounding box center [1225, 285] width 36 height 36
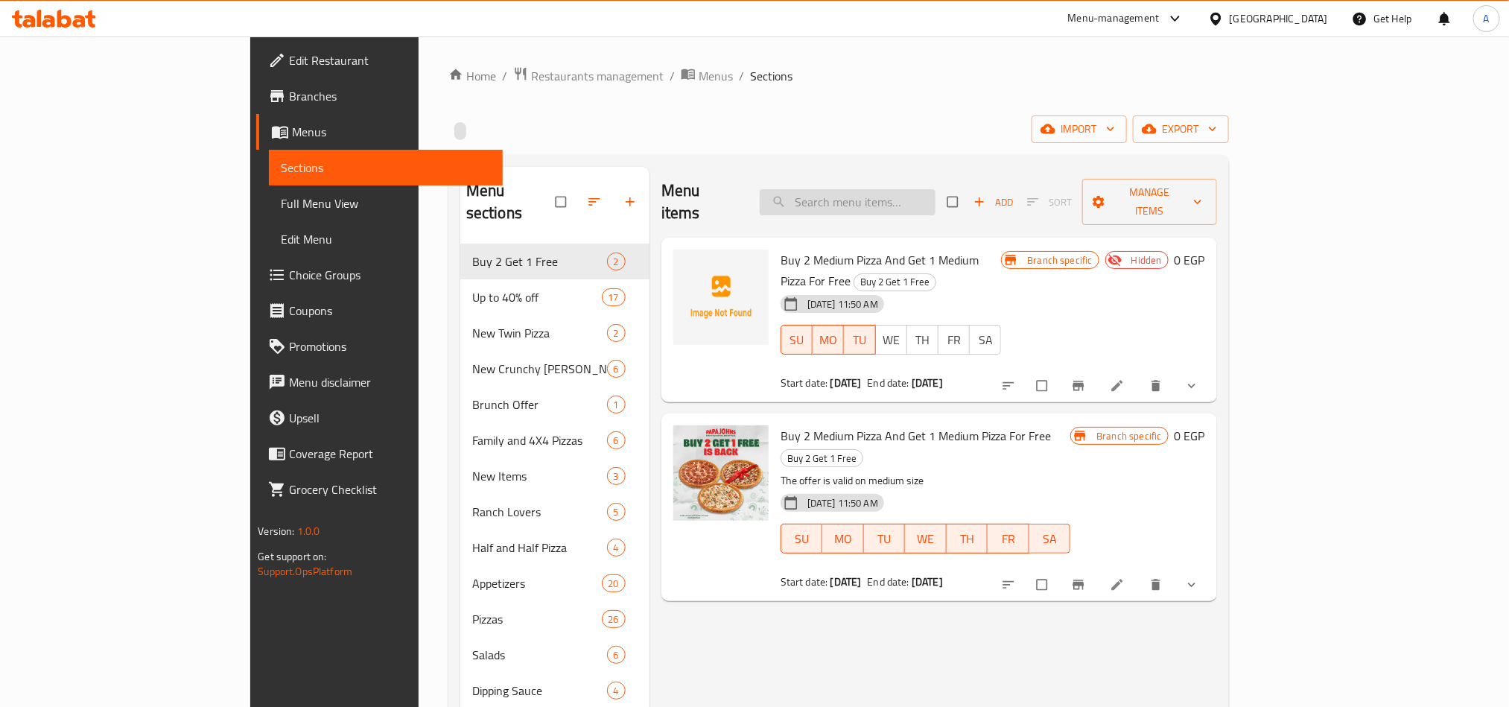
click at [936, 199] on input "search" at bounding box center [848, 202] width 176 height 26
paste input "Papa Double Large Offer"
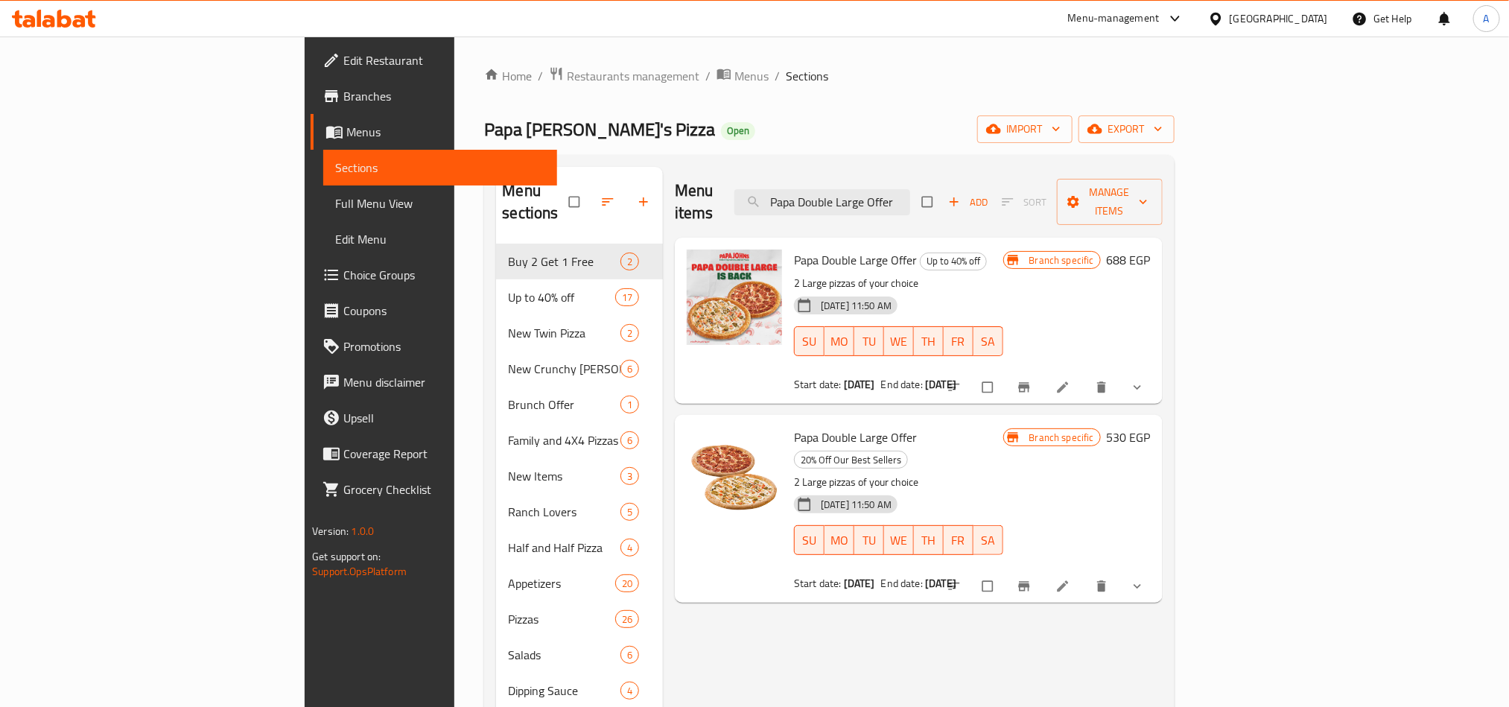
click at [1003, 250] on h6 "Papa Double Large Offer Up to 40% off" at bounding box center [898, 260] width 209 height 21
drag, startPoint x: 1315, startPoint y: 358, endPoint x: 1324, endPoint y: 361, distance: 9.2
click at [1044, 371] on button "Branch-specific-item" at bounding box center [1026, 387] width 36 height 33
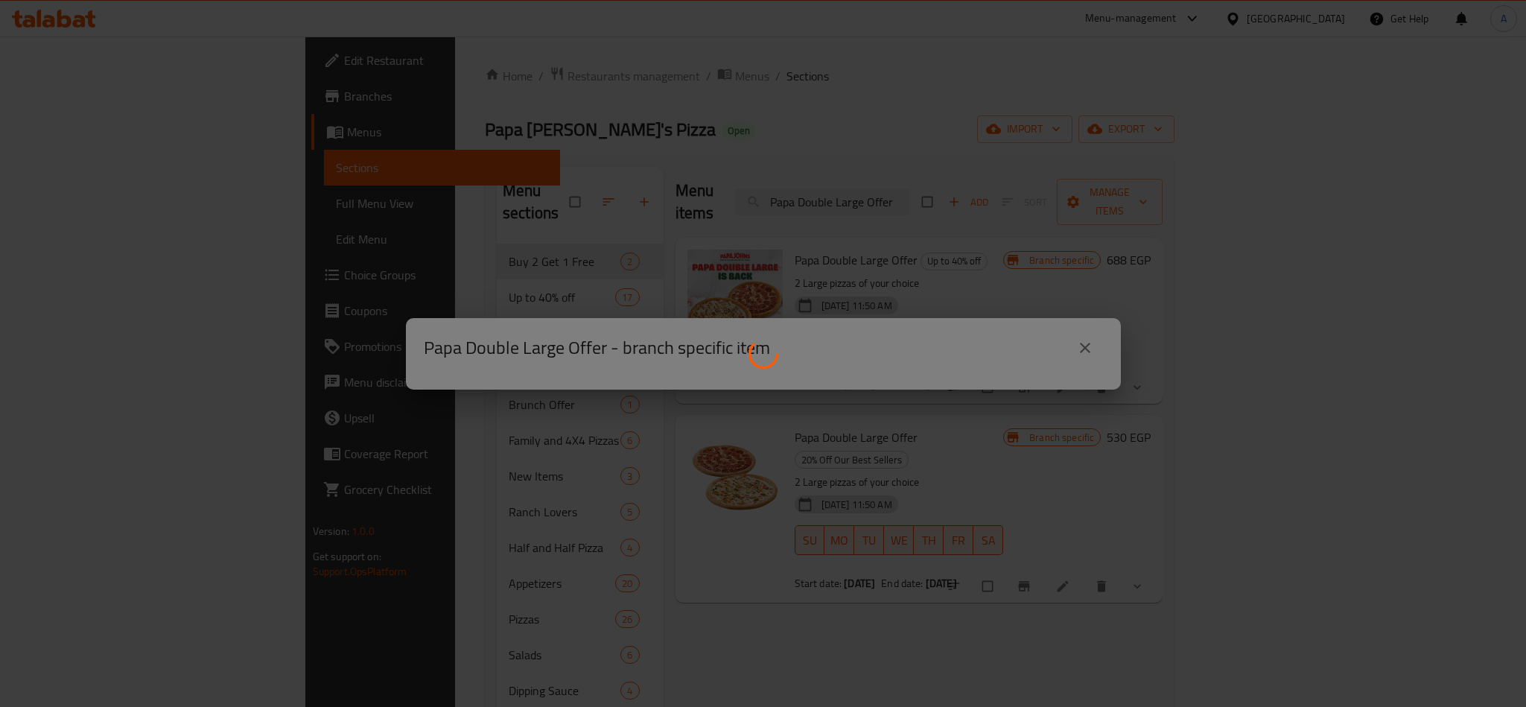
click at [1324, 361] on div at bounding box center [763, 353] width 1526 height 707
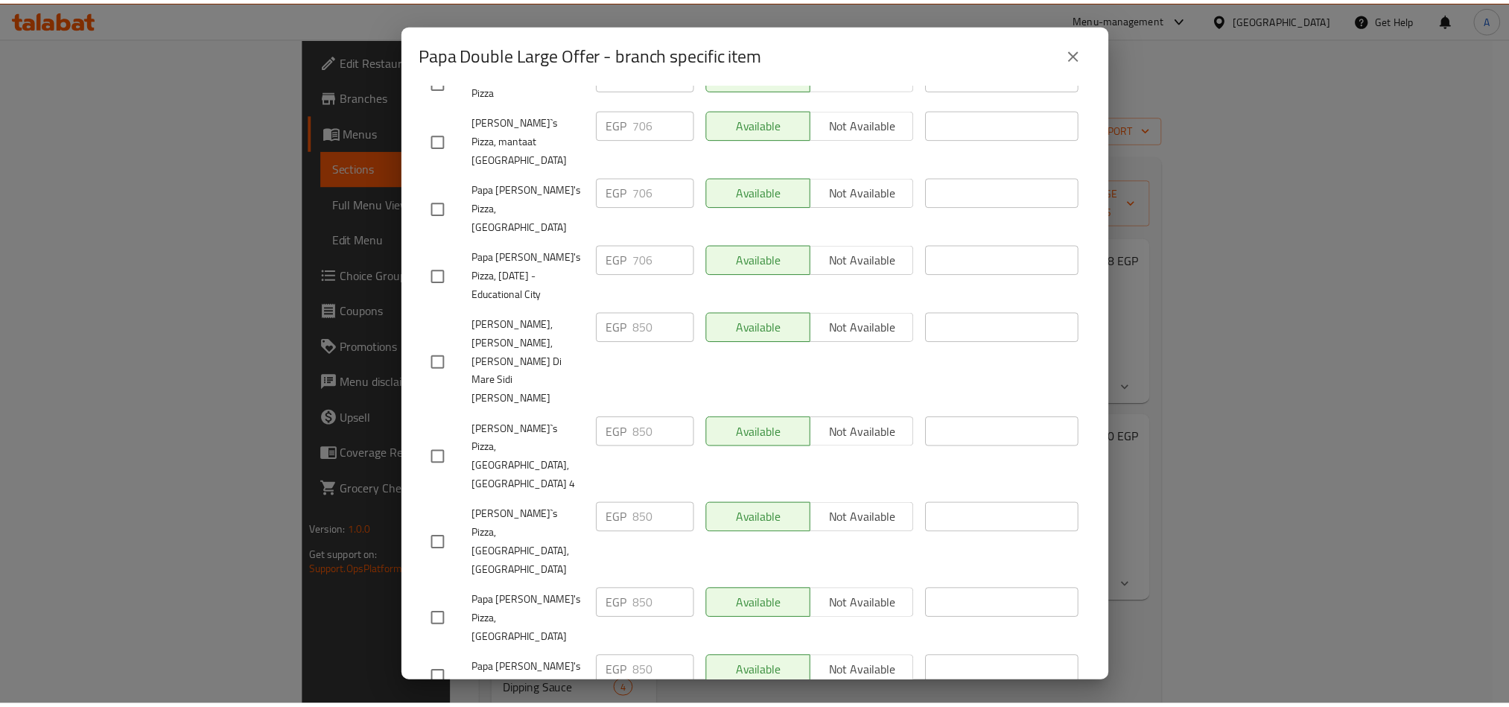
scroll to position [1564, 0]
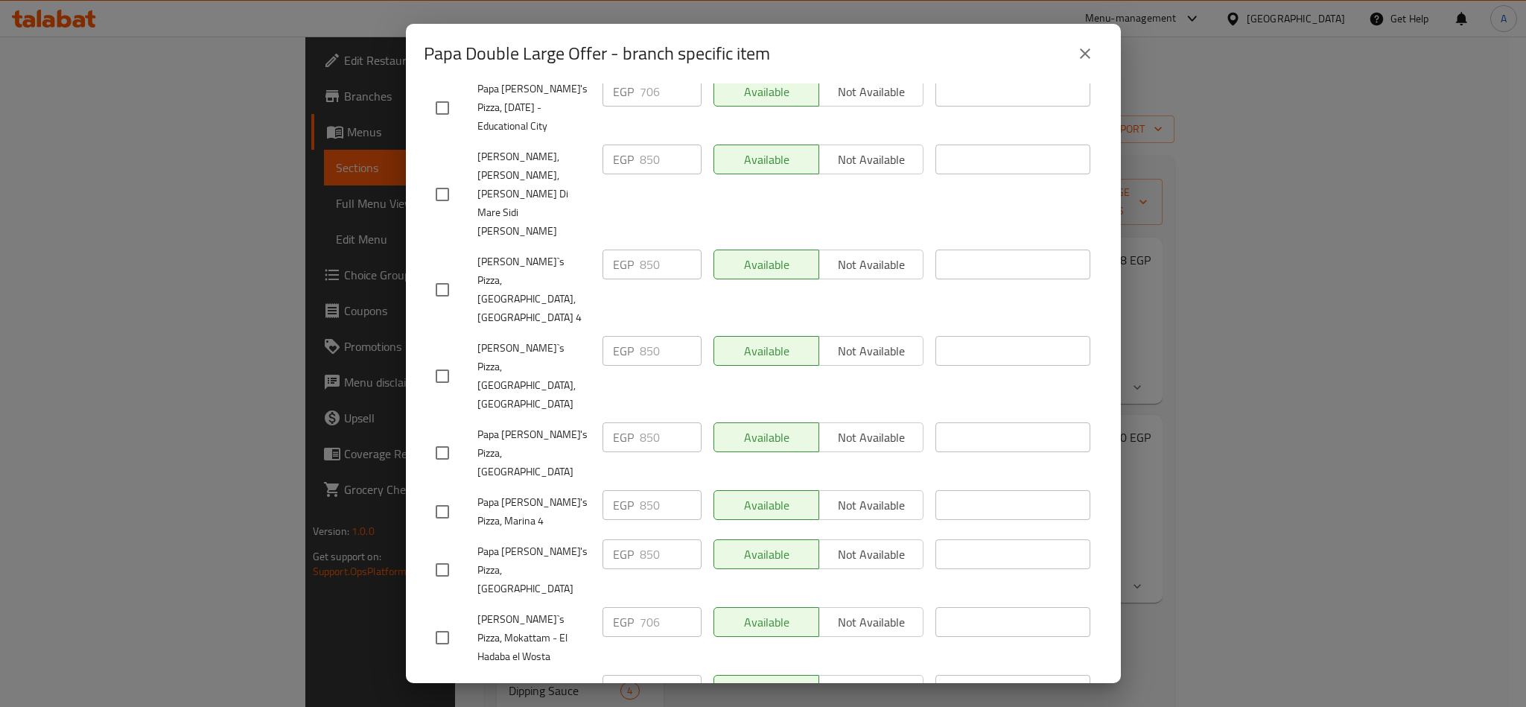
click at [1079, 36] on button "close" at bounding box center [1085, 54] width 36 height 36
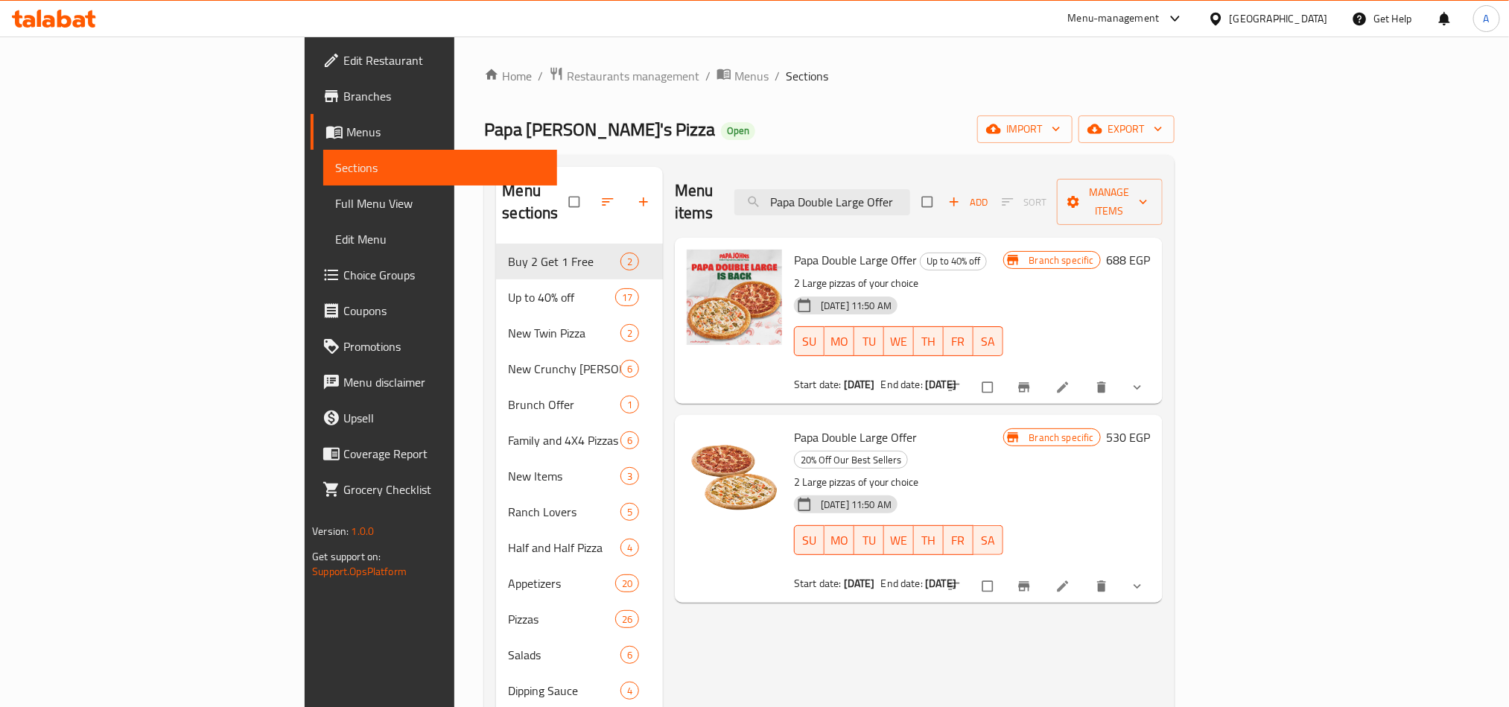
click at [948, 173] on div "Menu items Papa Double Large Offer Add Sort Manage items" at bounding box center [919, 202] width 488 height 71
click at [948, 175] on div "Menu items Papa Double Large Offer Add Sort Manage items" at bounding box center [919, 202] width 488 height 71
click at [910, 200] on input "Papa Double Large Offer" at bounding box center [822, 202] width 176 height 26
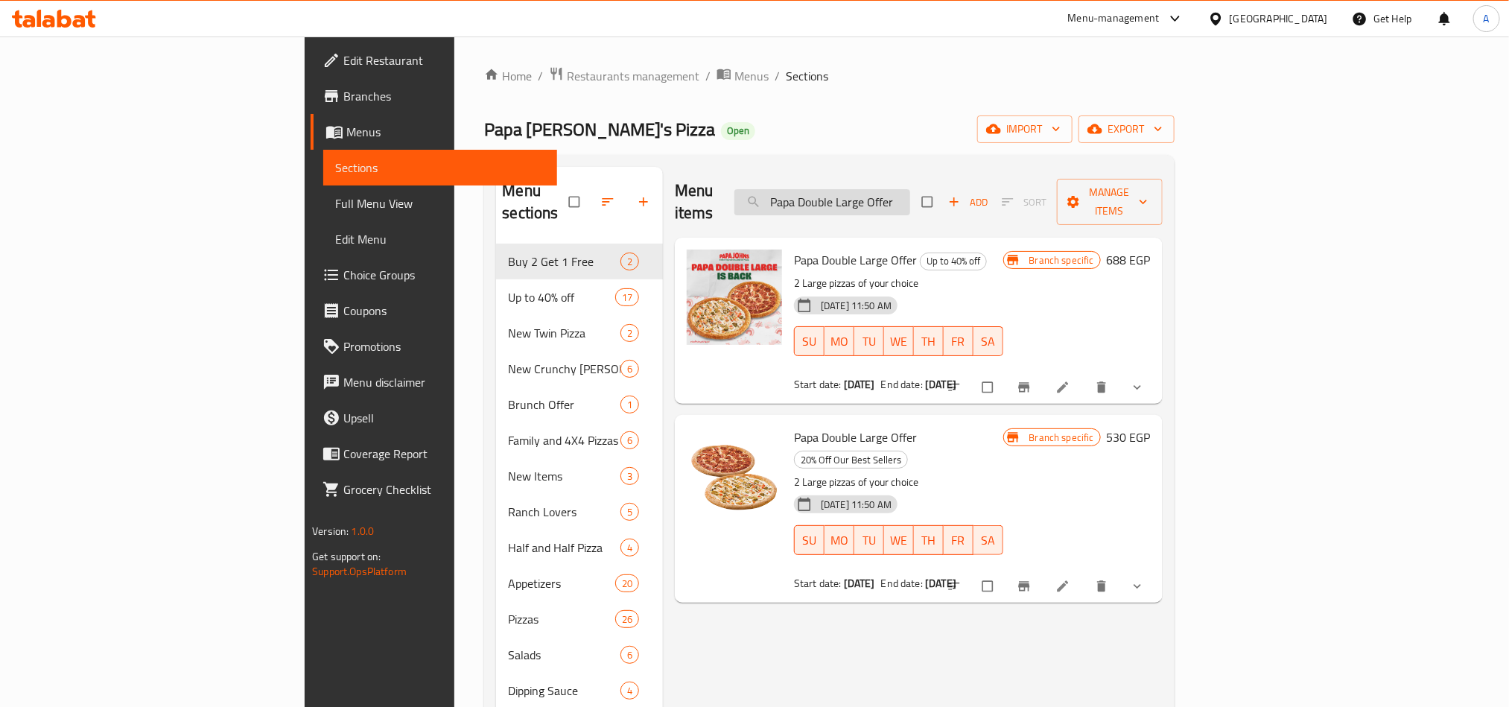
click at [910, 200] on input "Papa Double Large Offer" at bounding box center [822, 202] width 176 height 26
paste input "Medium"
type input "Papa Double Medium Offer"
click at [1029, 383] on icon "Branch-specific-item" at bounding box center [1023, 388] width 11 height 10
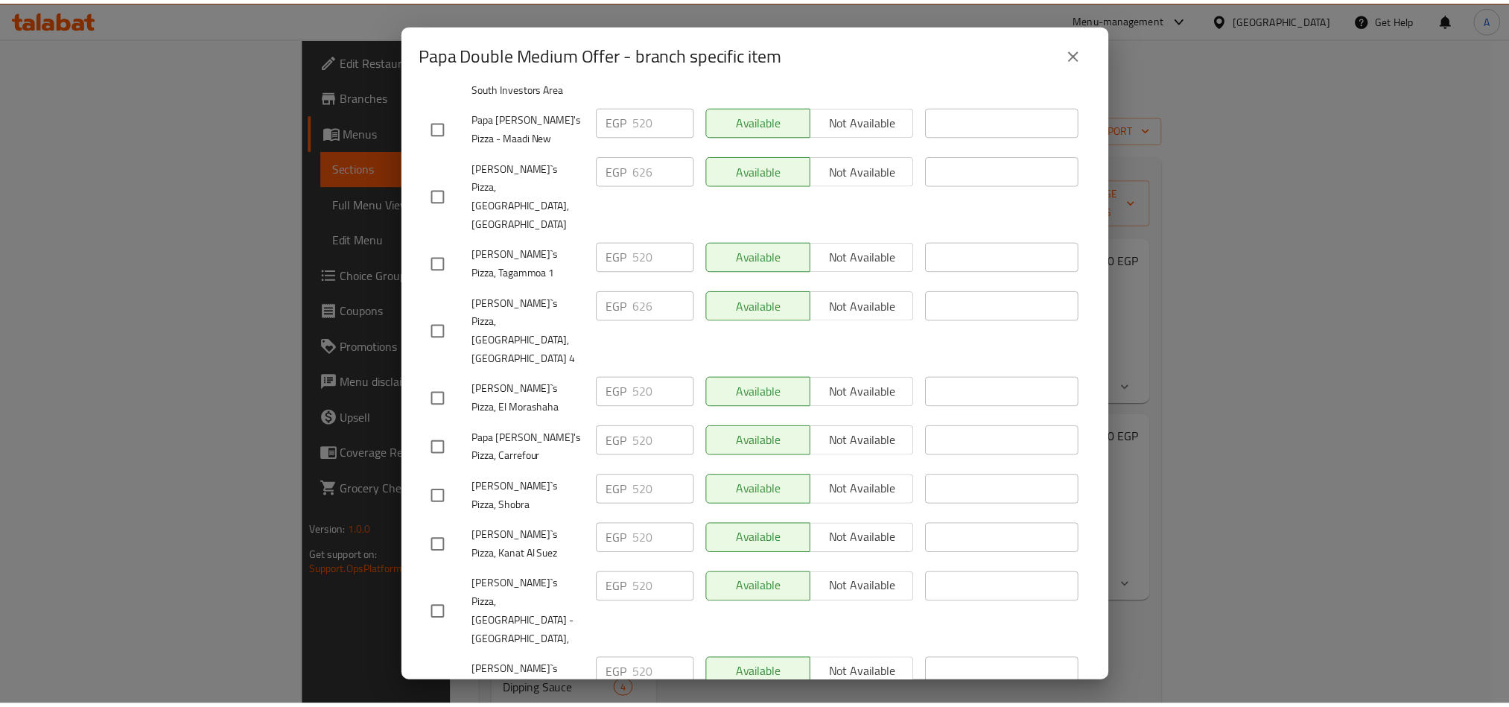
scroll to position [1453, 0]
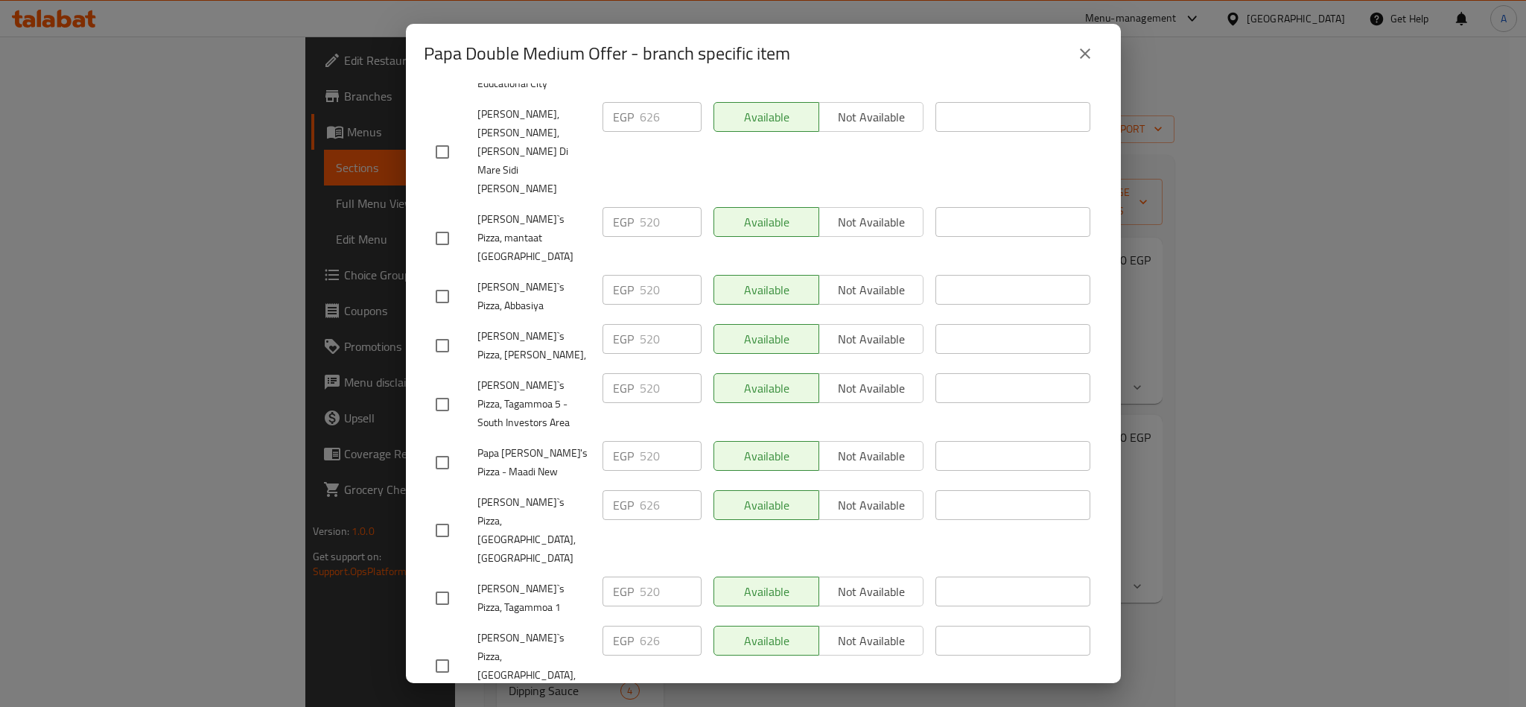
drag, startPoint x: 221, startPoint y: 103, endPoint x: 233, endPoint y: 99, distance: 12.5
click at [221, 103] on div "Papa Double Medium Offer - branch specific item Papa Double Medium Offer 2 Medi…" at bounding box center [763, 353] width 1526 height 707
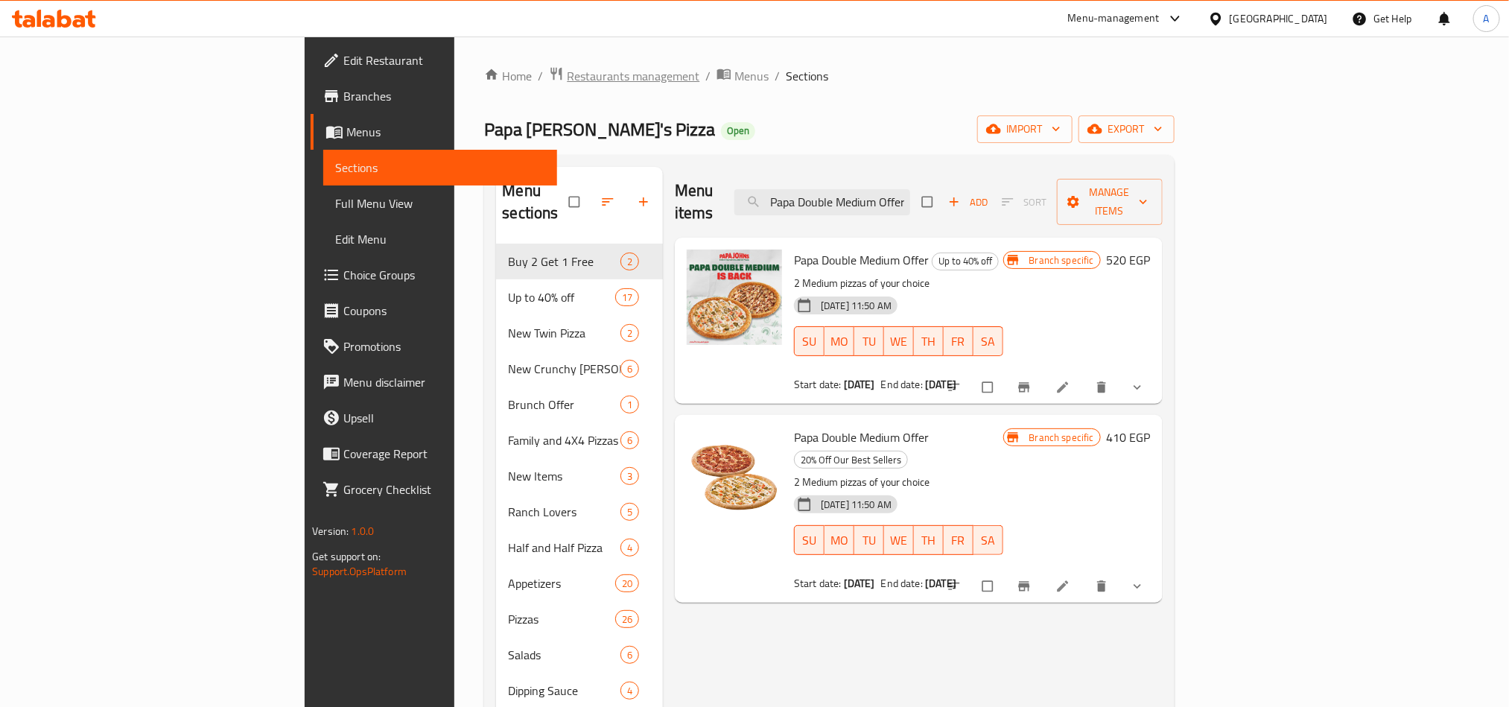
click at [567, 78] on span "Restaurants management" at bounding box center [633, 76] width 133 height 18
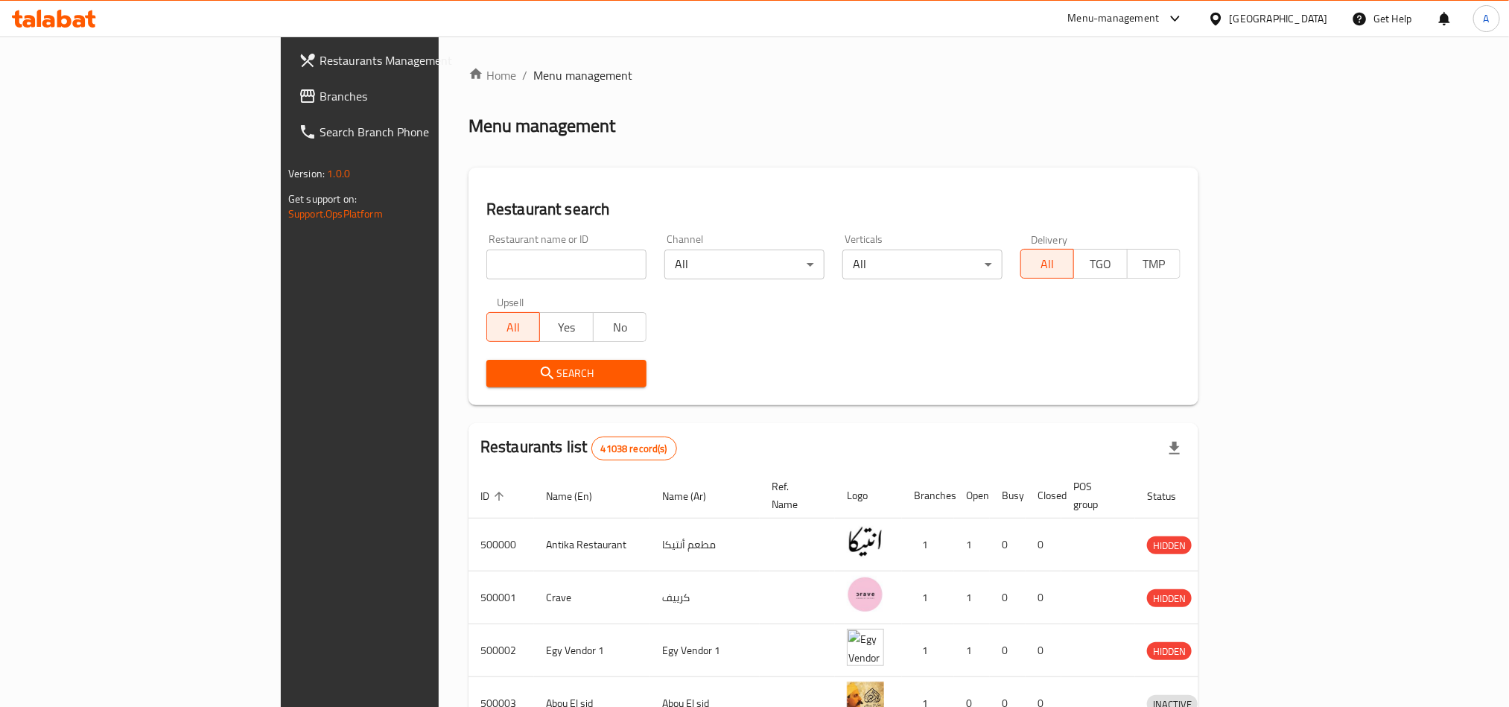
click at [1319, 14] on div "[GEOGRAPHIC_DATA]" at bounding box center [1279, 18] width 98 height 16
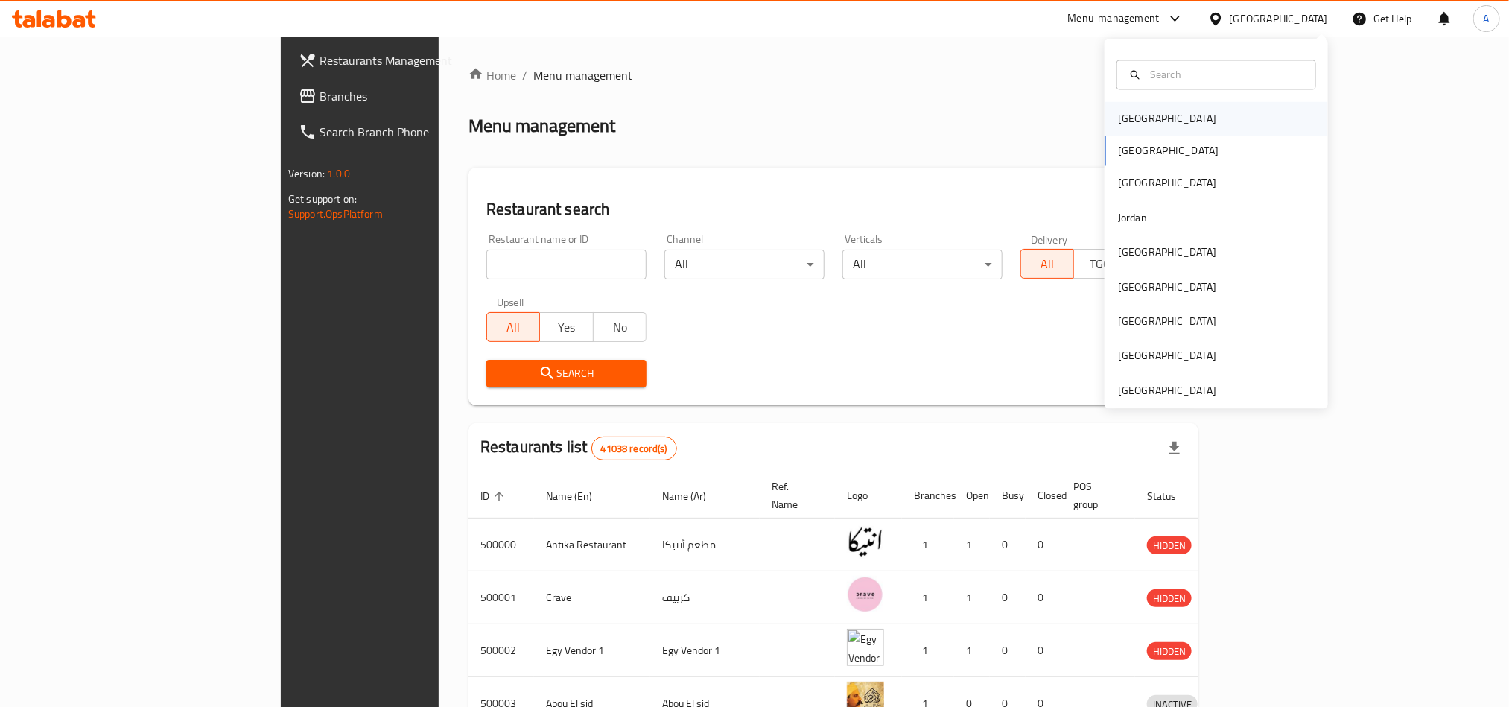
click at [1169, 121] on div "[GEOGRAPHIC_DATA]" at bounding box center [1216, 119] width 223 height 34
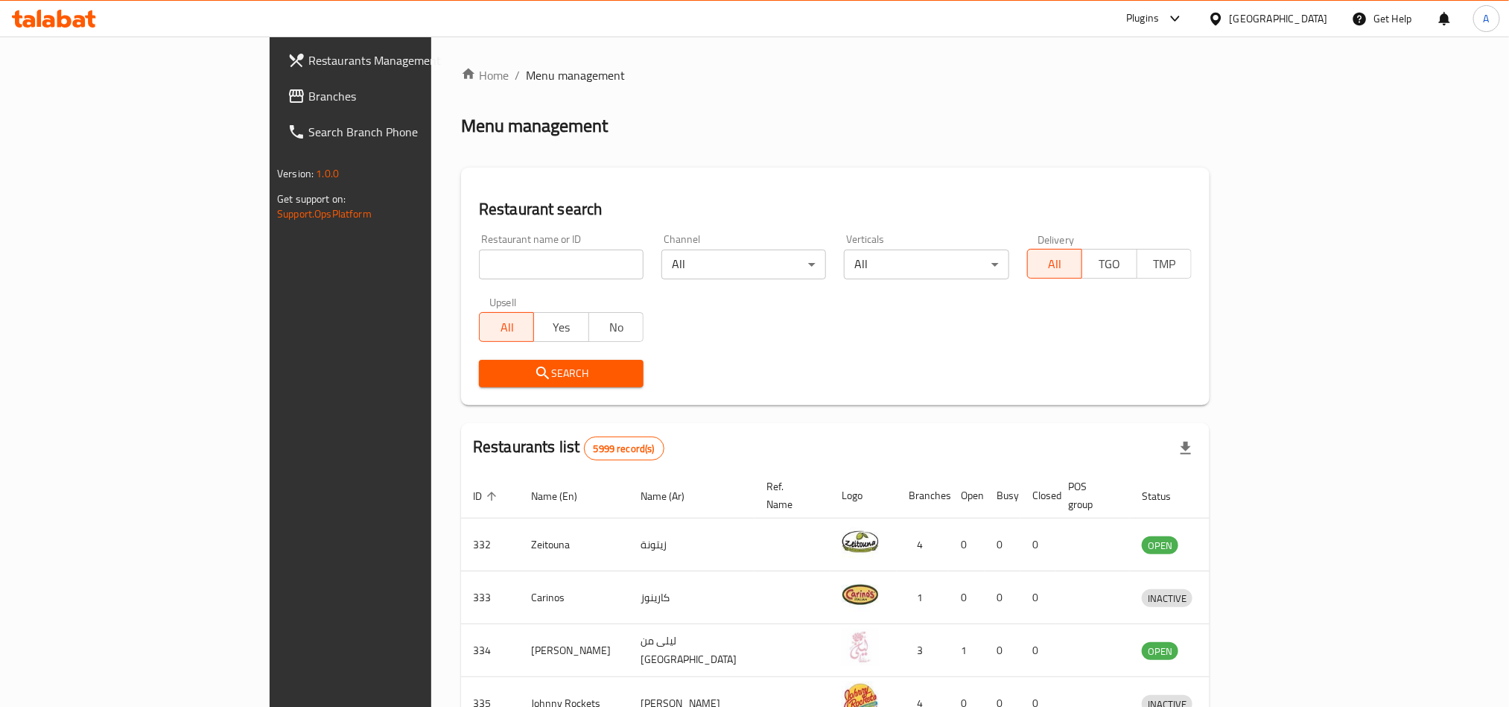
click at [308, 97] on span "Branches" at bounding box center [408, 96] width 201 height 18
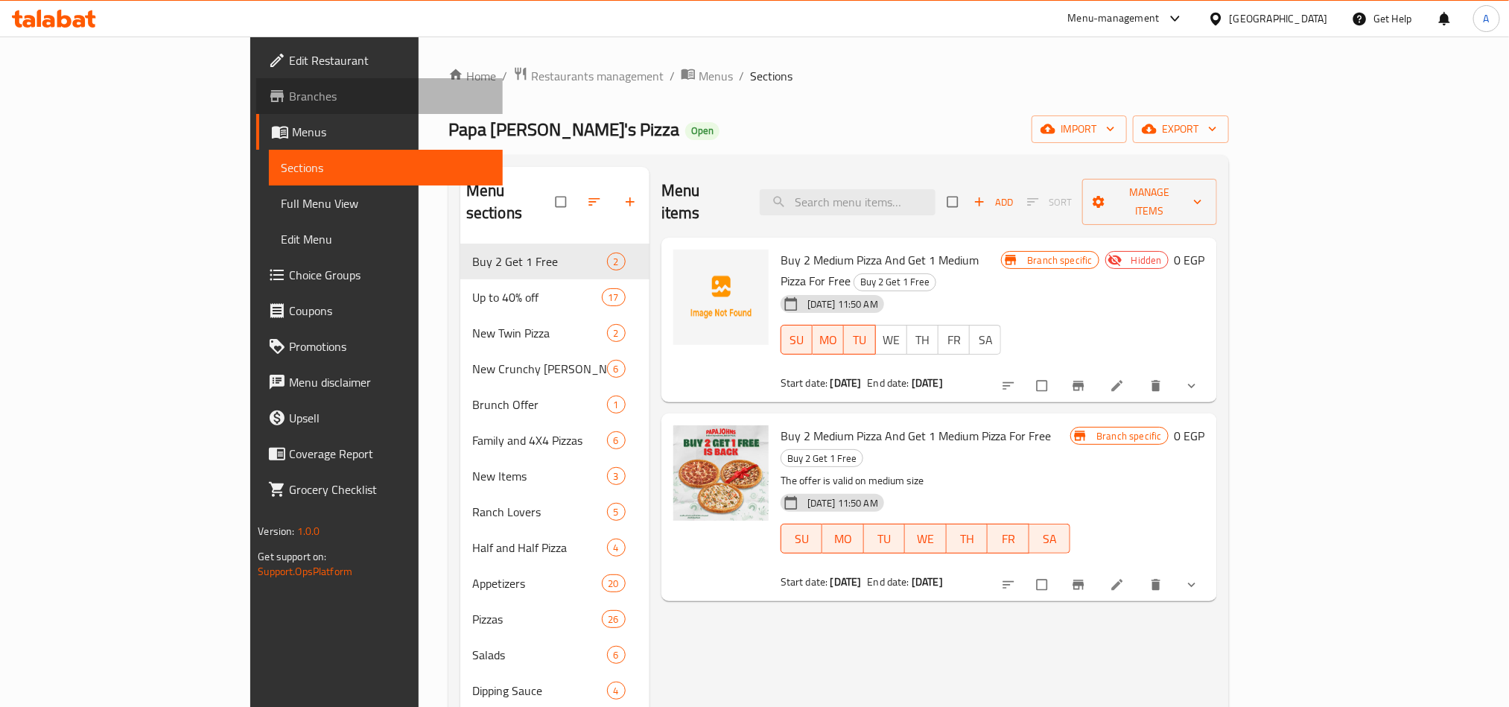
click at [289, 101] on span "Branches" at bounding box center [389, 96] width 201 height 18
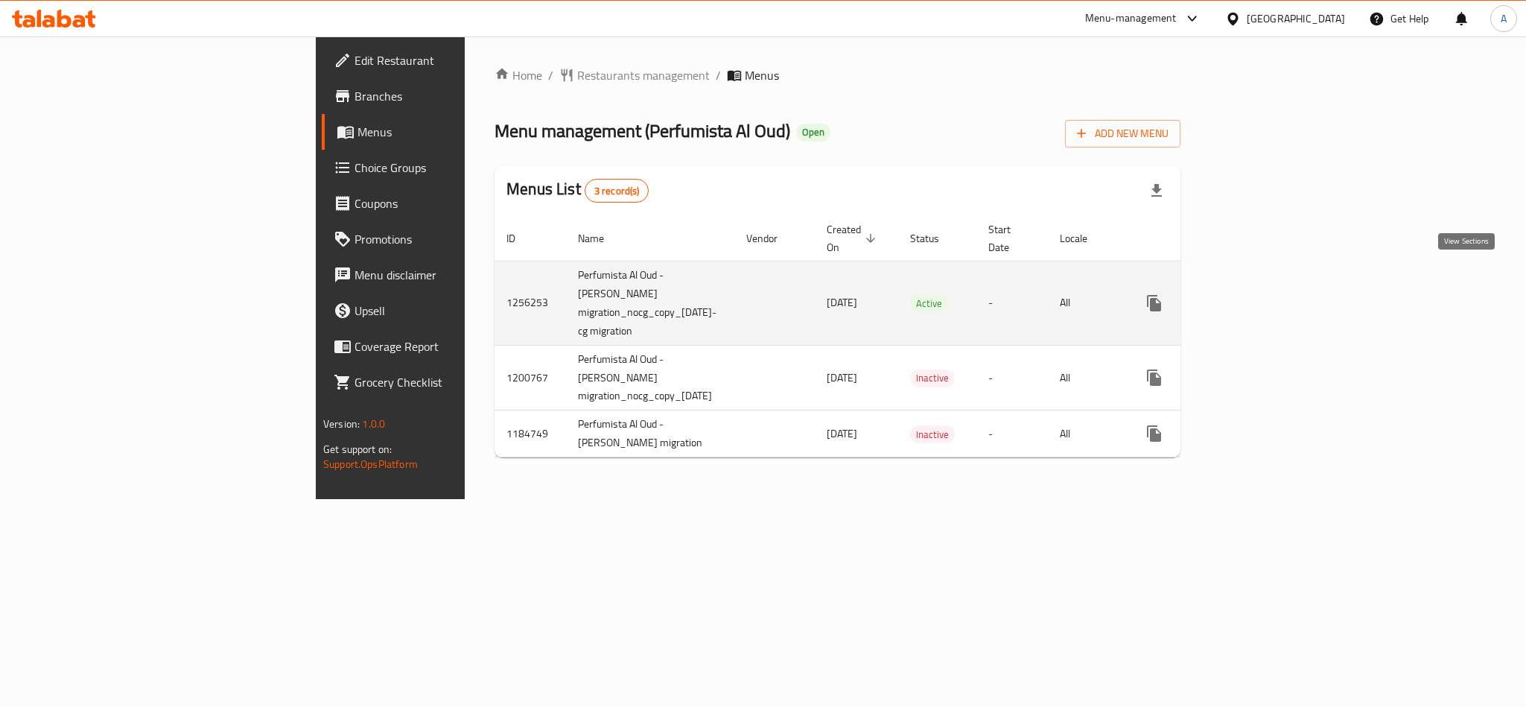
click at [1271, 294] on icon "enhanced table" at bounding box center [1262, 303] width 18 height 18
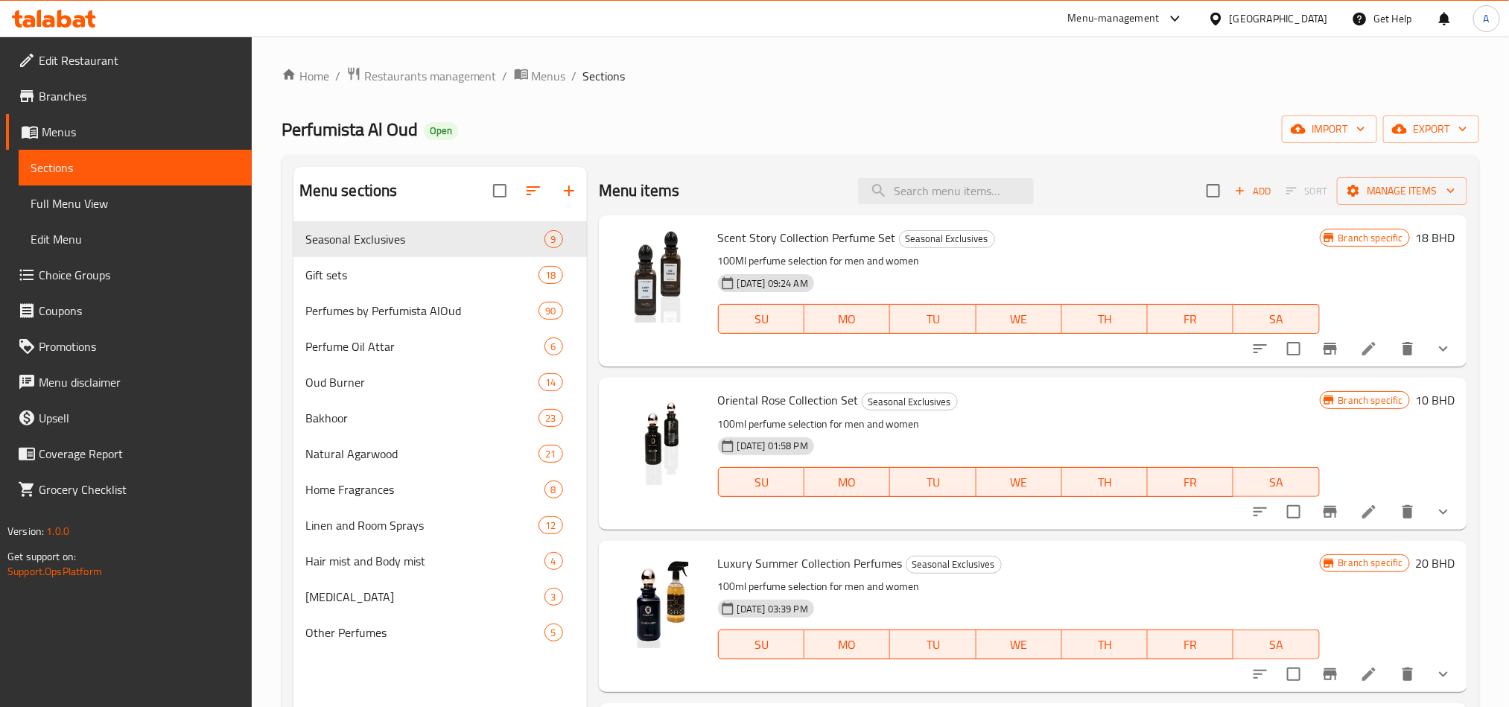
click at [930, 206] on div "Menu items Add Sort Manage items" at bounding box center [1033, 191] width 869 height 48
click at [946, 185] on input "search" at bounding box center [946, 191] width 176 height 26
paste input "oud forever"
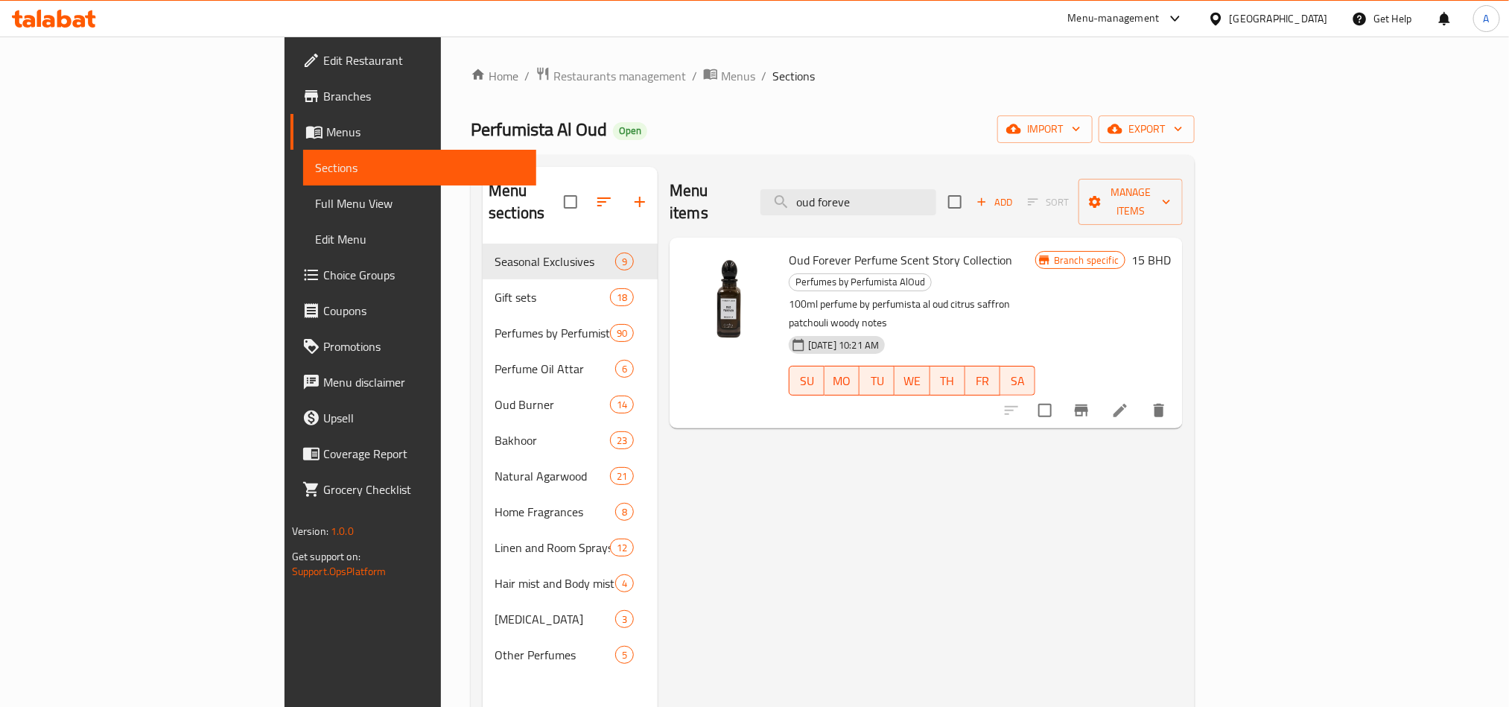
click at [883, 401] on div "Menu items oud foreve Add Sort Manage items Oud Forever Perfume Scent Story Col…" at bounding box center [920, 520] width 525 height 707
click at [936, 189] on input "oud foreve" at bounding box center [849, 202] width 176 height 26
paste input "Forever Perfume Scent Story Collection"
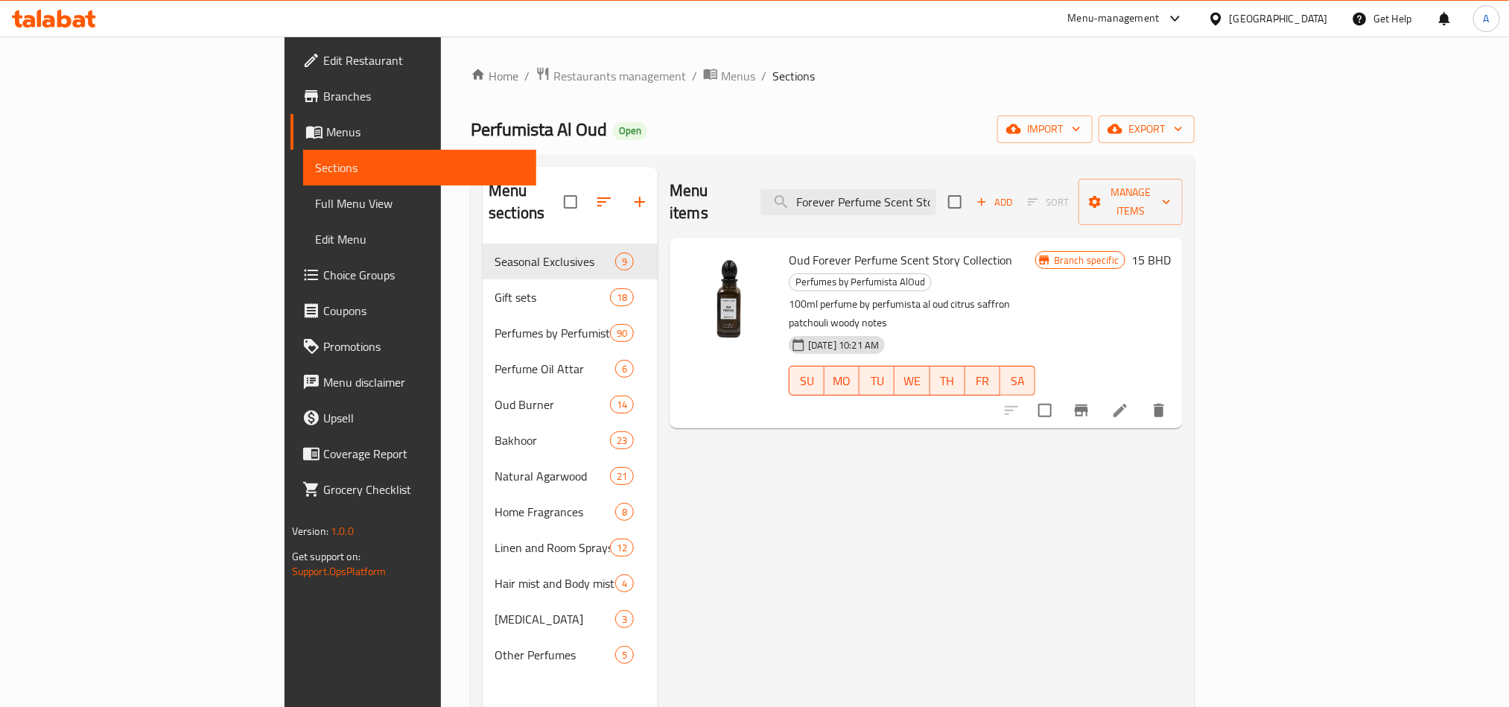
click at [897, 489] on div "Menu items Forever Perfume Scent Story Collection Add Sort Manage items Oud For…" at bounding box center [920, 520] width 525 height 707
click at [858, 515] on div "Menu items Forever Perfume Scent Story Collection Add Sort Manage items Oud For…" at bounding box center [920, 520] width 525 height 707
click at [936, 197] on input "Forever Perfume Scent Story Collection" at bounding box center [849, 202] width 176 height 26
click at [936, 192] on input "Forever Perfume Scent Story Collection" at bounding box center [849, 202] width 176 height 26
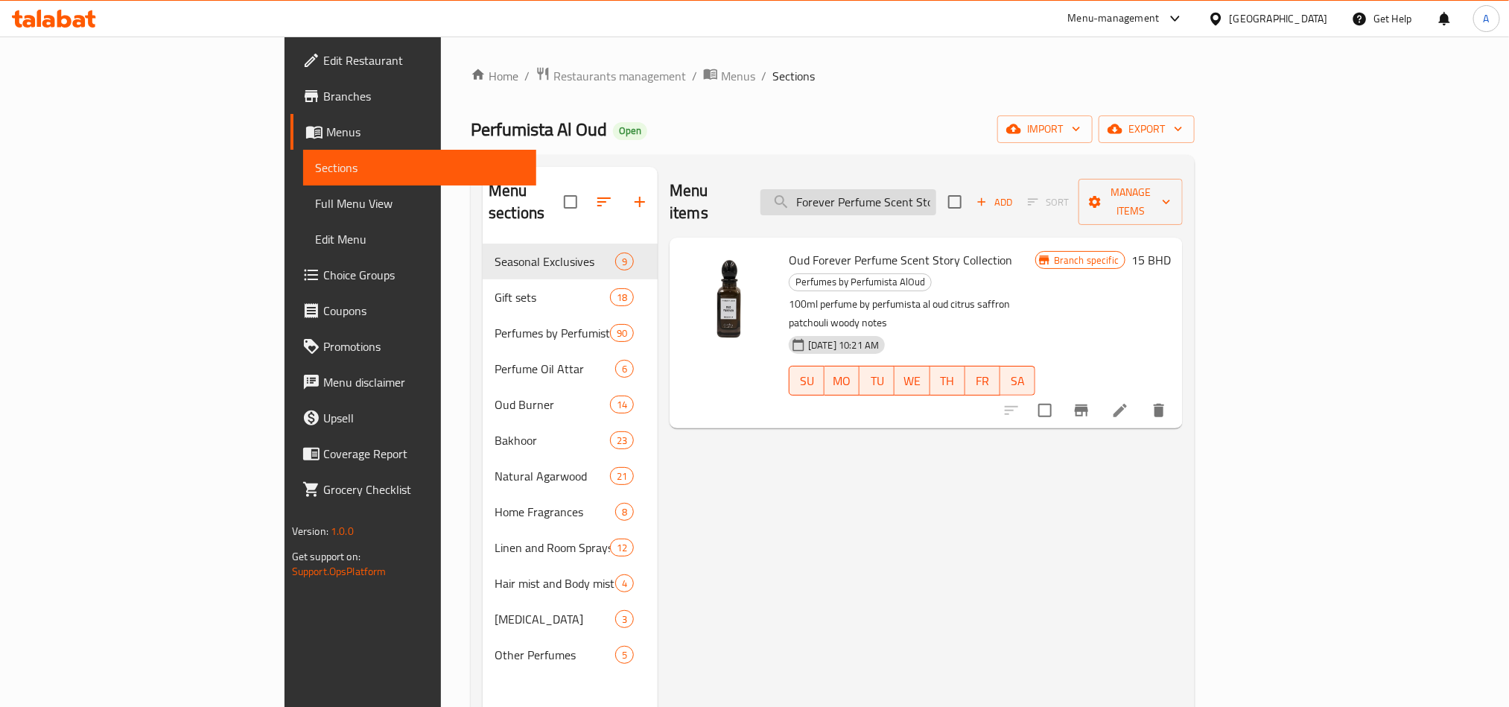
paste input "Oriental De Arabia Perfume Scent Story Collection"
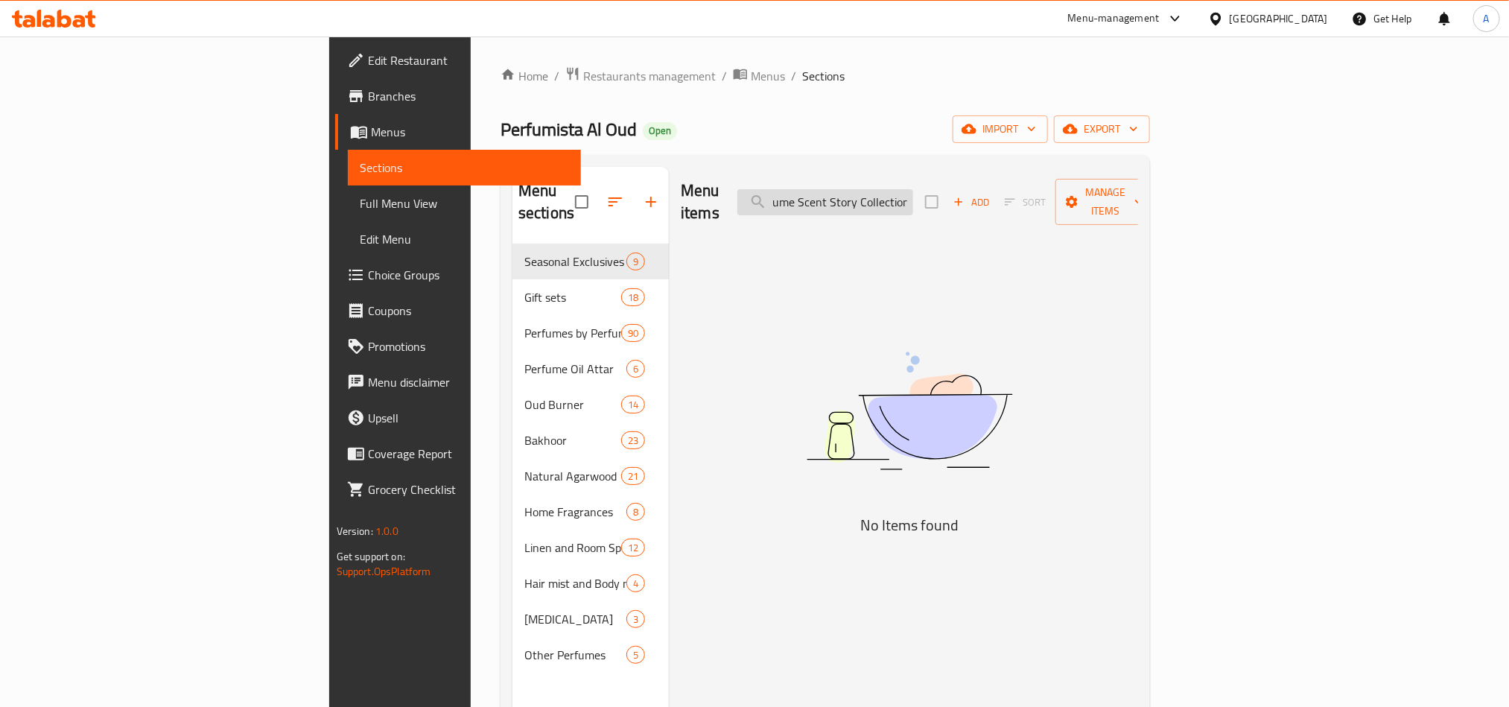
click at [913, 190] on input "Forever Oriental De Arabia Perfume Scent Story CollectionScent Story Collection" at bounding box center [825, 202] width 176 height 26
paste input "Oriental De Arabia Perfume"
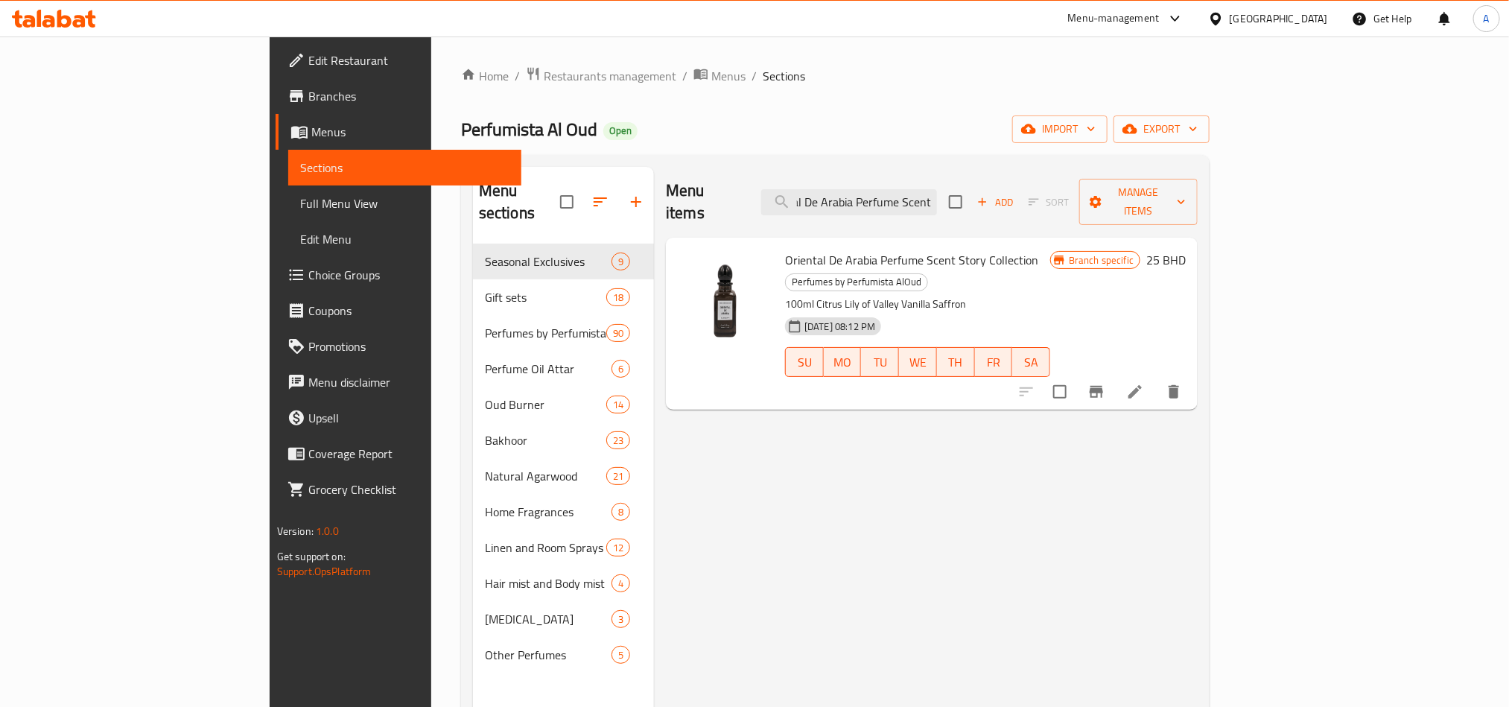
scroll to position [0, 0]
click at [811, 411] on div "Menu items Oriental De Arabia Perfume Scent Add Sort Manage items Oriental De A…" at bounding box center [926, 520] width 544 height 707
click at [785, 249] on span "Oriental De Arabia Perfume Scent Story Collection" at bounding box center [911, 260] width 253 height 22
drag, startPoint x: 740, startPoint y: 226, endPoint x: 865, endPoint y: 232, distance: 124.6
click at [865, 249] on span "Oriental De Arabia Perfume Scent Story Collection" at bounding box center [911, 260] width 253 height 22
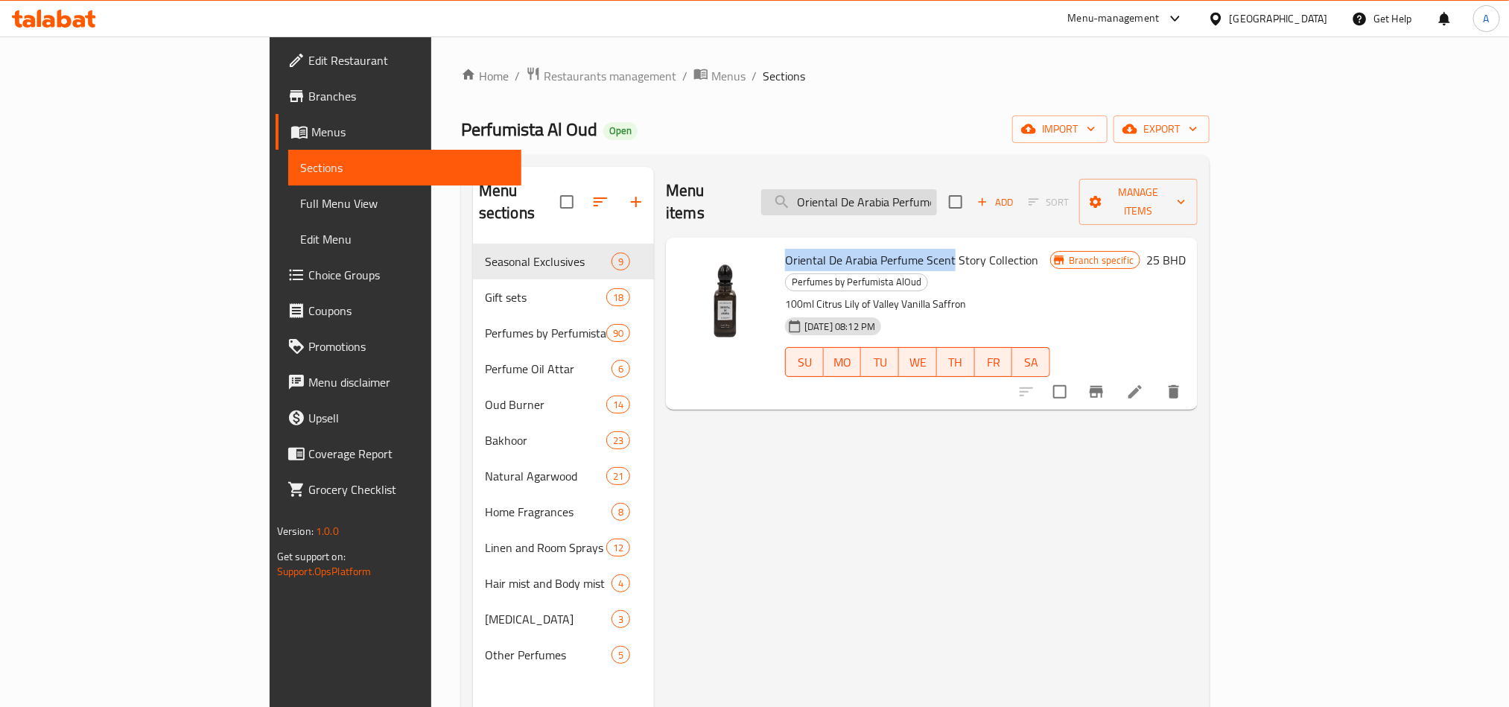
copy span "Oriental De Arabia Perfume Scent"
click at [937, 189] on input "Oriental De Arabia Perfume Scent" at bounding box center [849, 202] width 176 height 26
paste input "search"
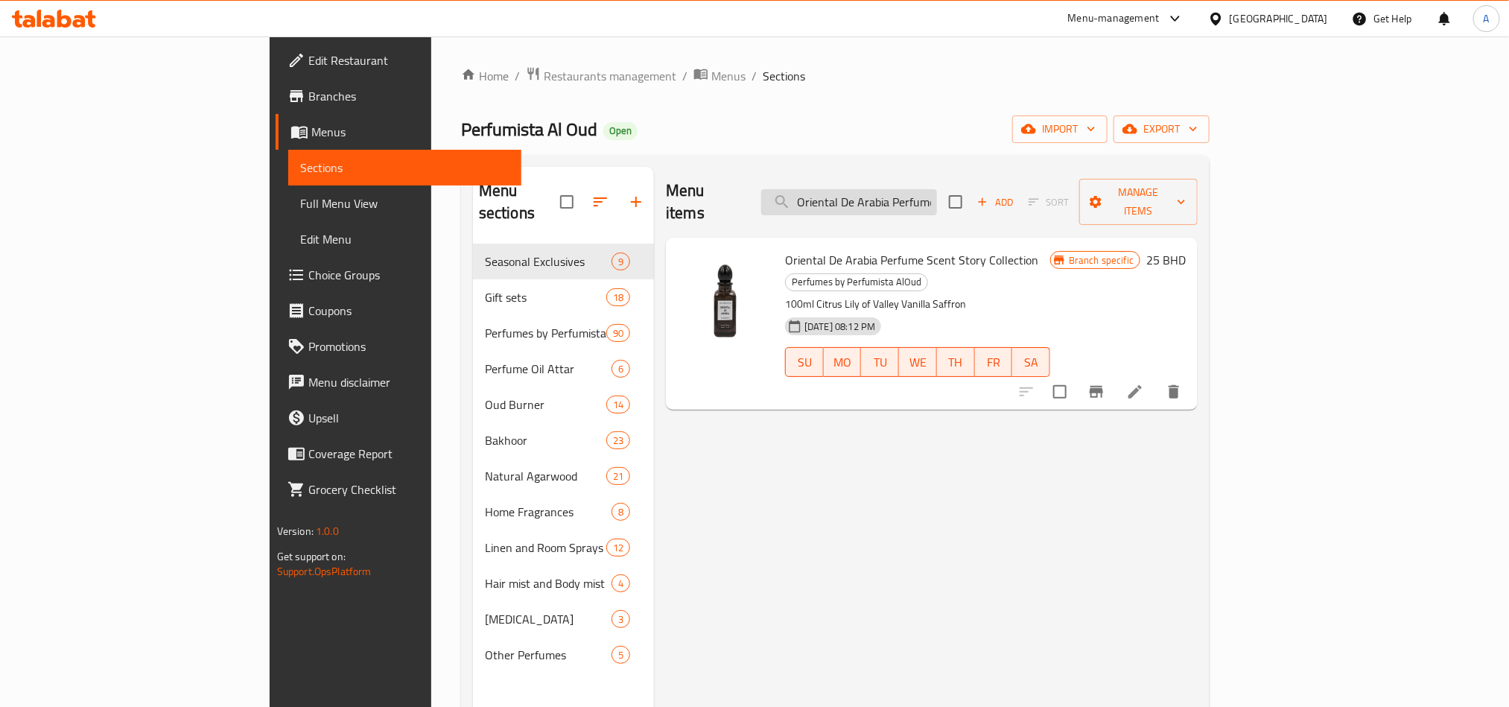
click at [937, 189] on input "Oriental De Arabia Perfume Scent" at bounding box center [849, 202] width 176 height 26
paste input "ud Forever Perfume Scent Story Collection"
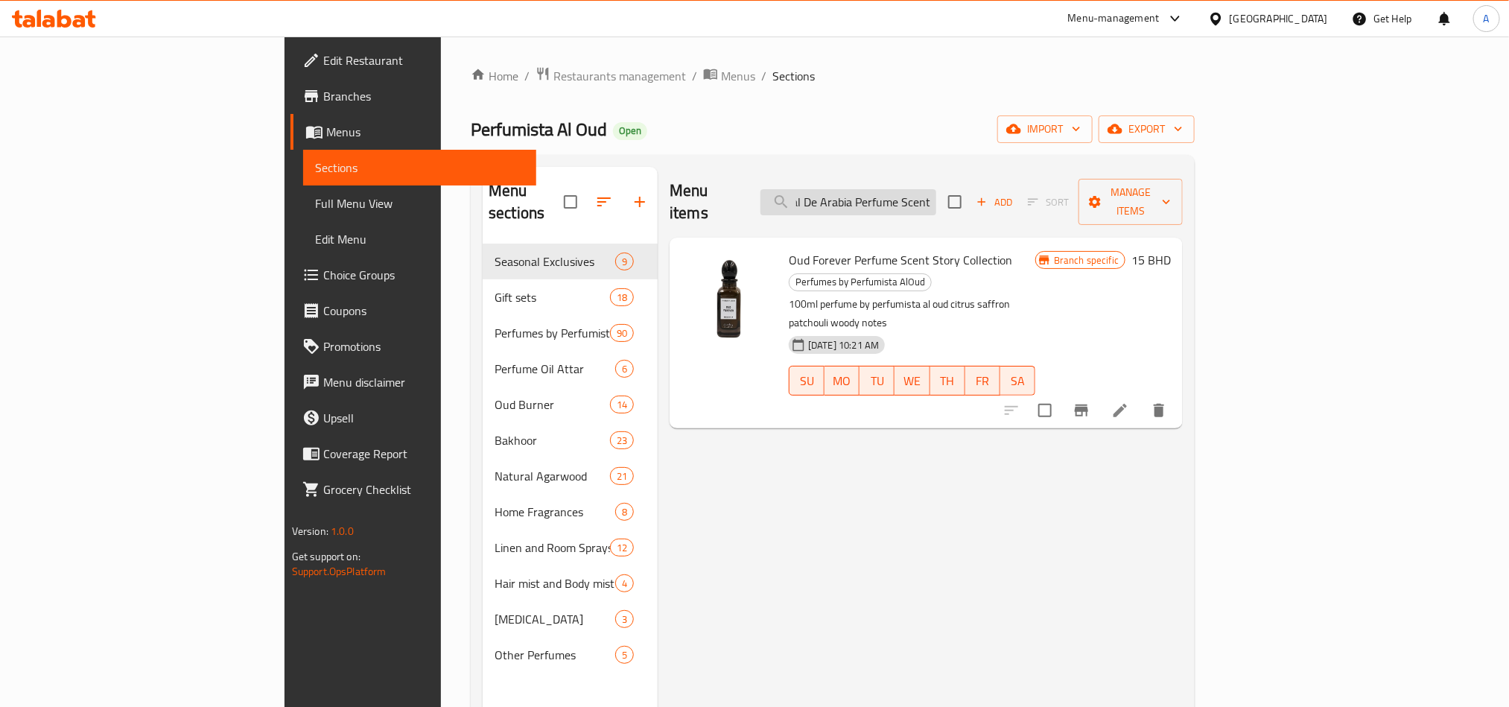
scroll to position [0, 34]
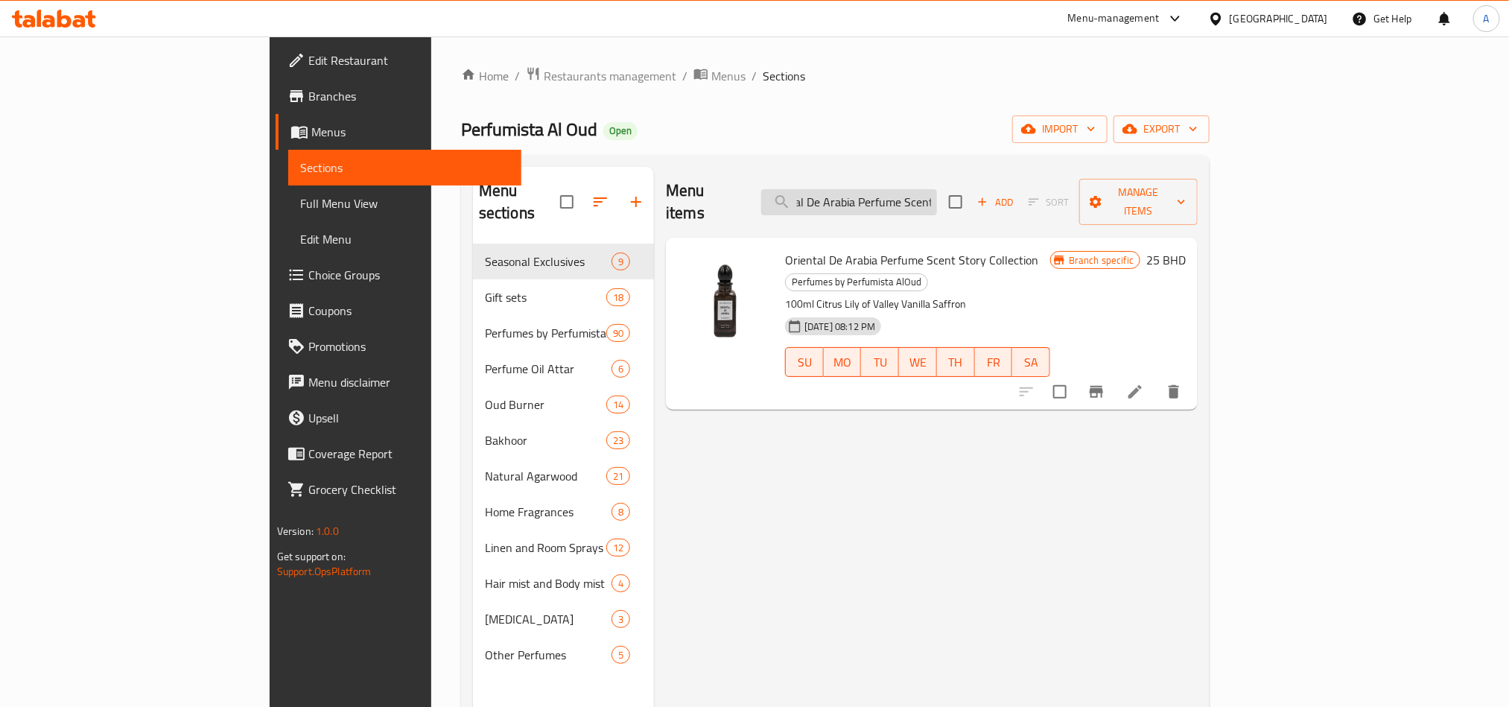
paste input "ud Forever Perfume Scent Story Collection"
click at [927, 273] on span "Perfumes by Perfumista AlOud" at bounding box center [857, 281] width 142 height 17
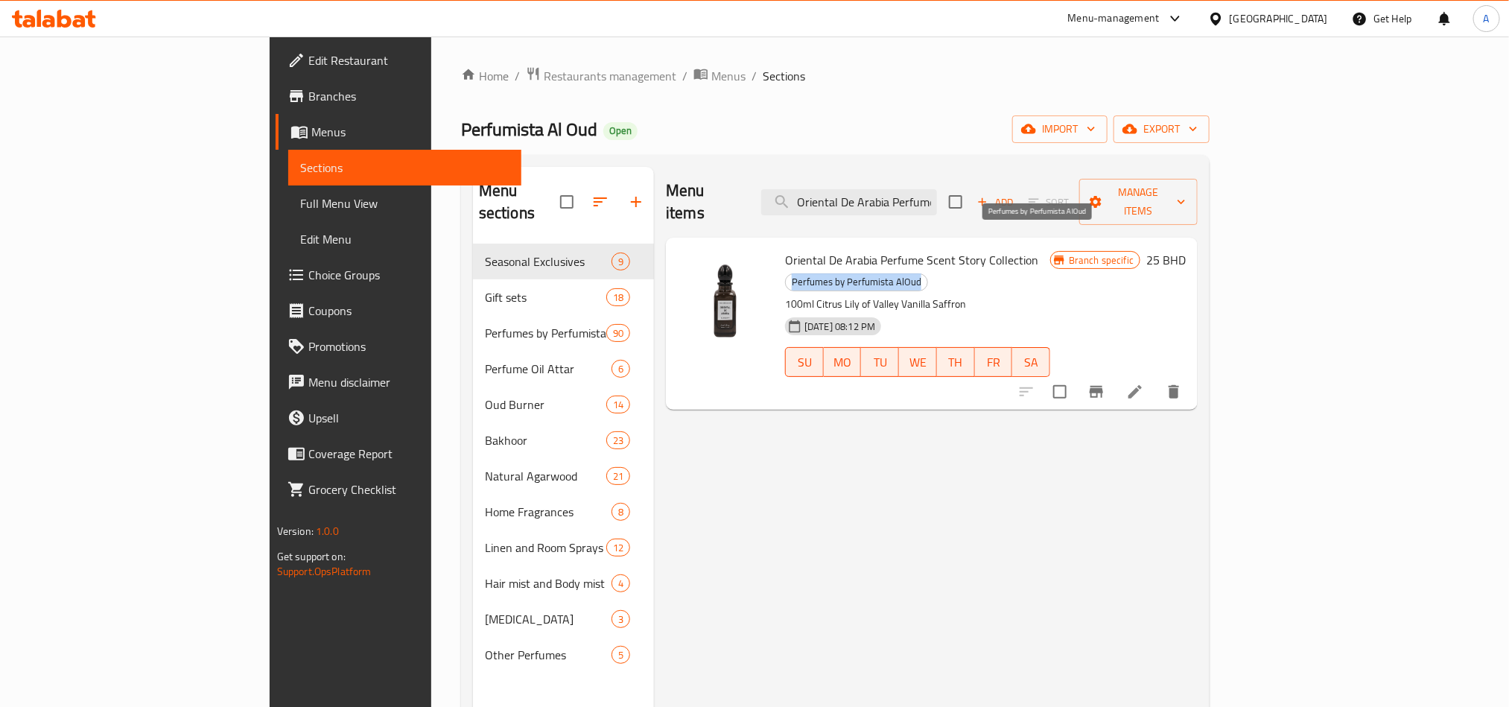
copy span "Perfumes by Perfumista AlOud"
click at [828, 437] on div "Menu items Oriental De Arabia Perfume Scent Add Sort Manage items Oriental De A…" at bounding box center [926, 520] width 544 height 707
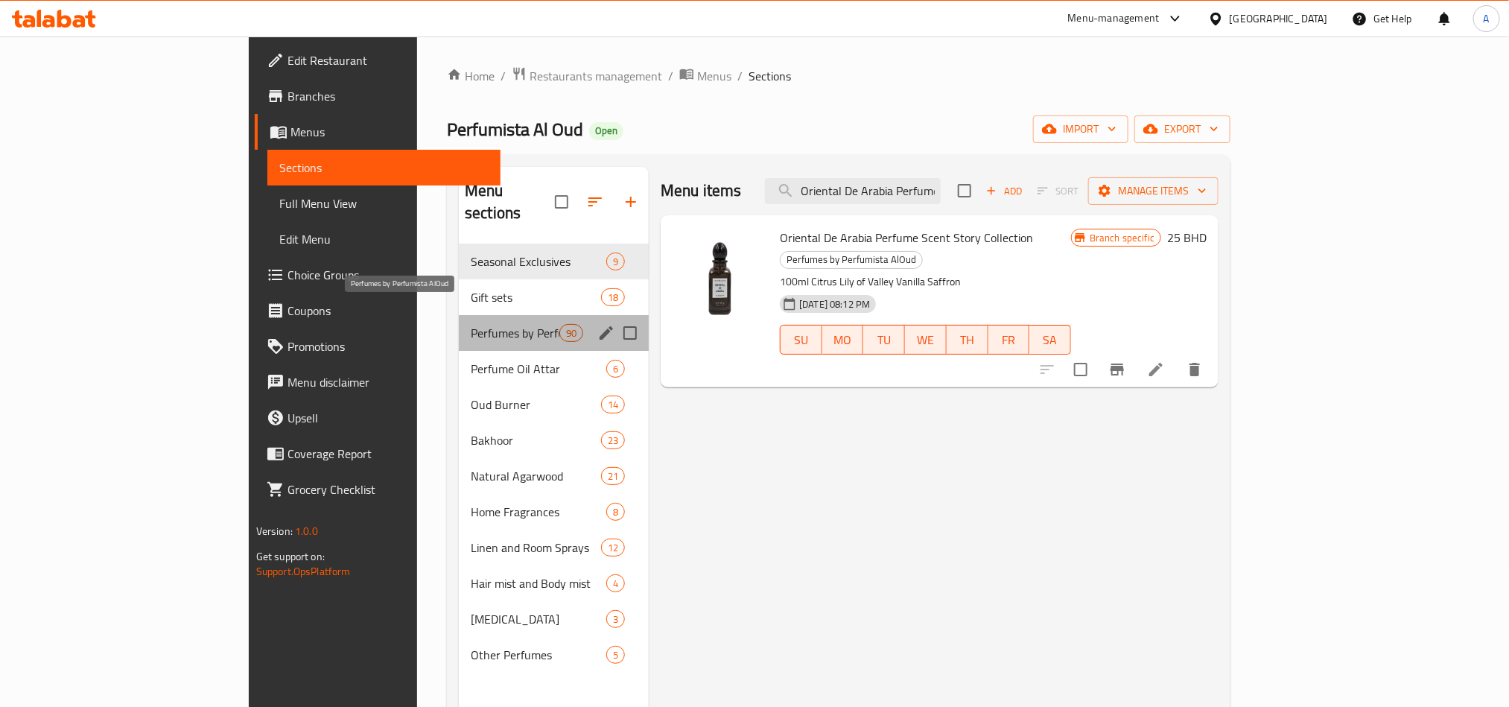
click at [471, 324] on span "Perfumes by Perfumista AlOud" at bounding box center [515, 333] width 89 height 18
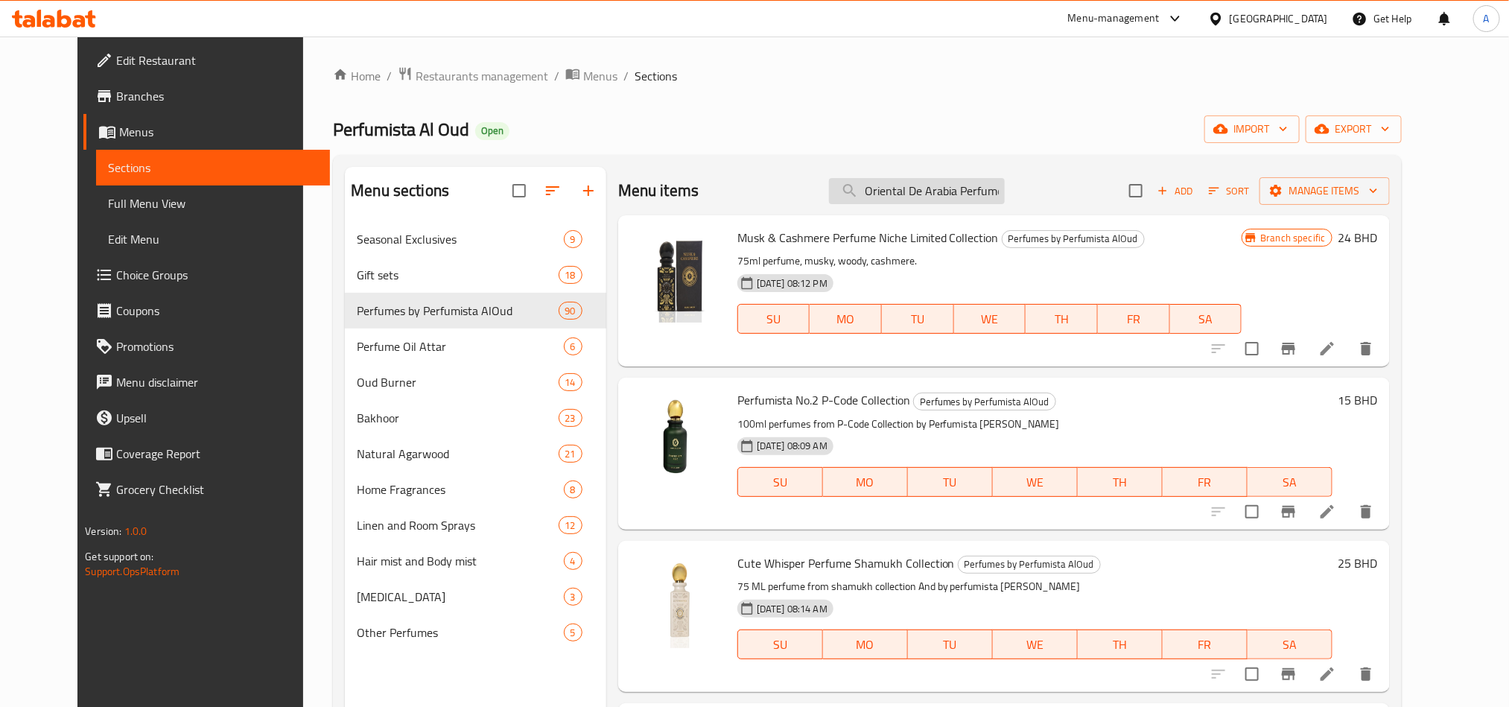
click at [959, 180] on input "Oriental De Arabia Perfume Scent" at bounding box center [917, 191] width 176 height 26
paste input "ud Forever Perfume Scent Story Collection"
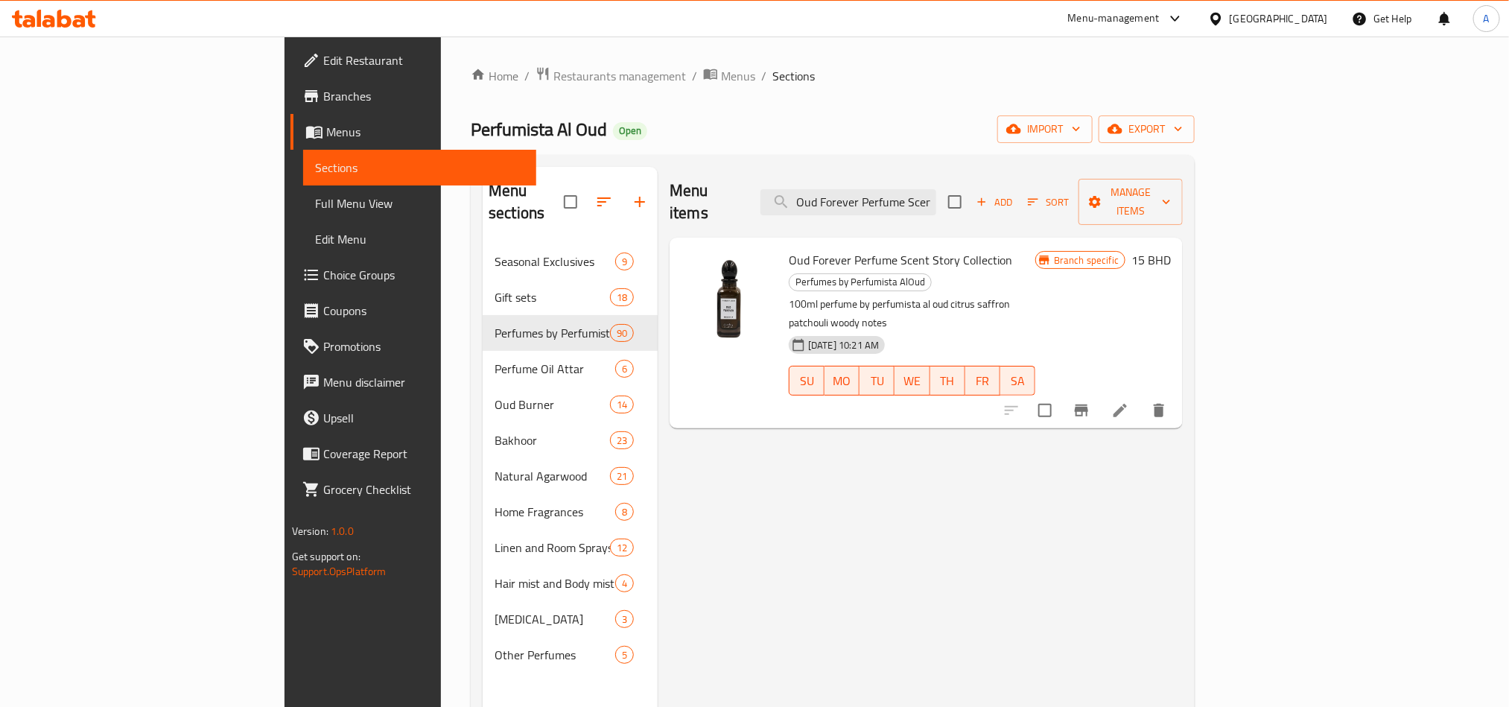
click at [1021, 489] on div "Menu items Oud Forever Perfume Scent Story Collection Add Sort Manage items Oud…" at bounding box center [920, 520] width 525 height 707
click at [936, 190] on input "Oud Forever Perfume Scent Story Collection" at bounding box center [849, 202] width 176 height 26
paste input "riental De Arabia"
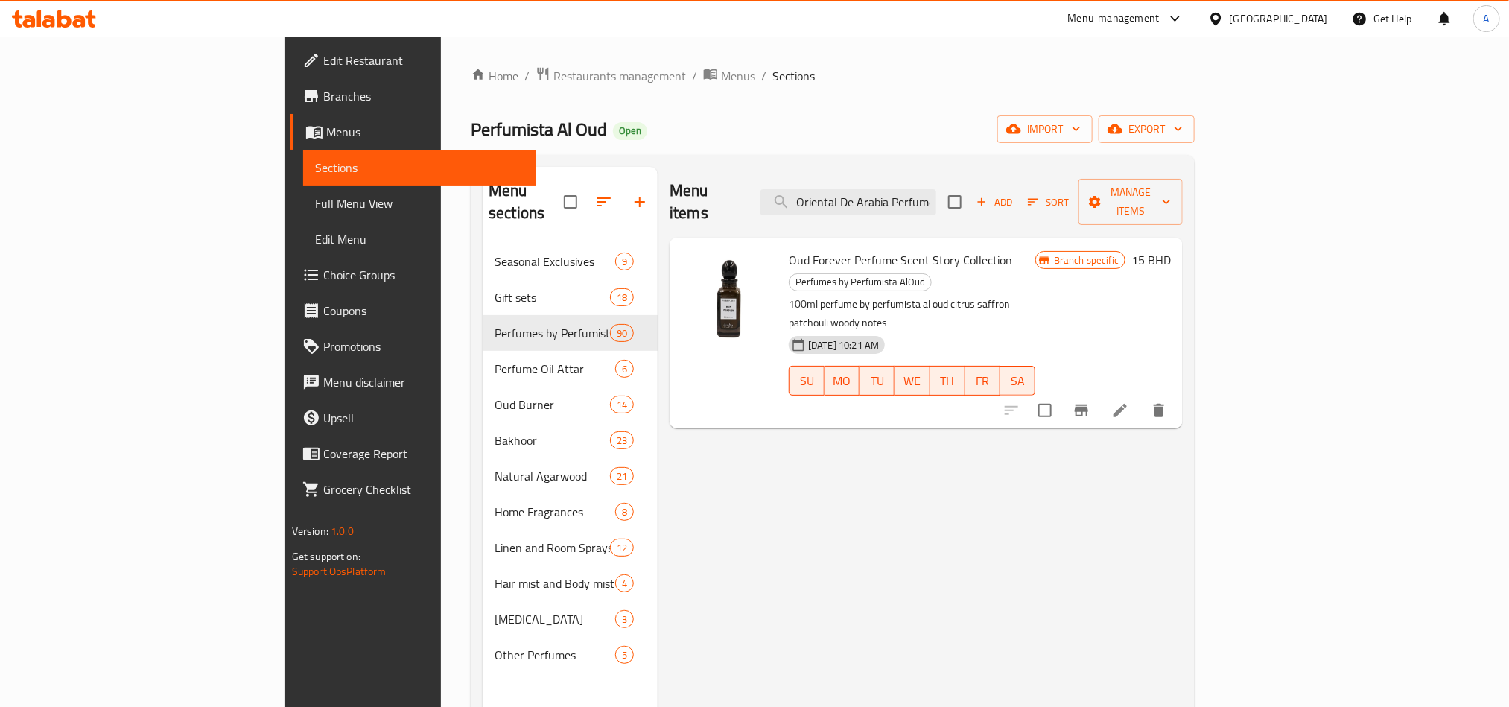
scroll to position [0, 115]
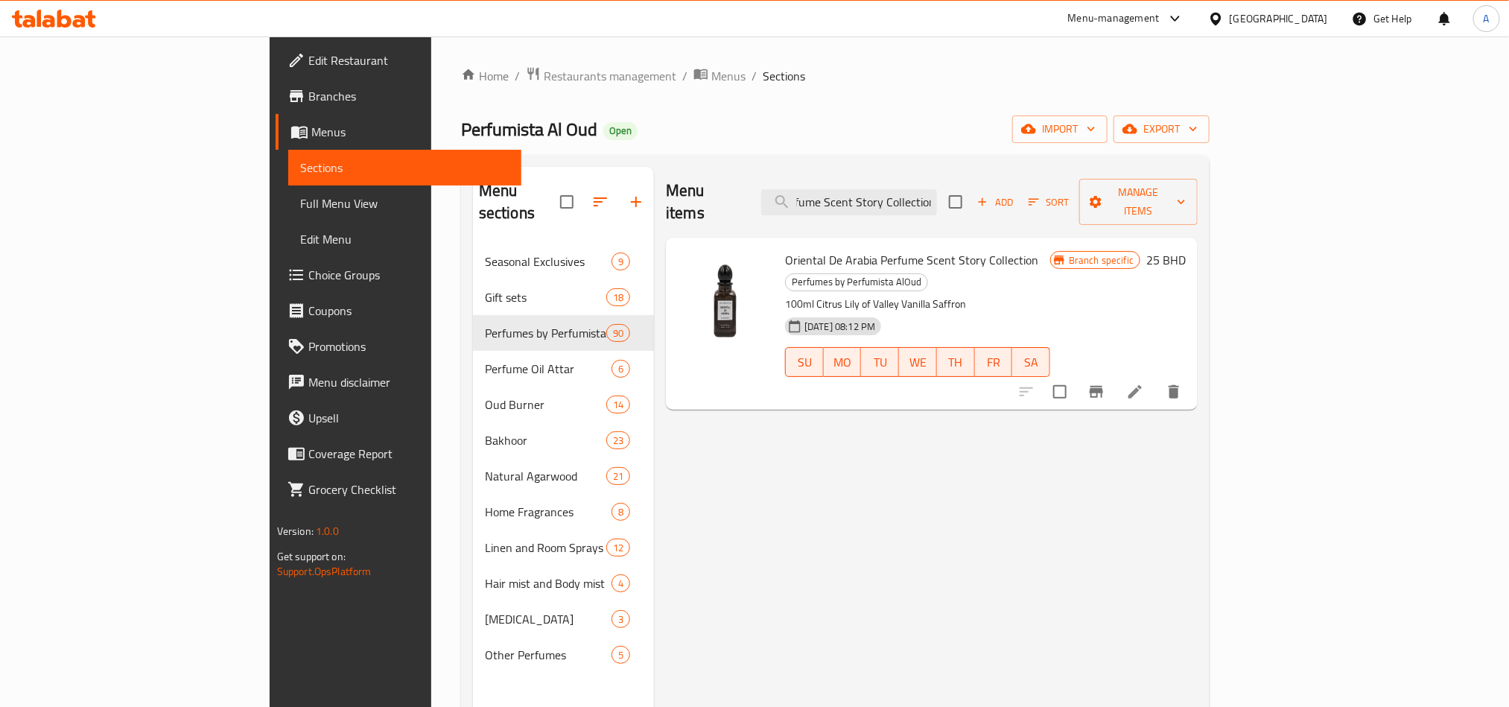
type input "Oriental De Arabia Perfume Scent Story Collection"
click at [780, 431] on div "Menu items Oriental De Arabia Perfume Scent Story Collection Add Sort Manage it…" at bounding box center [926, 520] width 544 height 707
click at [1230, 27] on div at bounding box center [1219, 18] width 22 height 16
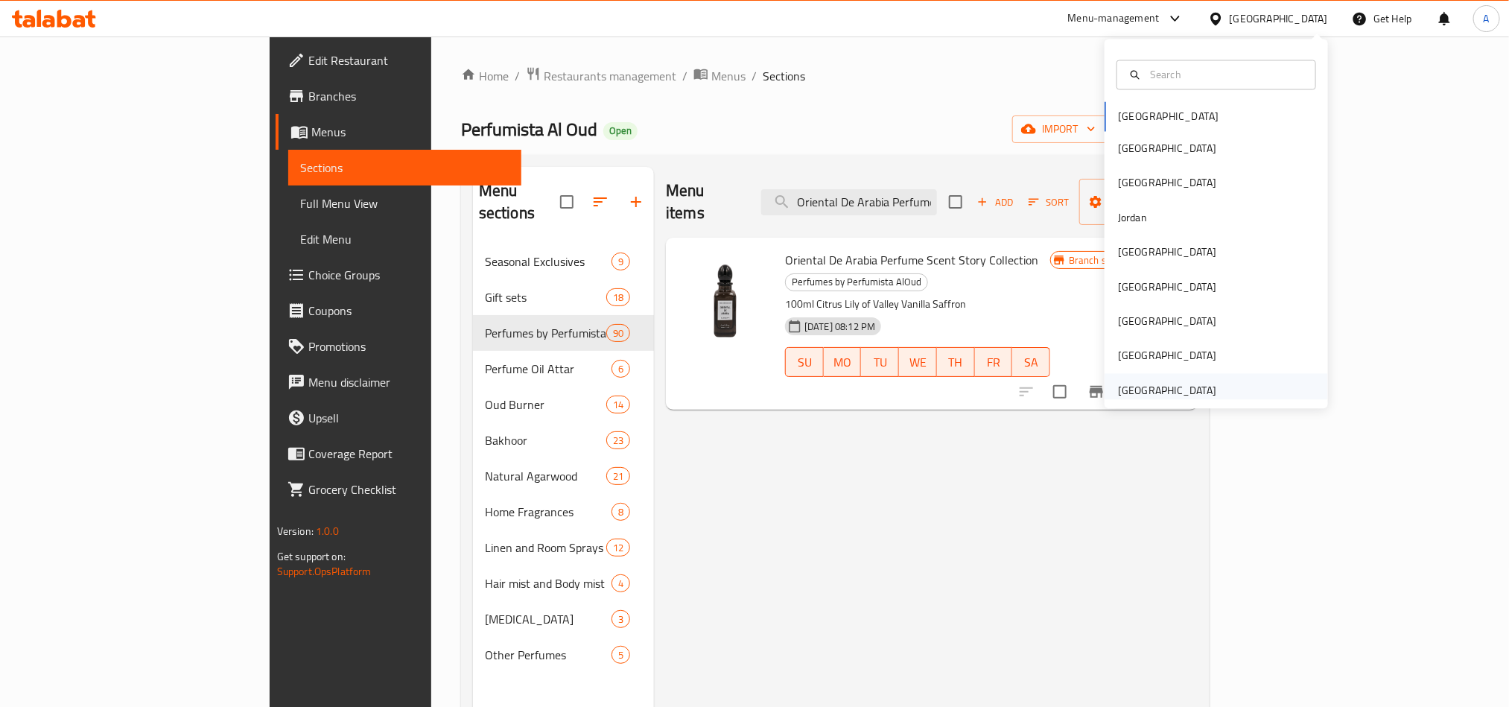
click at [1172, 392] on div "[GEOGRAPHIC_DATA]" at bounding box center [1167, 390] width 98 height 16
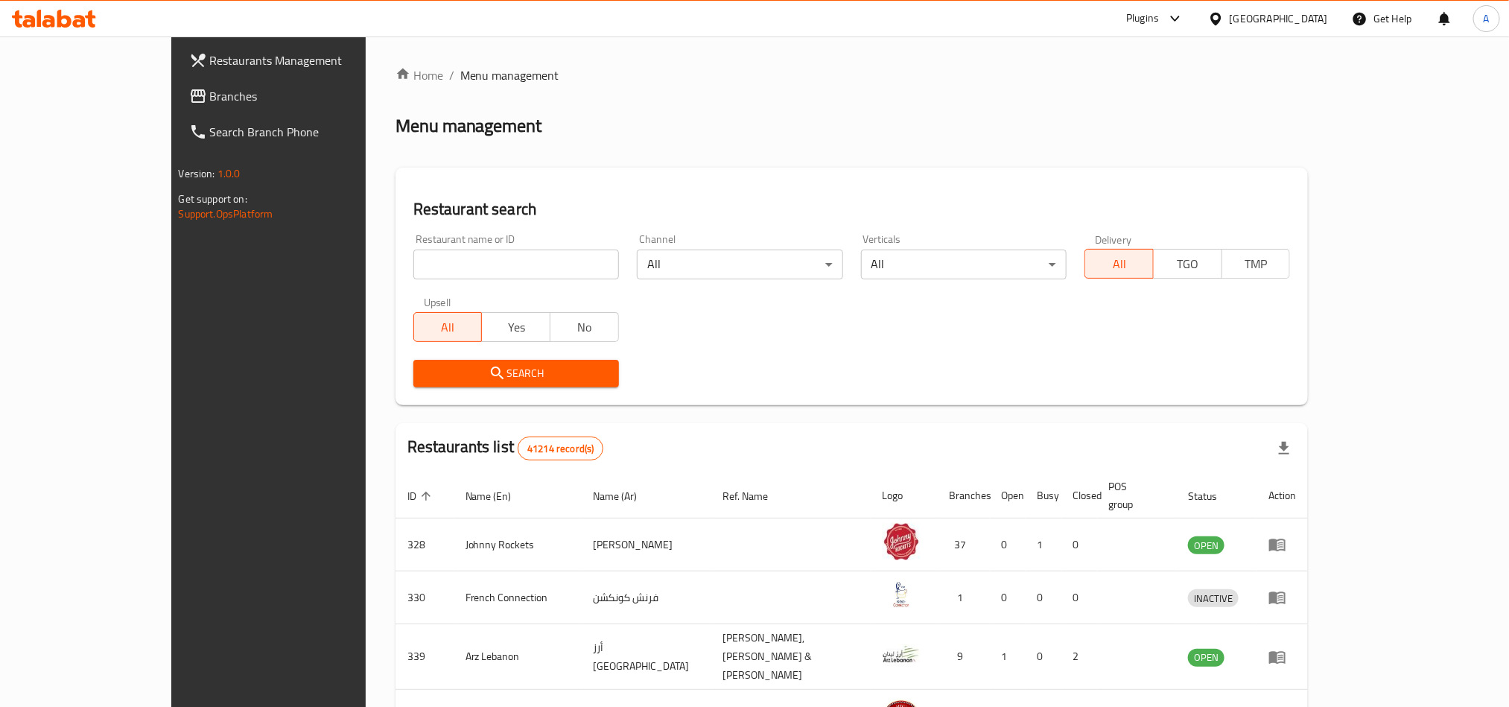
click at [413, 275] on input "search" at bounding box center [516, 265] width 206 height 30
paste input "2636"
type input "2636"
click button "Search" at bounding box center [516, 374] width 206 height 28
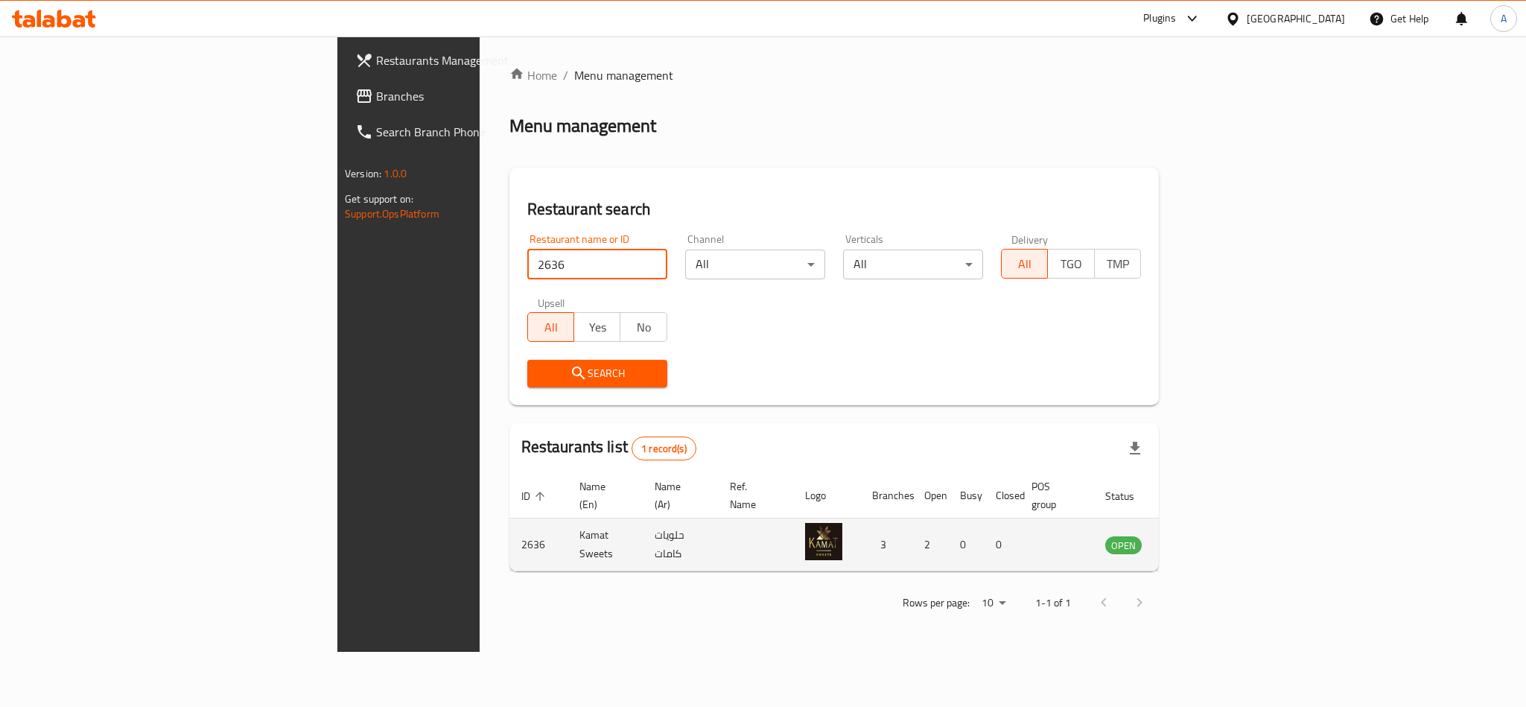
click at [1201, 539] on icon "enhanced table" at bounding box center [1192, 545] width 16 height 13
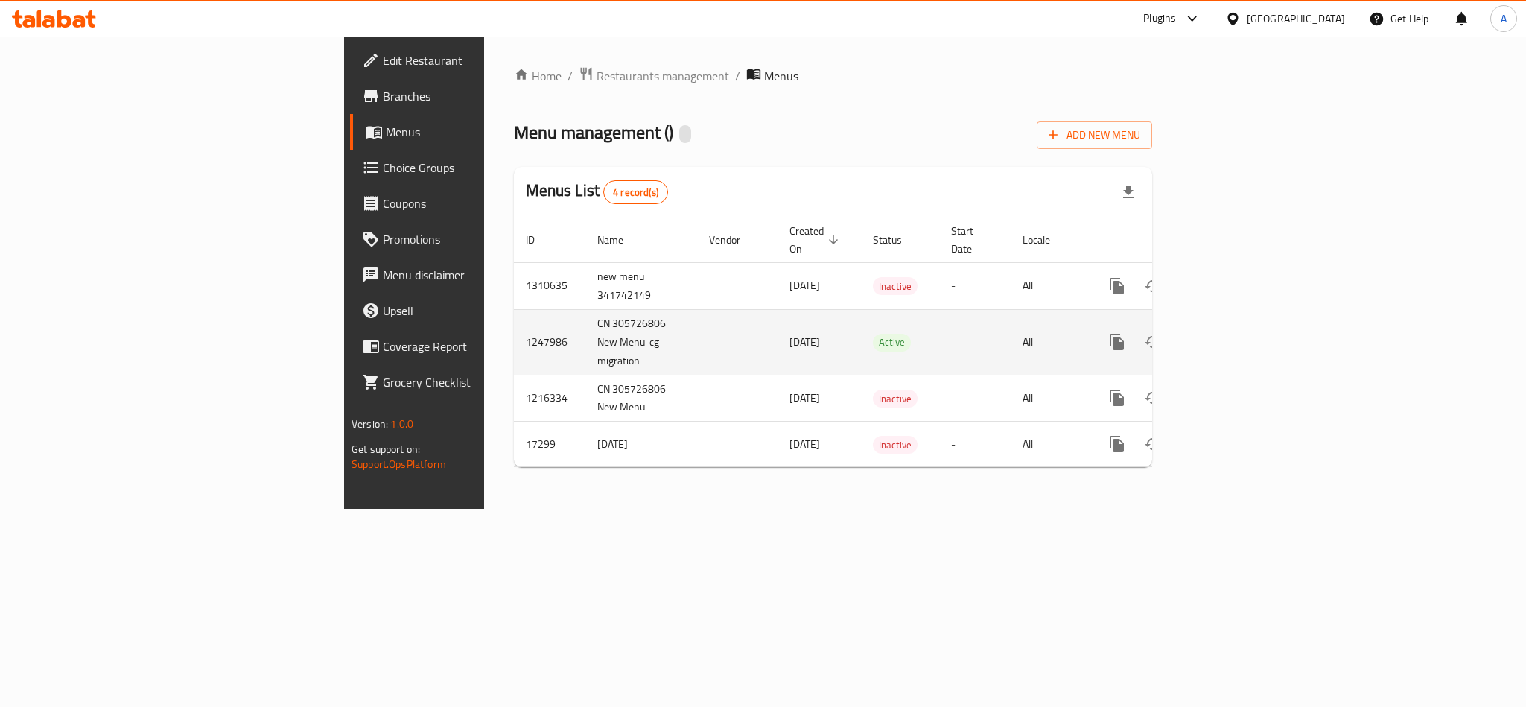
click at [1243, 329] on link "enhanced table" at bounding box center [1225, 342] width 36 height 36
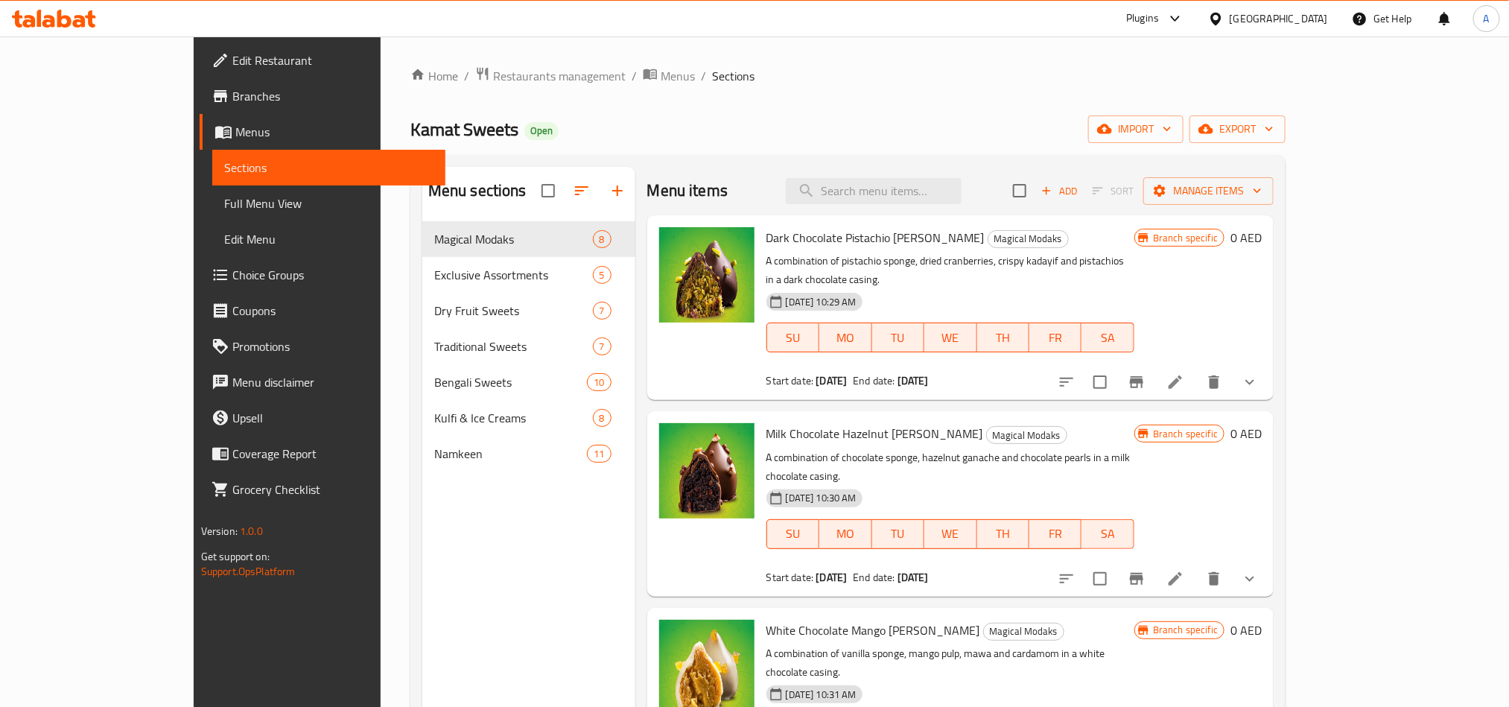
click at [1318, 18] on div "[GEOGRAPHIC_DATA]" at bounding box center [1279, 18] width 98 height 16
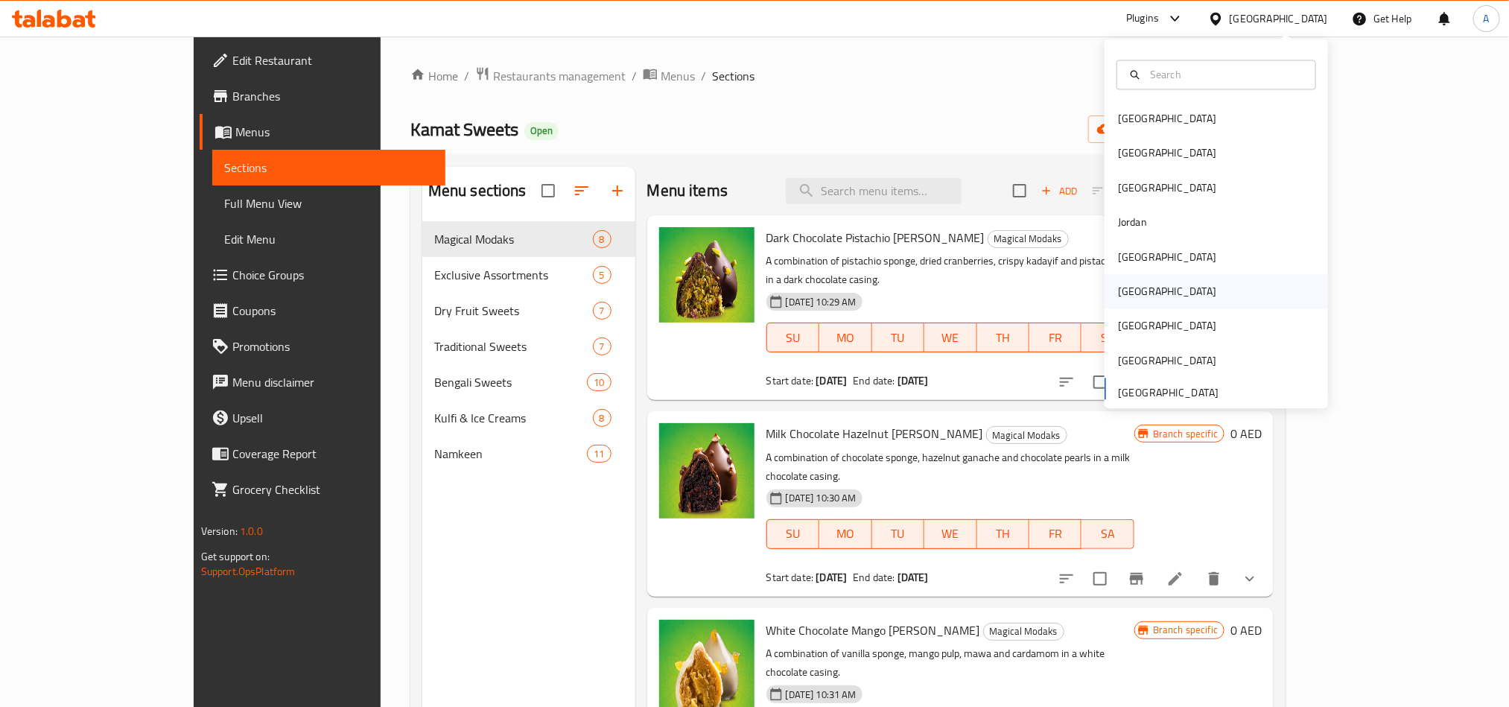
click at [1131, 291] on div "[GEOGRAPHIC_DATA]" at bounding box center [1167, 292] width 122 height 34
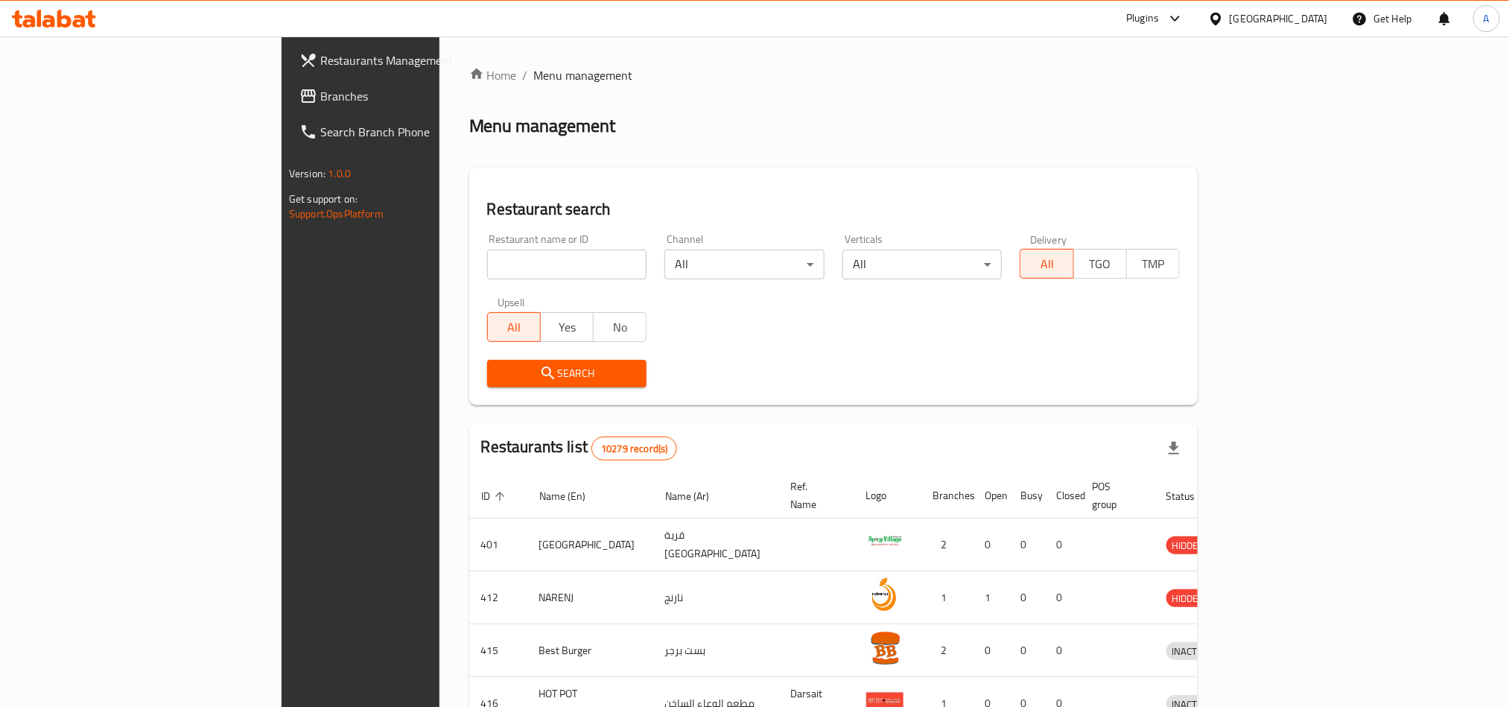
click at [320, 98] on span "Branches" at bounding box center [420, 96] width 201 height 18
